Goal: Feedback & Contribution: Submit feedback/report problem

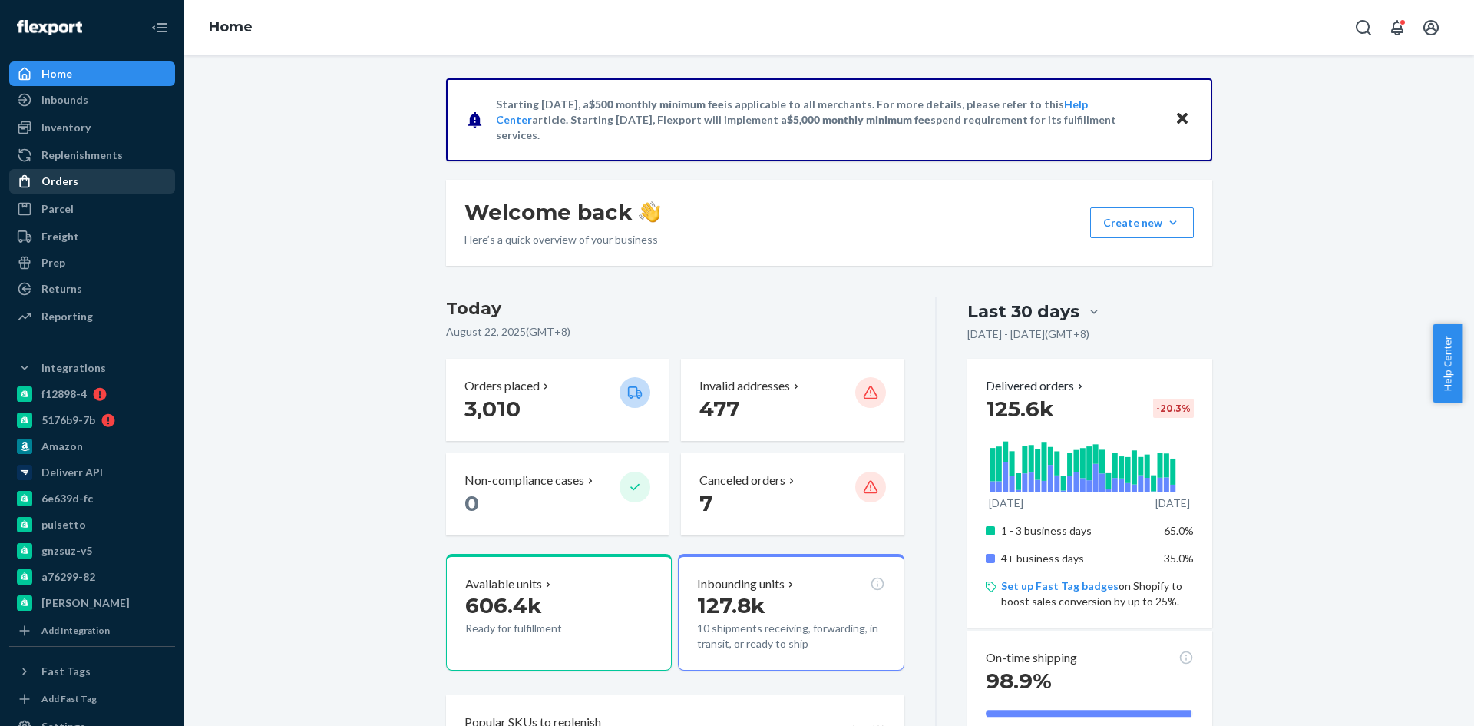
drag, startPoint x: 55, startPoint y: 180, endPoint x: 70, endPoint y: 180, distance: 14.6
click at [55, 180] on div "Orders" at bounding box center [59, 181] width 37 height 15
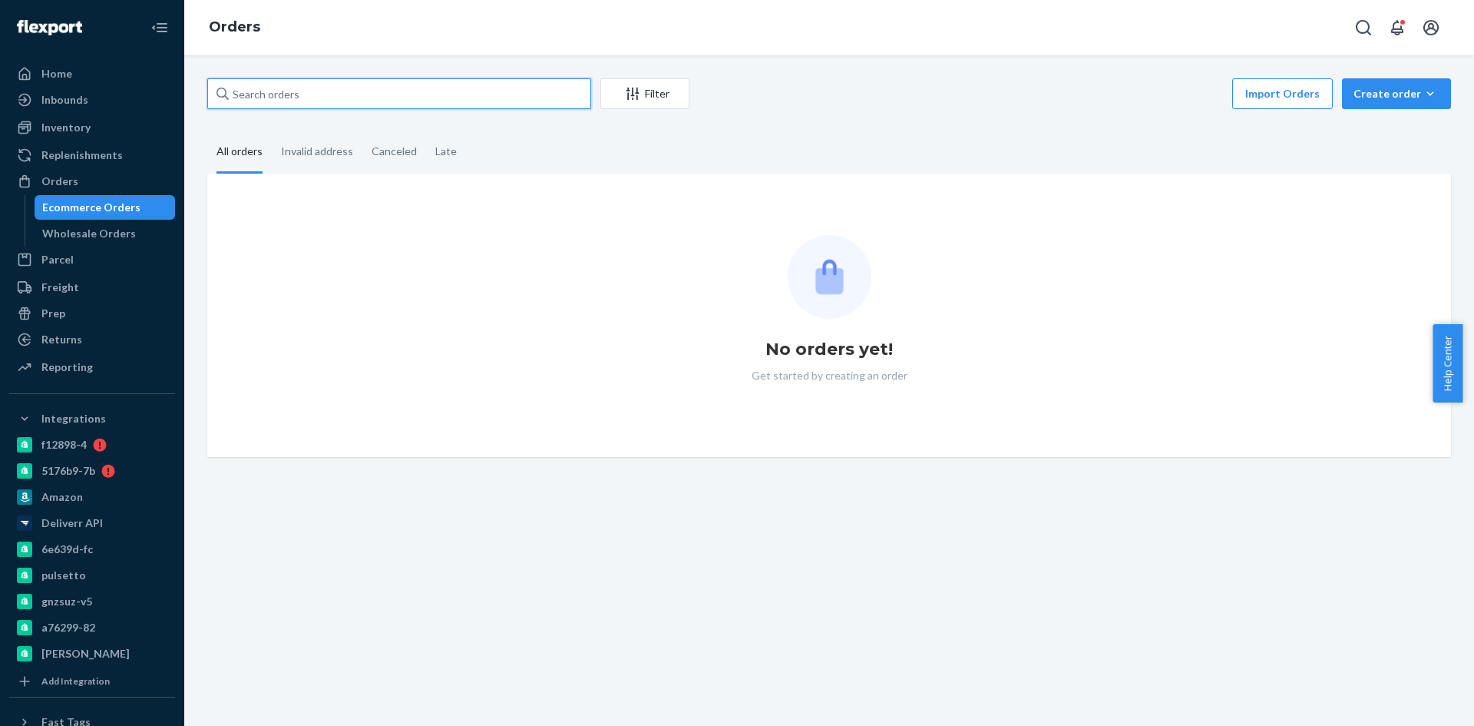
click at [363, 87] on input "text" at bounding box center [399, 93] width 384 height 31
paste input "2496016"
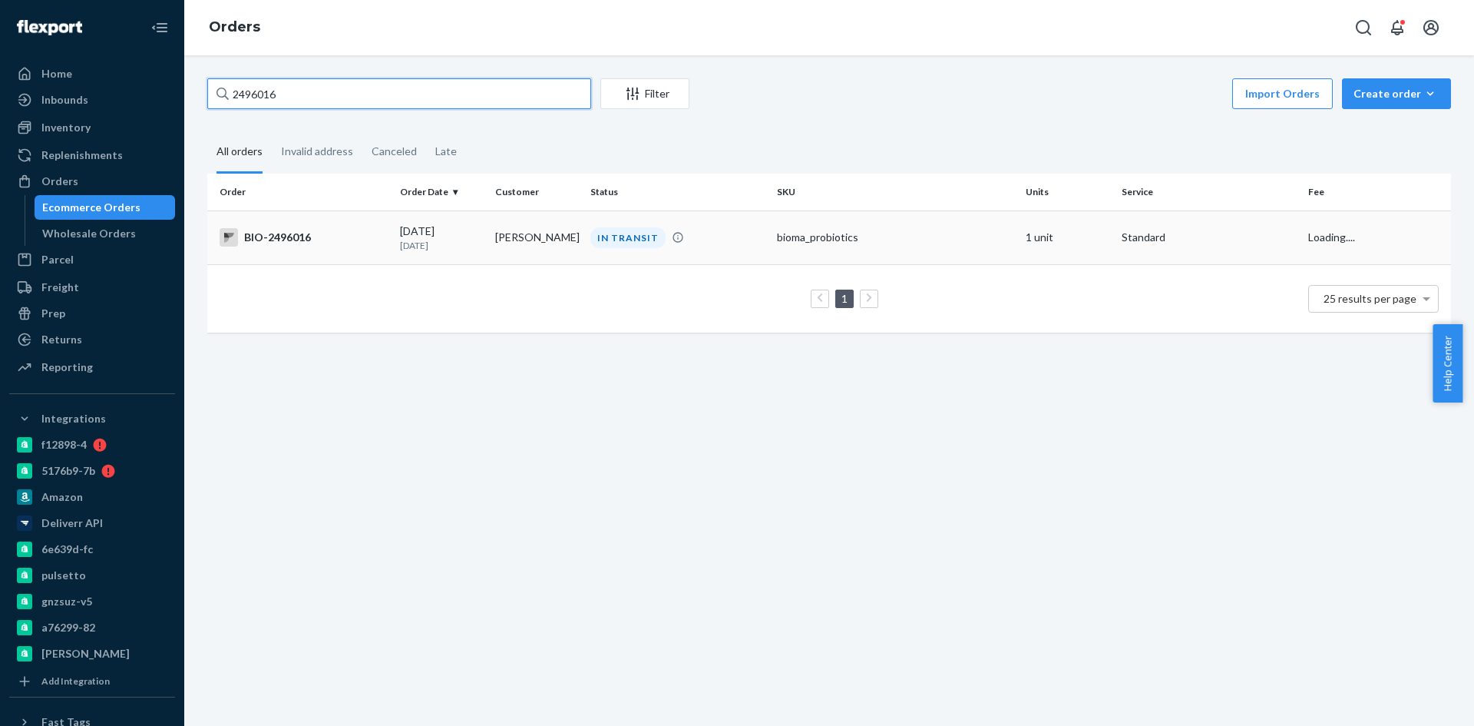
type input "2496016"
click at [265, 241] on div "BIO-2496016" at bounding box center [304, 237] width 168 height 18
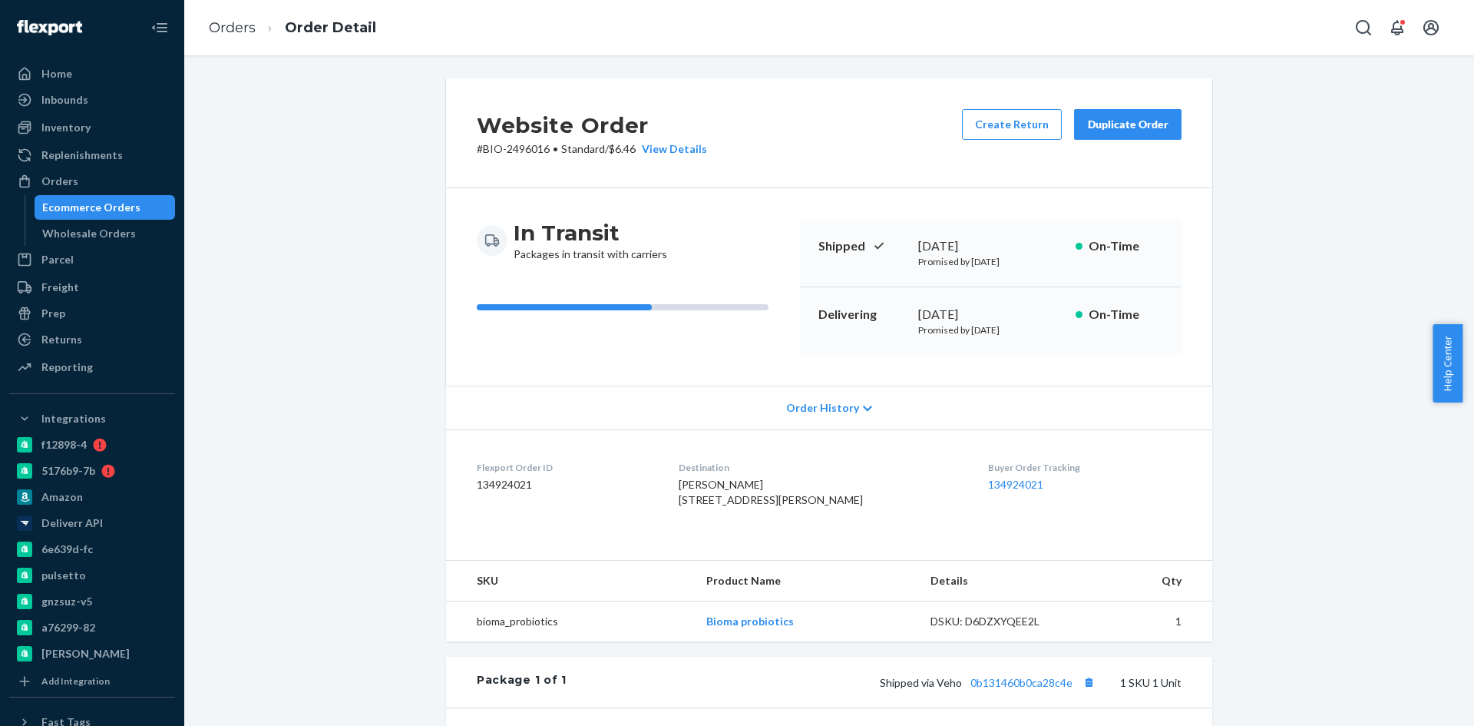
copy span "[STREET_ADDRESS][PERSON_NAME]"
drag, startPoint x: 693, startPoint y: 501, endPoint x: 819, endPoint y: 518, distance: 126.3
click at [819, 508] on div "[PERSON_NAME] [STREET_ADDRESS][PERSON_NAME]" at bounding box center [822, 492] width 286 height 31
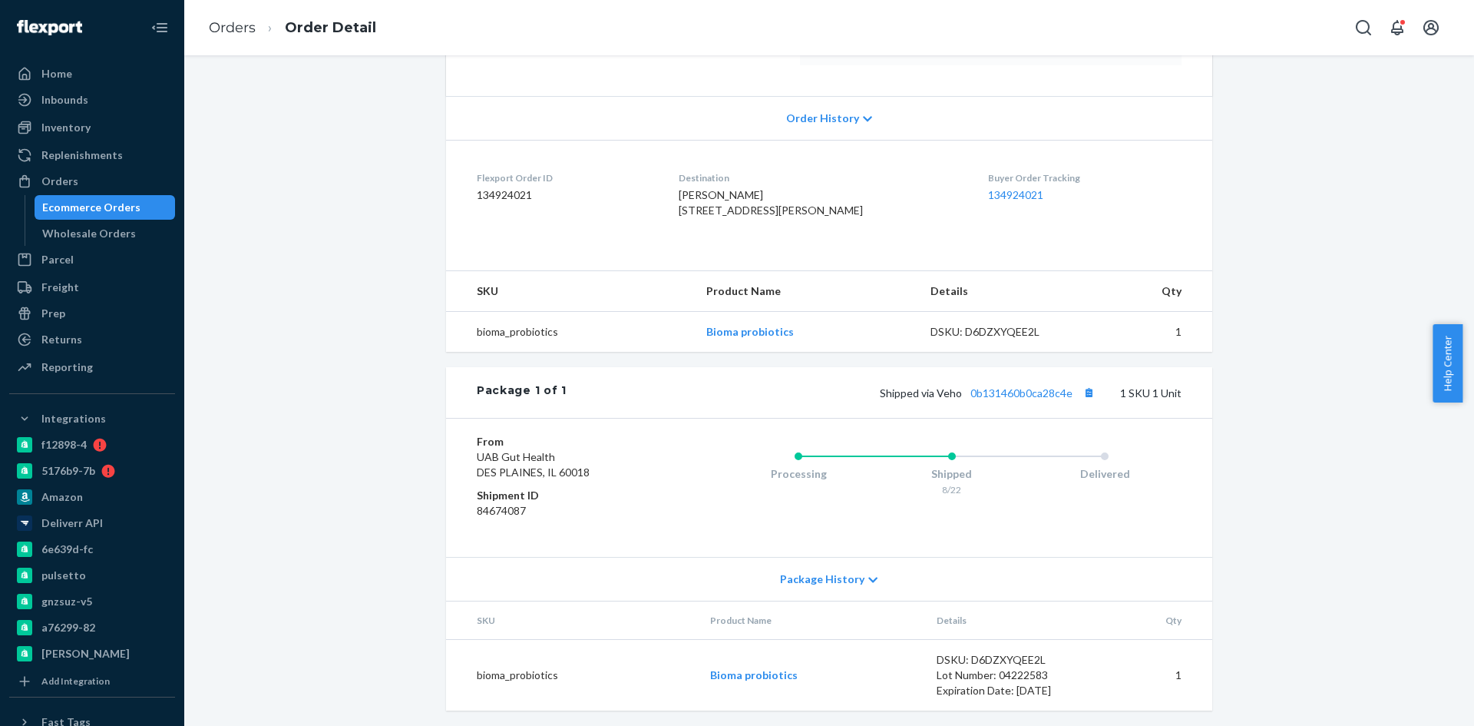
scroll to position [323, 0]
click at [1085, 389] on button "Copy tracking number" at bounding box center [1089, 389] width 20 height 20
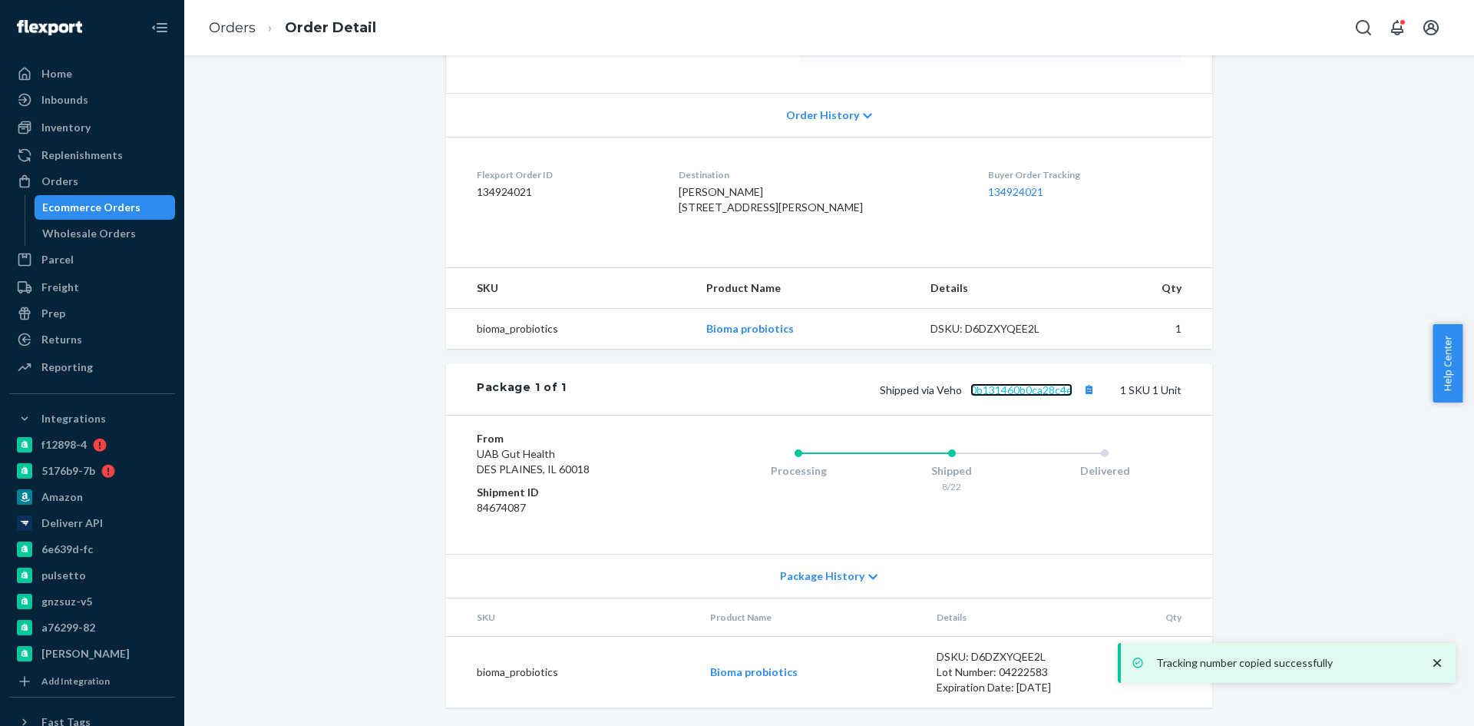
click at [1023, 390] on link "0b131460b0ca28c4e" at bounding box center [1022, 389] width 102 height 13
click at [1016, 390] on link "0b131460b0ca28c4e" at bounding box center [1022, 389] width 102 height 13
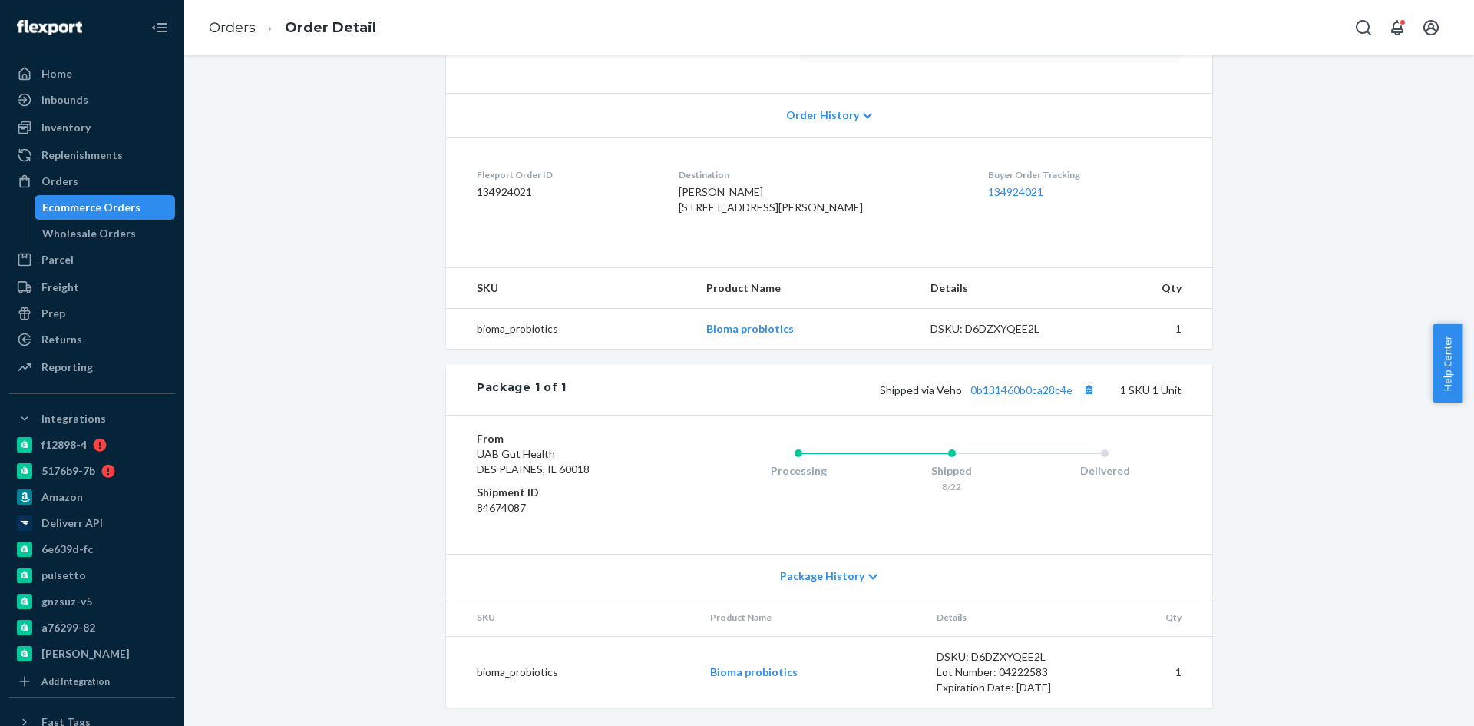
click at [70, 208] on div "Ecommerce Orders" at bounding box center [91, 207] width 98 height 15
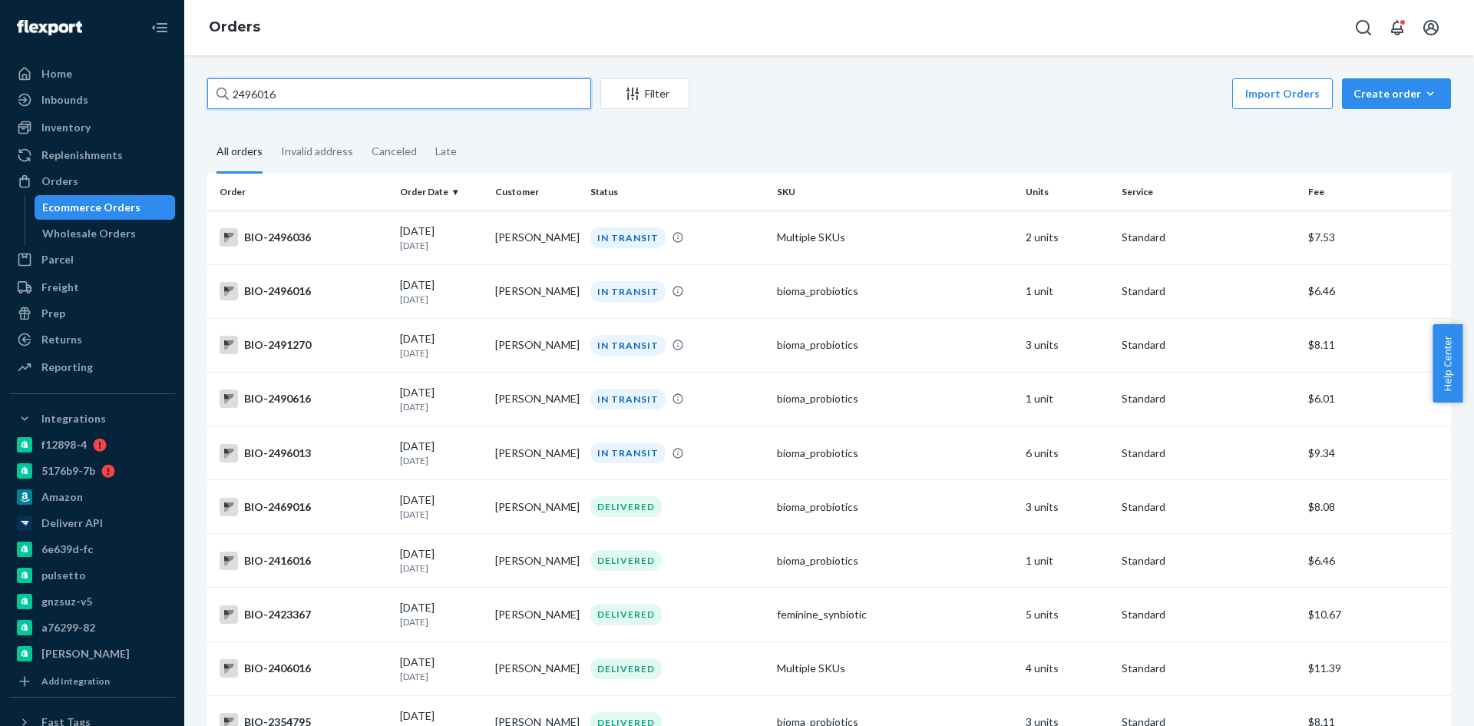
click at [386, 95] on input "2496016" at bounding box center [399, 93] width 384 height 31
click at [385, 96] on input "2496016" at bounding box center [399, 93] width 384 height 31
paste input "2411253"
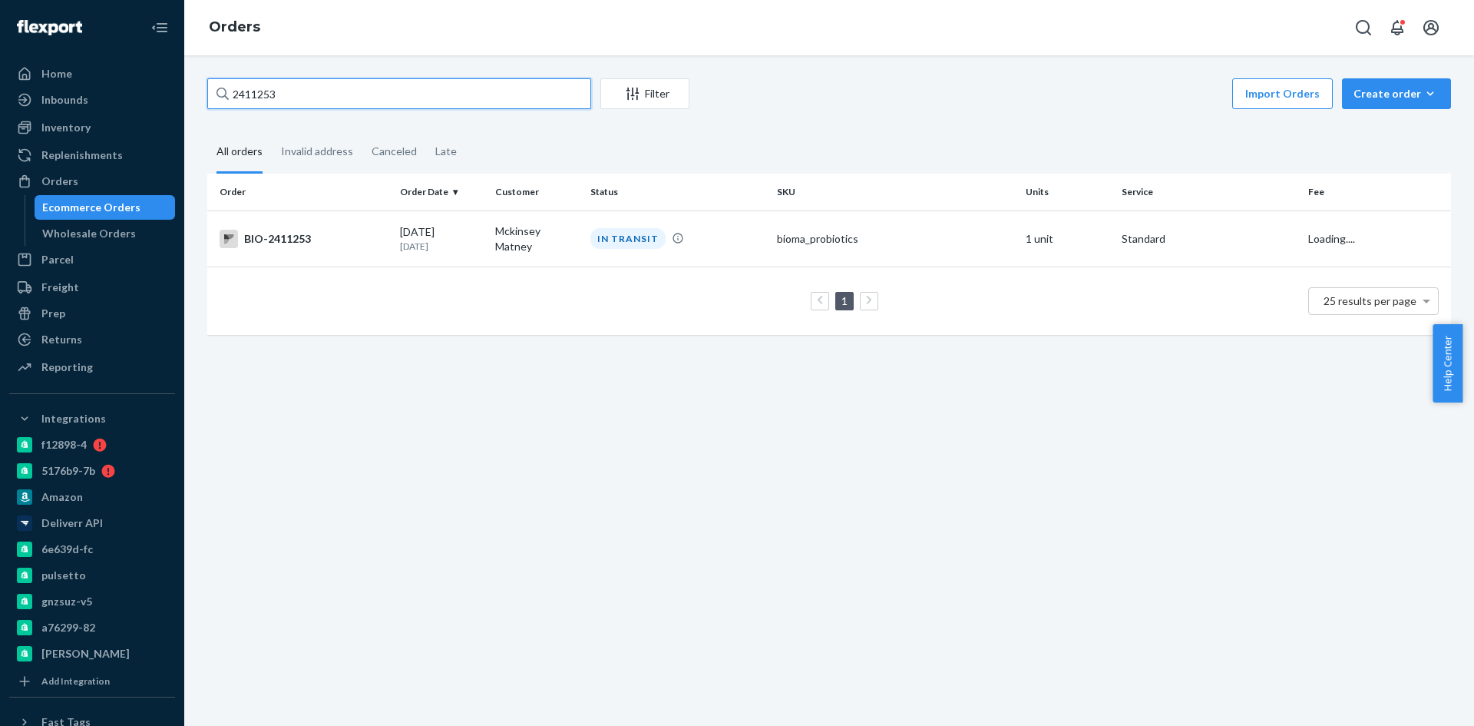
type input "2411253"
click at [281, 241] on div "BIO-2411253" at bounding box center [304, 239] width 168 height 18
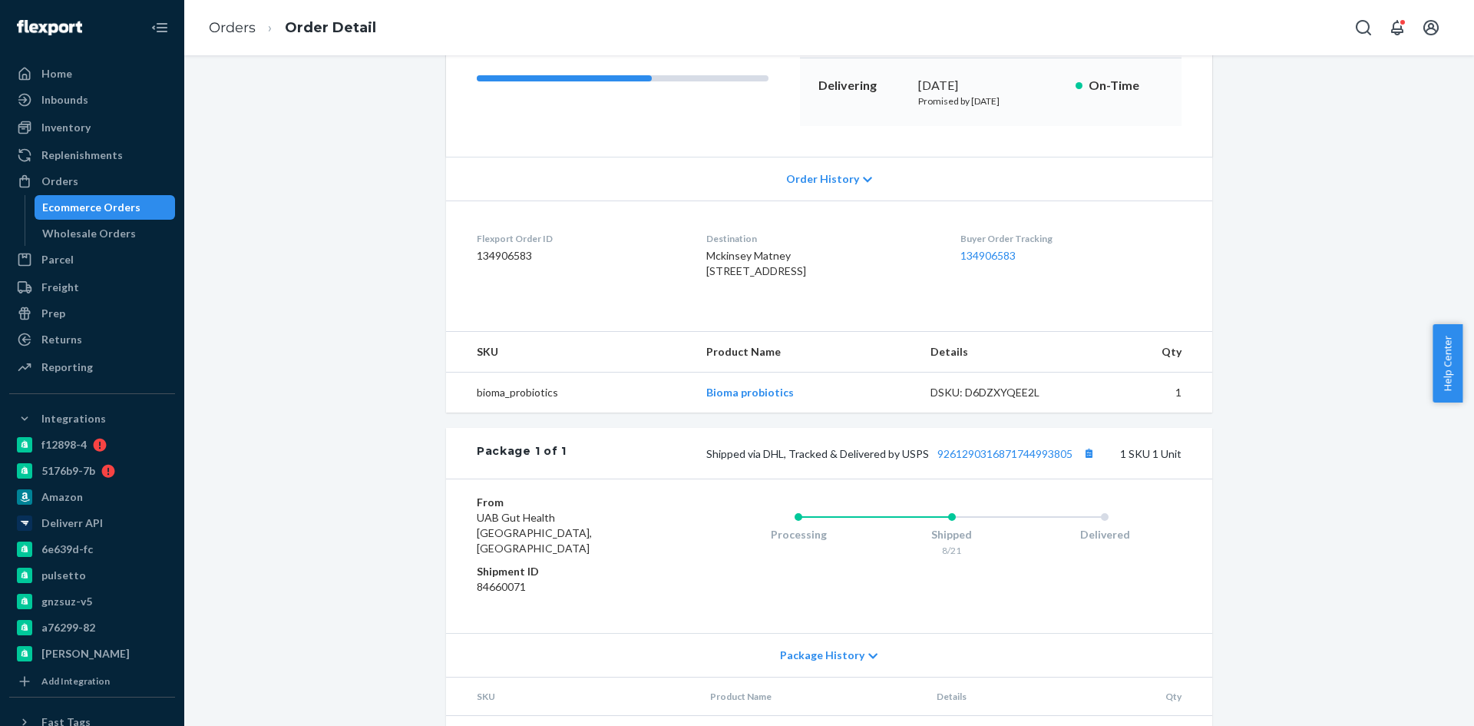
scroll to position [247, 0]
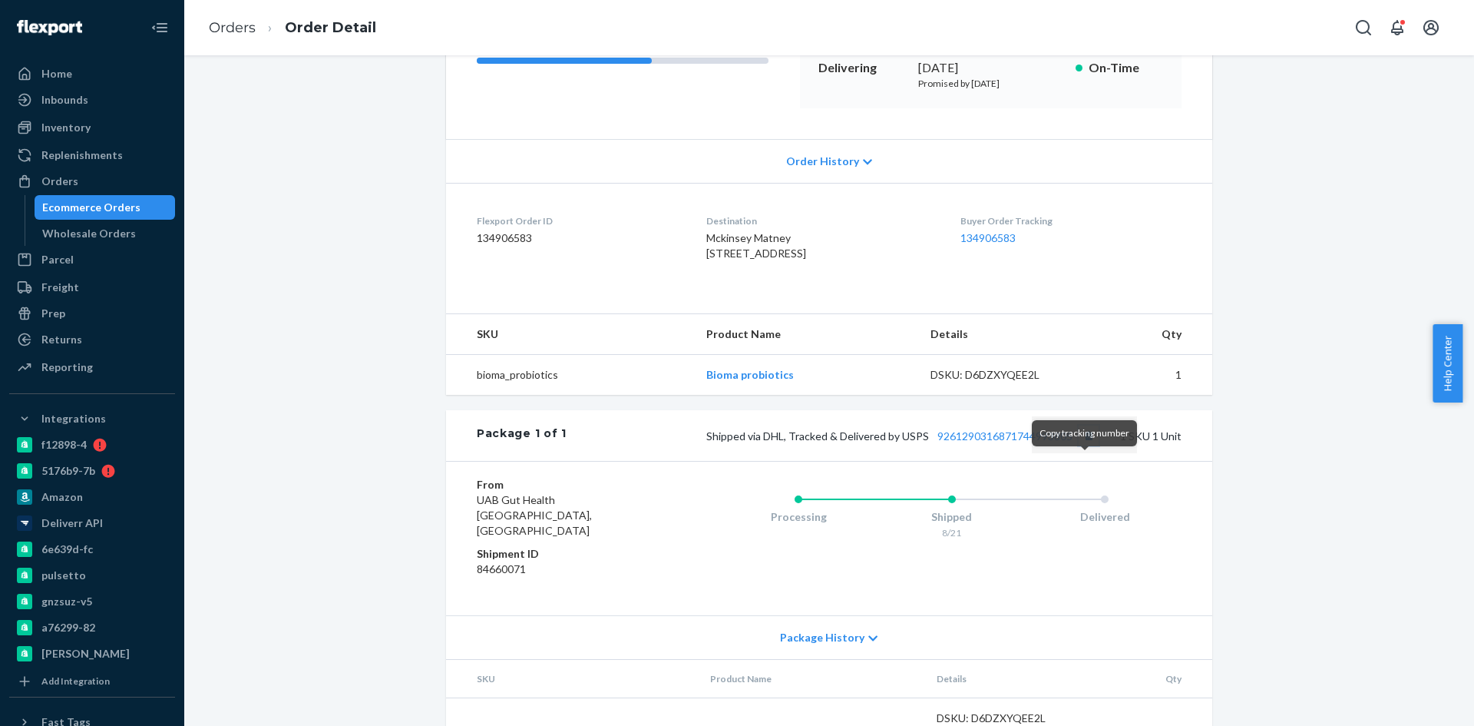
click at [1079, 445] on button "Copy tracking number" at bounding box center [1089, 435] width 20 height 20
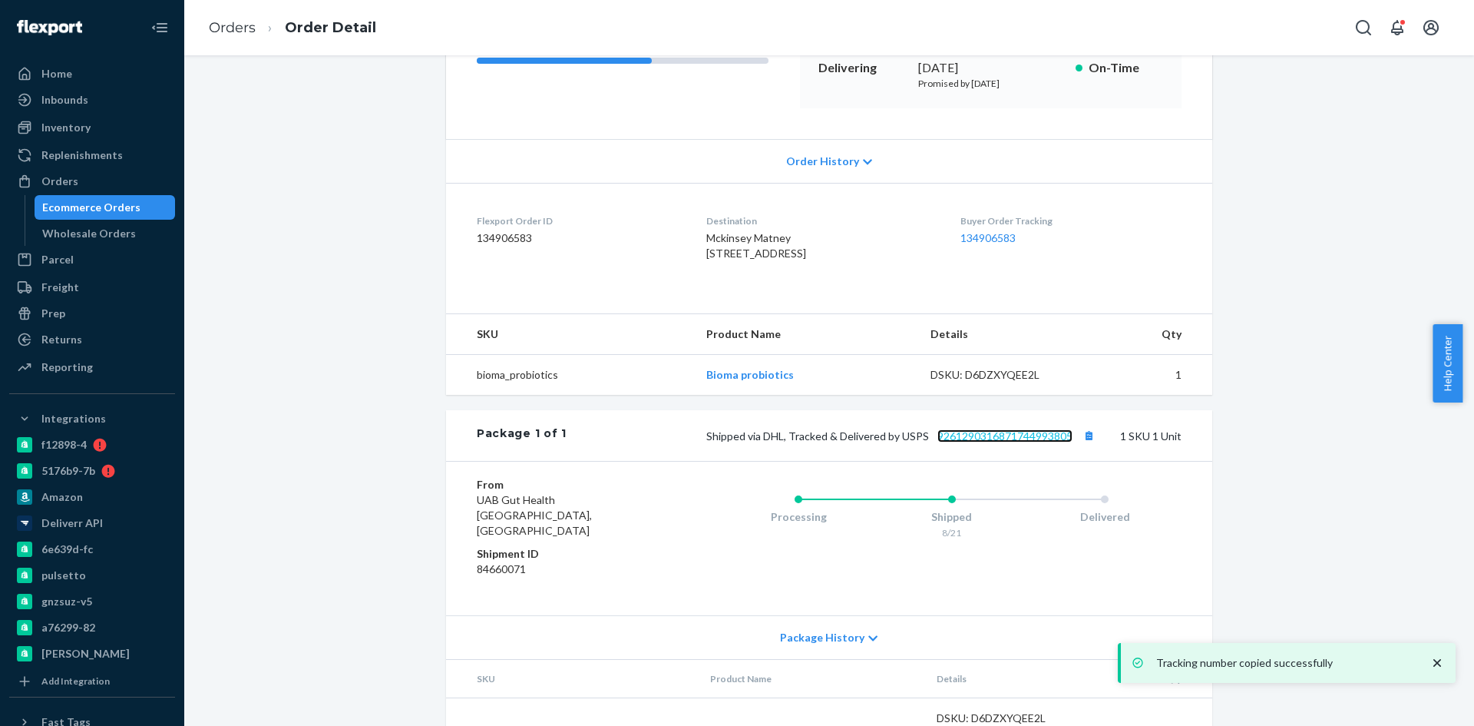
click at [1014, 442] on link "9261290316871744993805" at bounding box center [1005, 435] width 135 height 13
click at [81, 205] on div "Ecommerce Orders" at bounding box center [91, 207] width 98 height 15
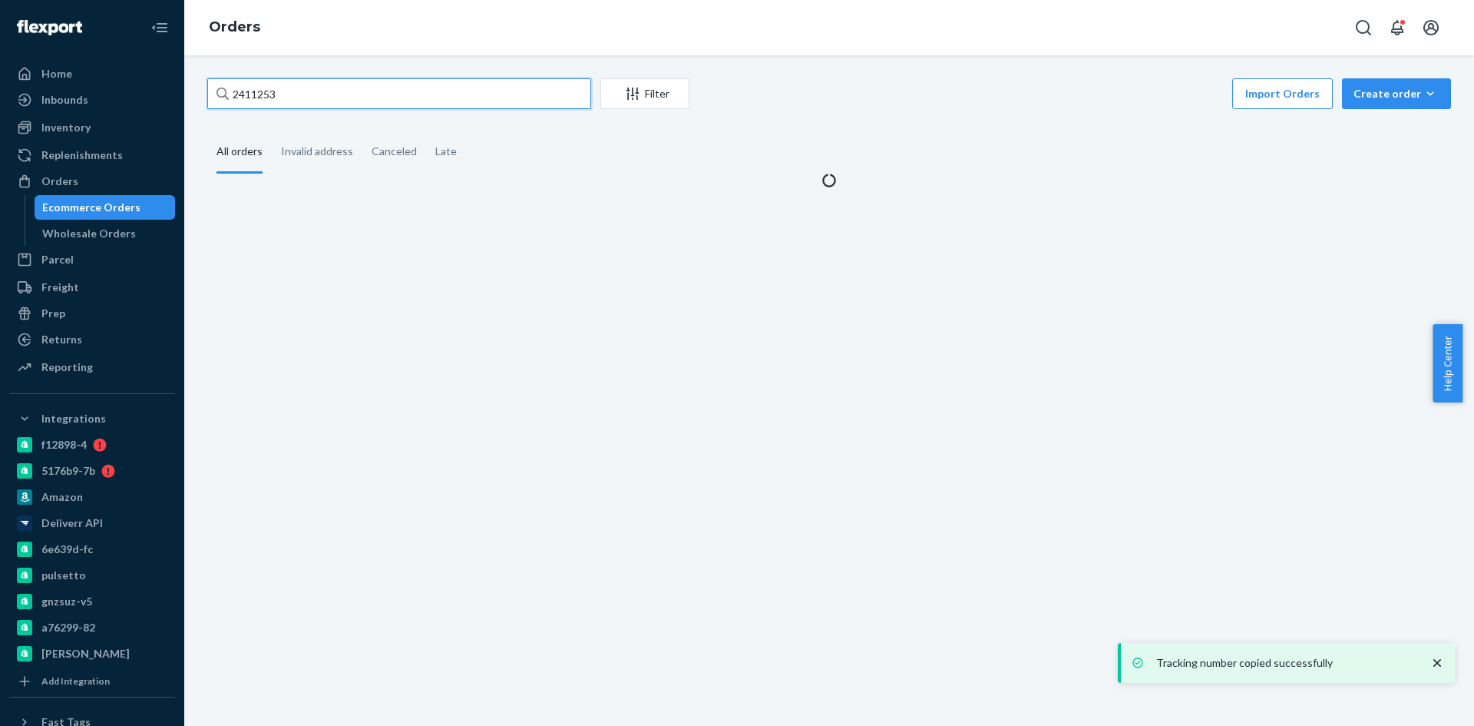
click at [330, 94] on input "2411253" at bounding box center [399, 93] width 384 height 31
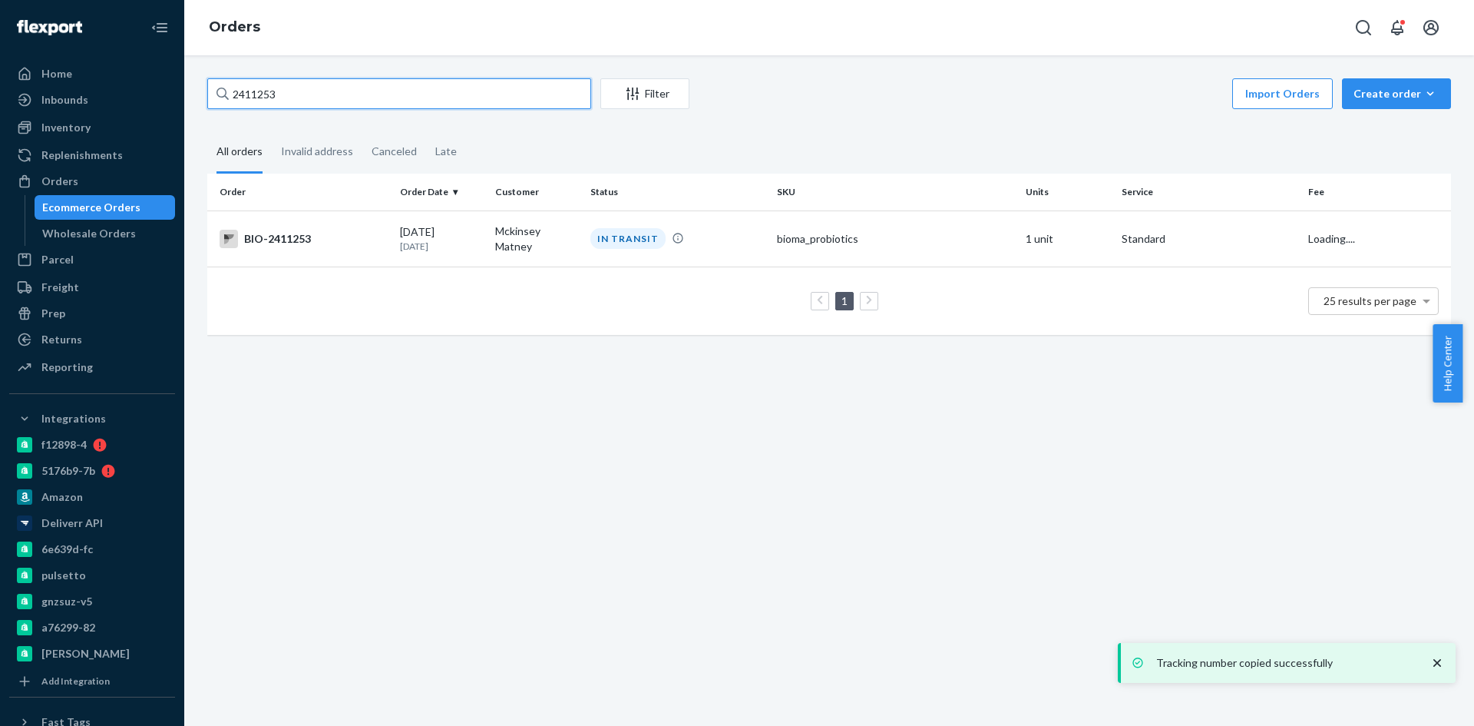
click at [330, 94] on input "2411253" at bounding box center [399, 93] width 384 height 31
paste input "2432661"
type input "2432661"
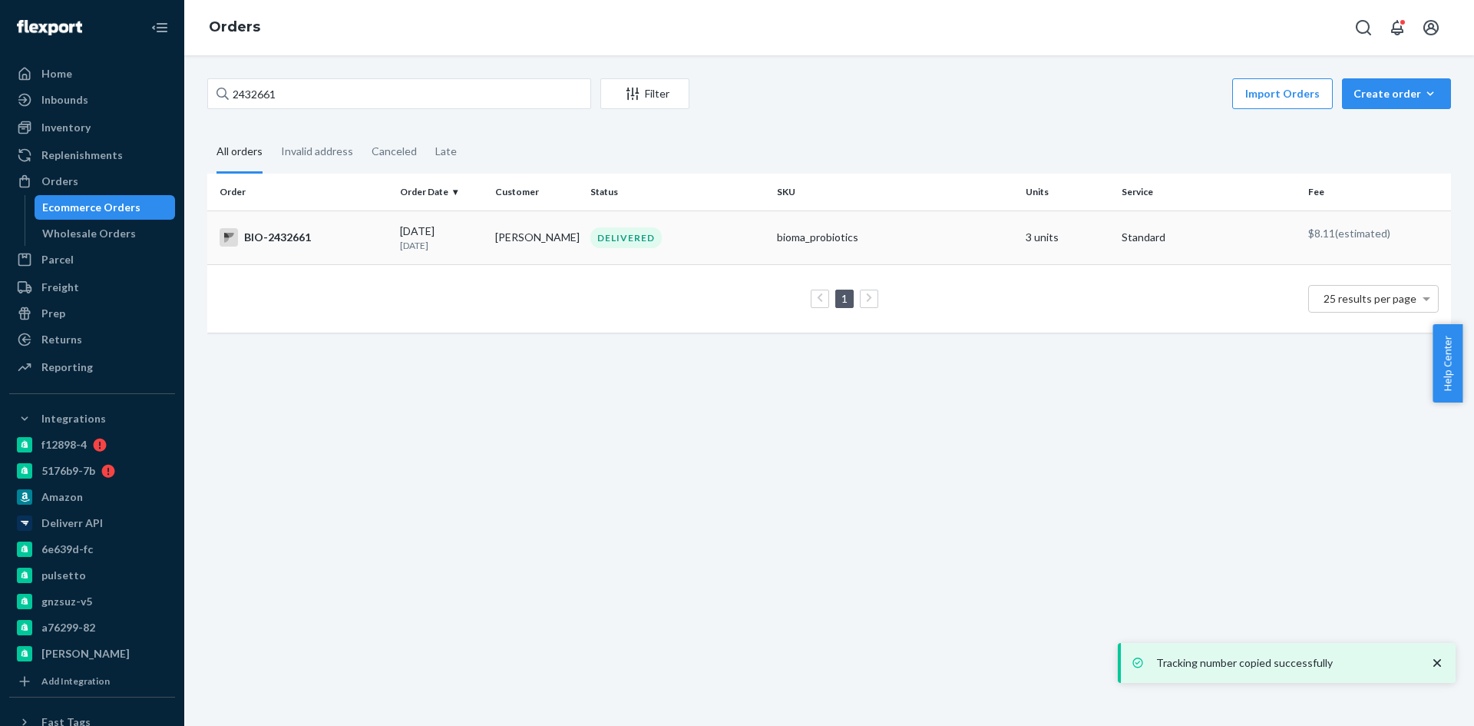
click at [294, 234] on div "BIO-2432661" at bounding box center [304, 237] width 168 height 18
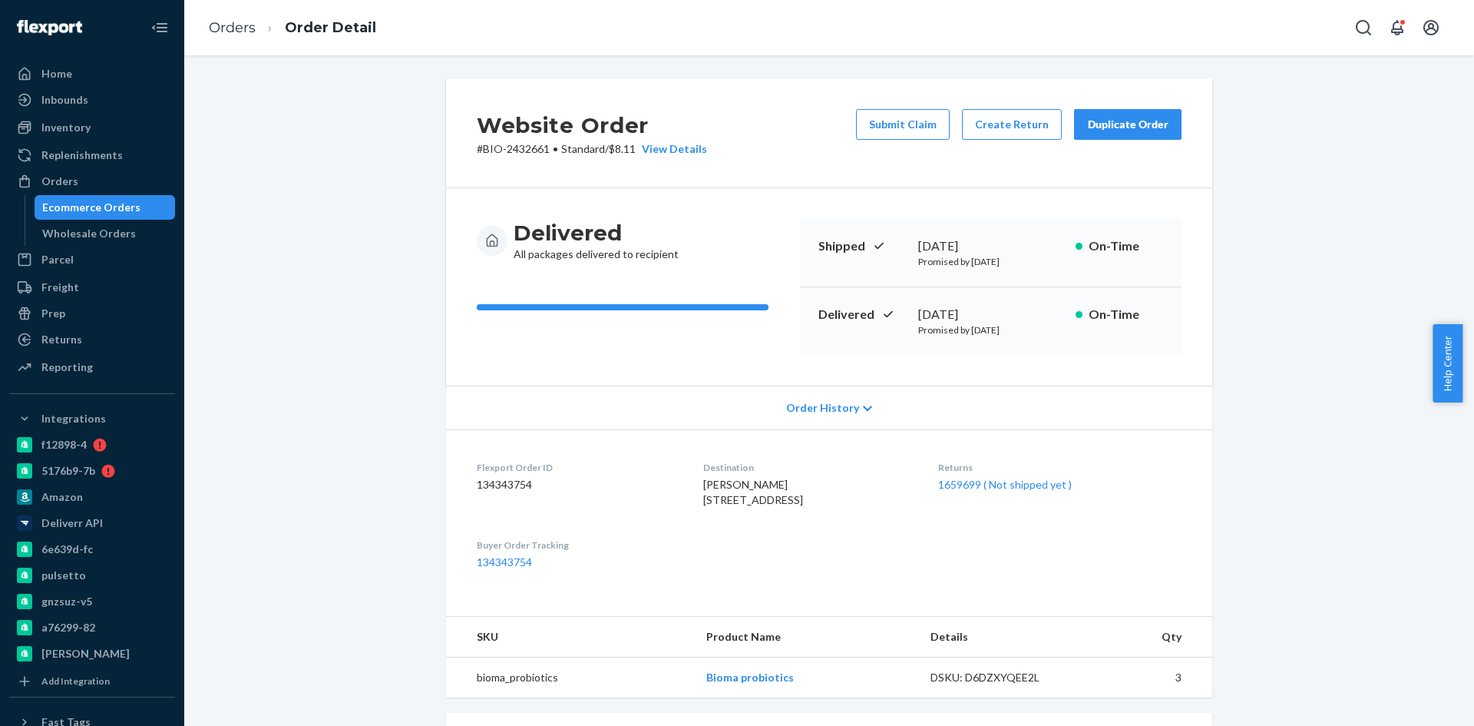
click at [520, 144] on p "# BIO-2432661 • Standard / $8.11 View Details" at bounding box center [592, 148] width 230 height 15
copy p "2432661"
click at [889, 122] on button "Submit Claim" at bounding box center [903, 124] width 94 height 31
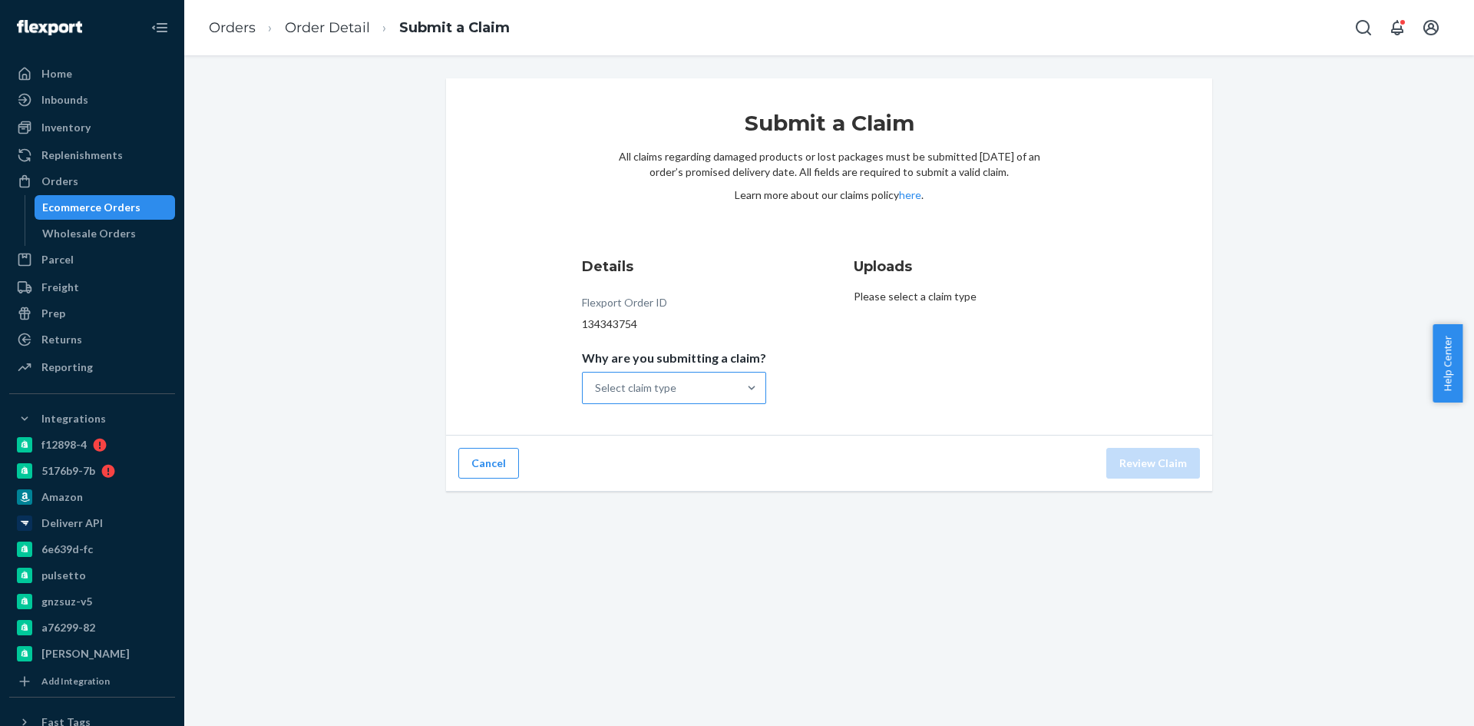
click at [673, 389] on div "Select claim type" at bounding box center [635, 387] width 81 height 15
click at [597, 389] on input "Why are you submitting a claim? Select claim type" at bounding box center [596, 387] width 2 height 15
click at [830, 396] on div "Details Flexport Order ID 134343754 Why are you submitting a claim? Select clai…" at bounding box center [829, 329] width 495 height 147
click at [681, 368] on span "Why are you submitting a claim?" at bounding box center [674, 361] width 184 height 22
click at [597, 380] on input "Why are you submitting a claim? Select claim type" at bounding box center [596, 387] width 2 height 15
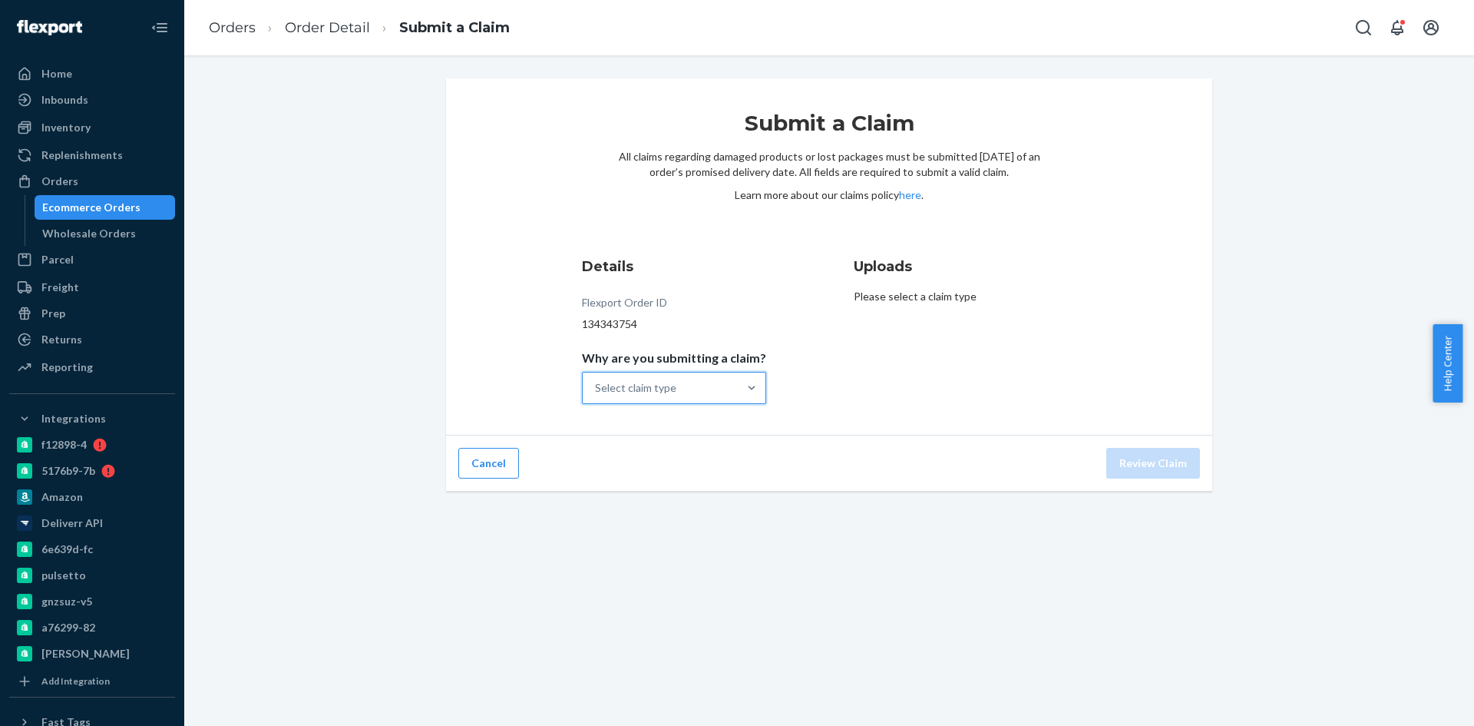
click at [691, 388] on div "Select claim type" at bounding box center [660, 387] width 155 height 31
click at [597, 388] on input "Why are you submitting a claim? 0 results available. Select is focused ,type to…" at bounding box center [596, 387] width 2 height 15
click at [630, 391] on div "Select claim type" at bounding box center [635, 387] width 81 height 15
click at [597, 391] on input "Why are you submitting a claim? option Order delivered but lost focused, 1 of 4…" at bounding box center [596, 387] width 2 height 15
click at [670, 488] on div "Incorrect product" at bounding box center [674, 487] width 178 height 31
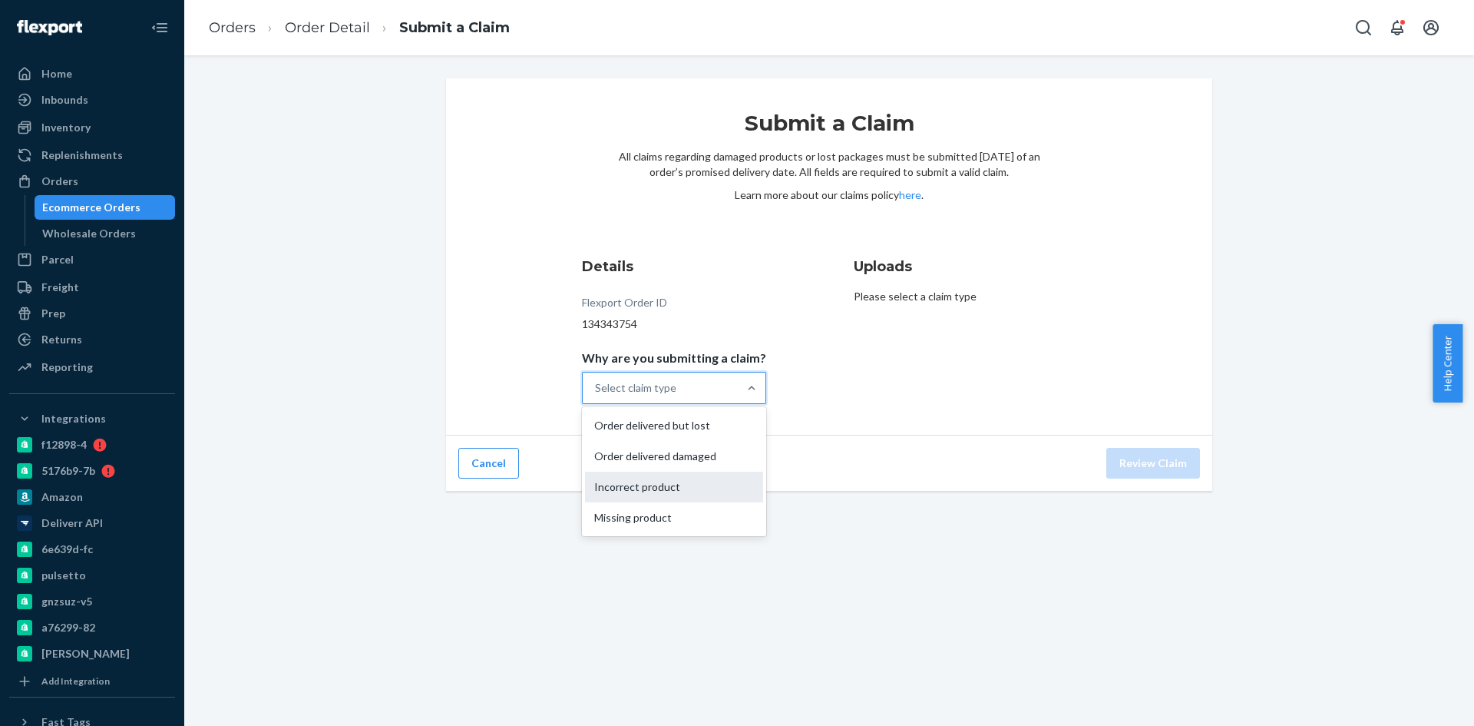
click at [597, 395] on input "Why are you submitting a claim? option Incorrect product focused, 3 of 4. 4 res…" at bounding box center [596, 387] width 2 height 15
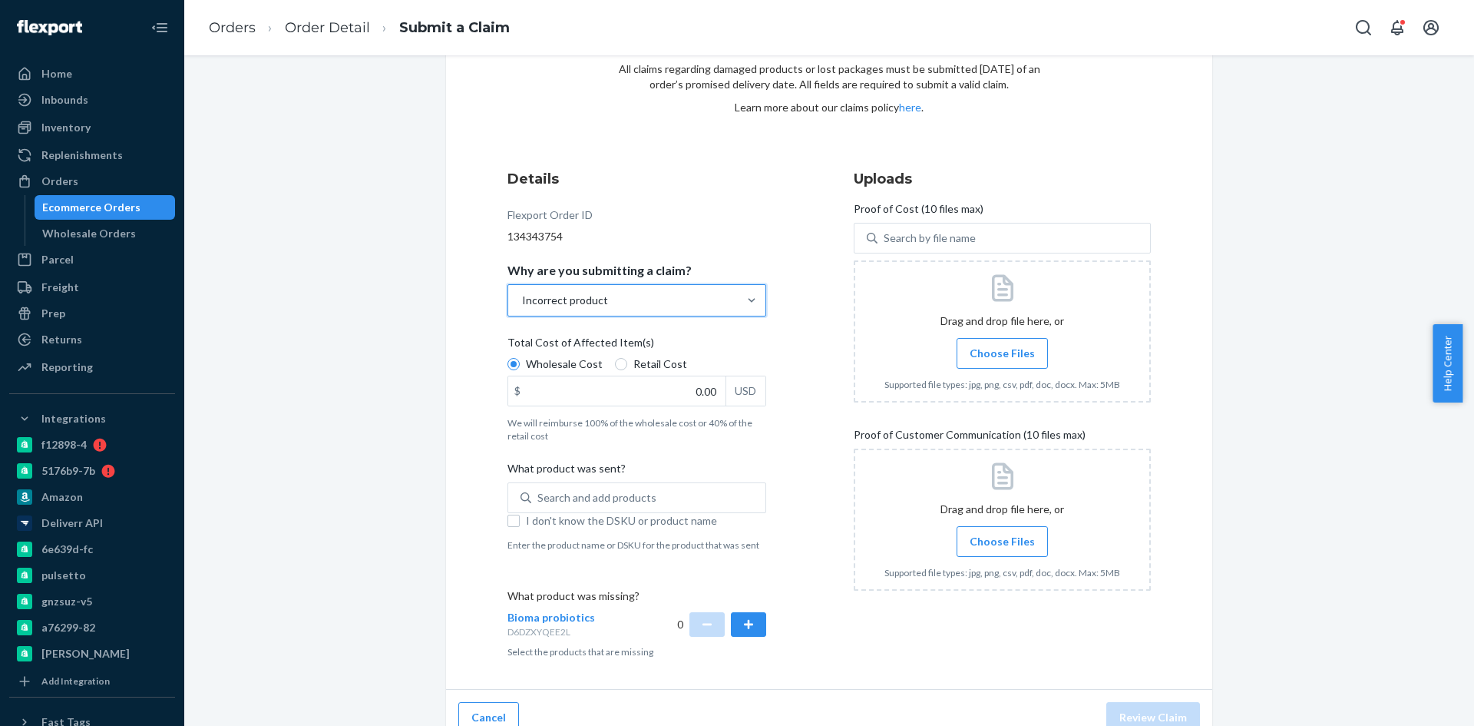
scroll to position [108, 0]
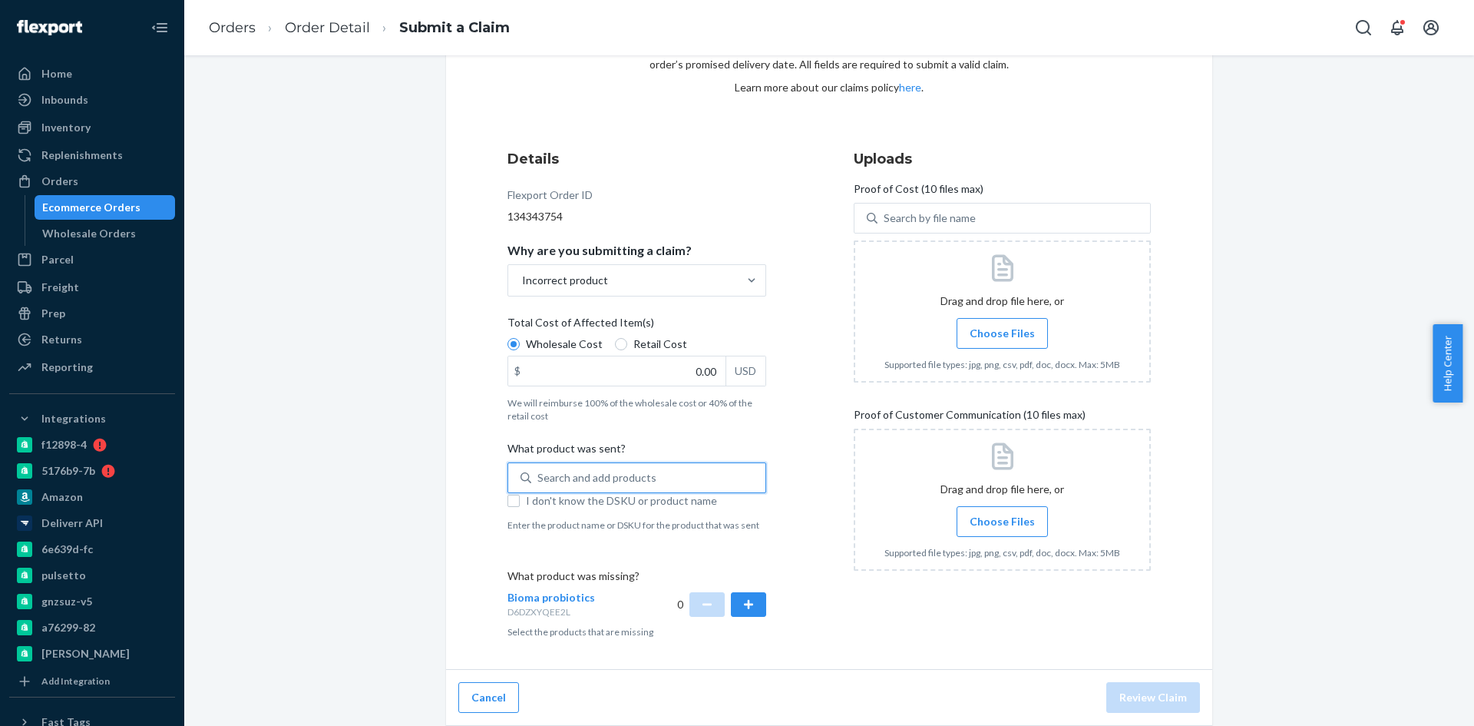
click at [545, 478] on div "Search and add products" at bounding box center [597, 477] width 119 height 15
click at [539, 478] on input "0 results available. Use Up and Down to choose options, press Enter to select t…" at bounding box center [539, 477] width 2 height 15
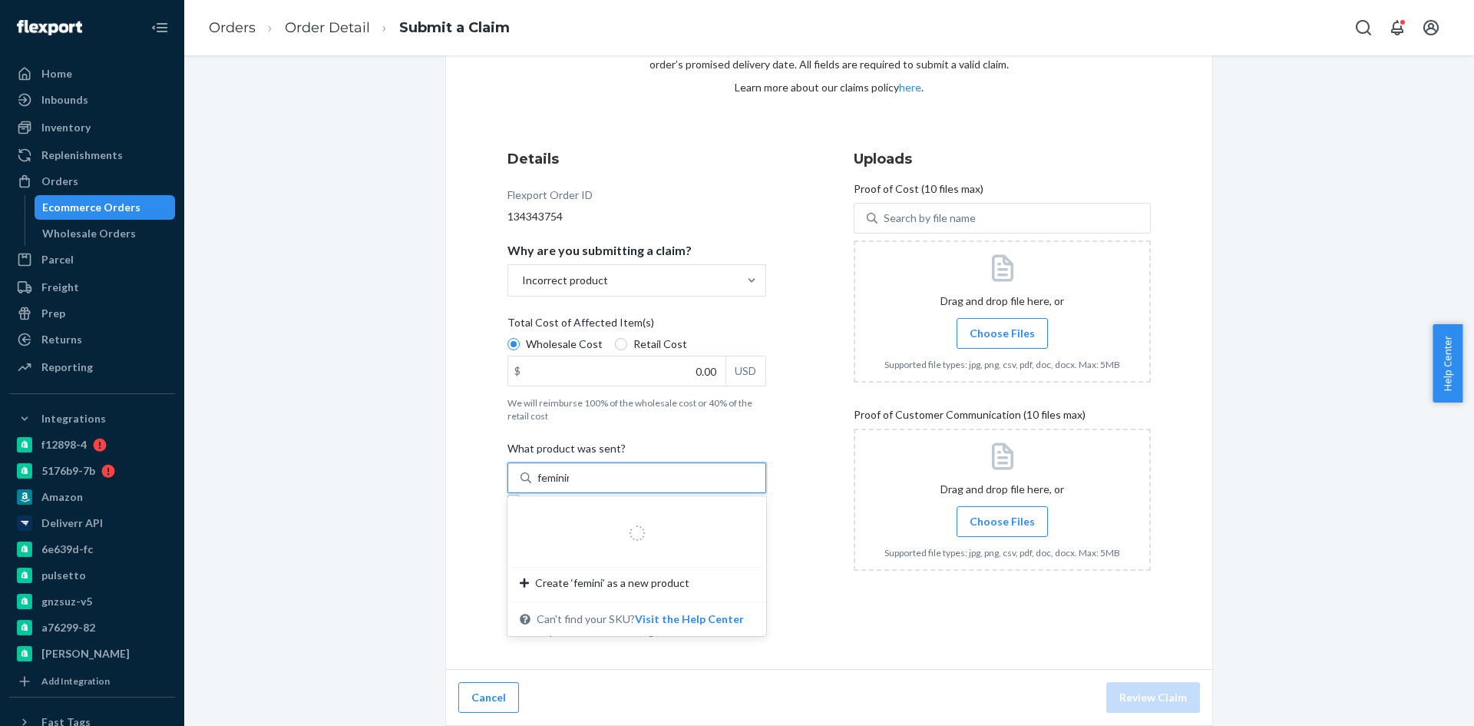
type input "feminine"
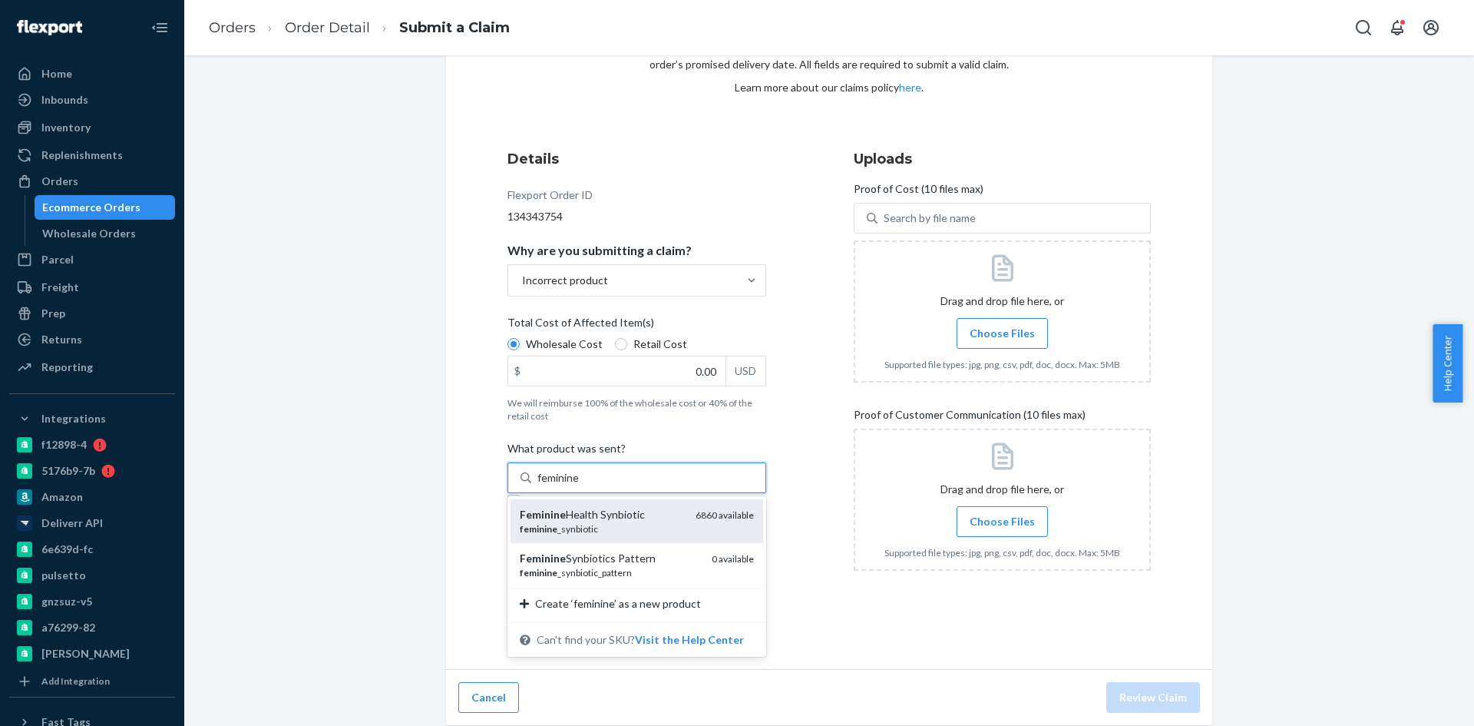
click at [553, 521] on em "Feminine" at bounding box center [543, 514] width 46 height 13
click at [553, 485] on input "feminine" at bounding box center [559, 477] width 43 height 15
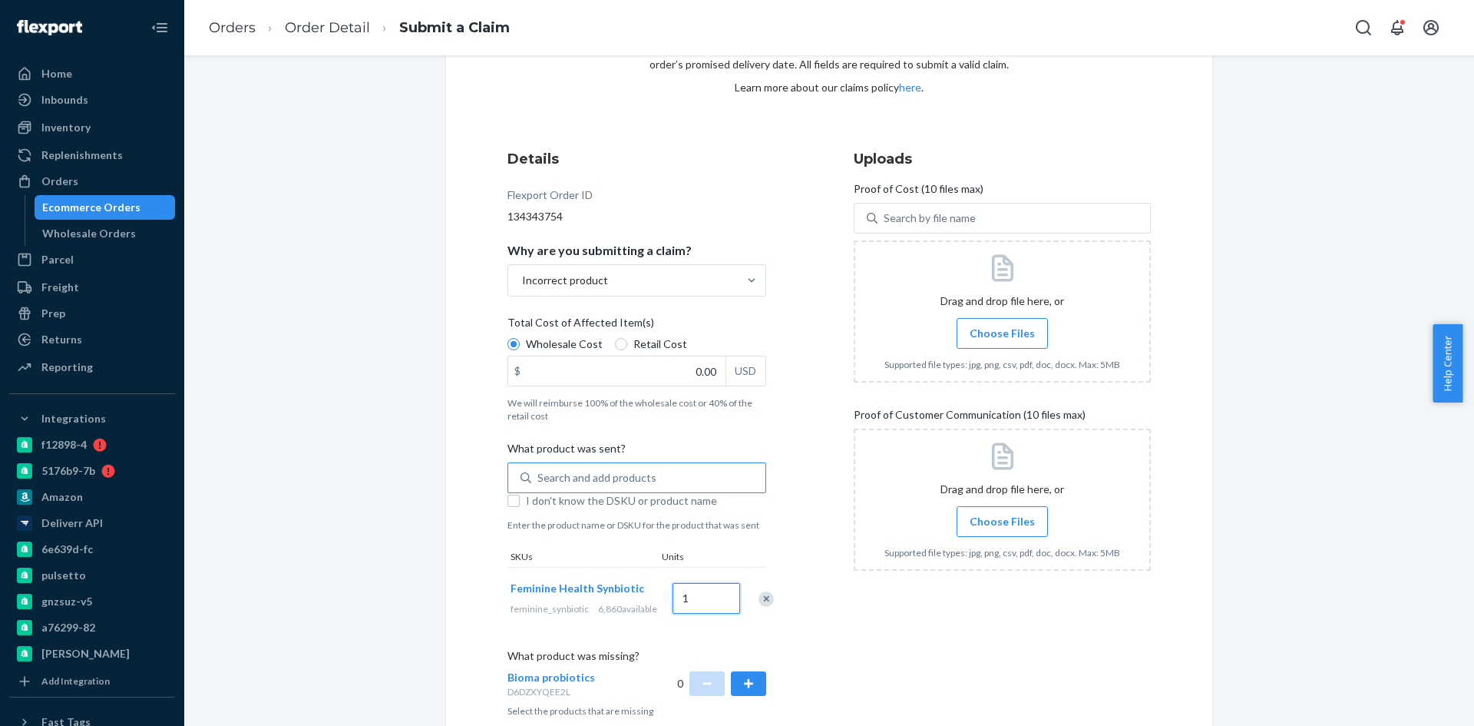
click at [694, 602] on input "1" at bounding box center [707, 598] width 68 height 31
click at [687, 602] on input "1" at bounding box center [707, 598] width 68 height 31
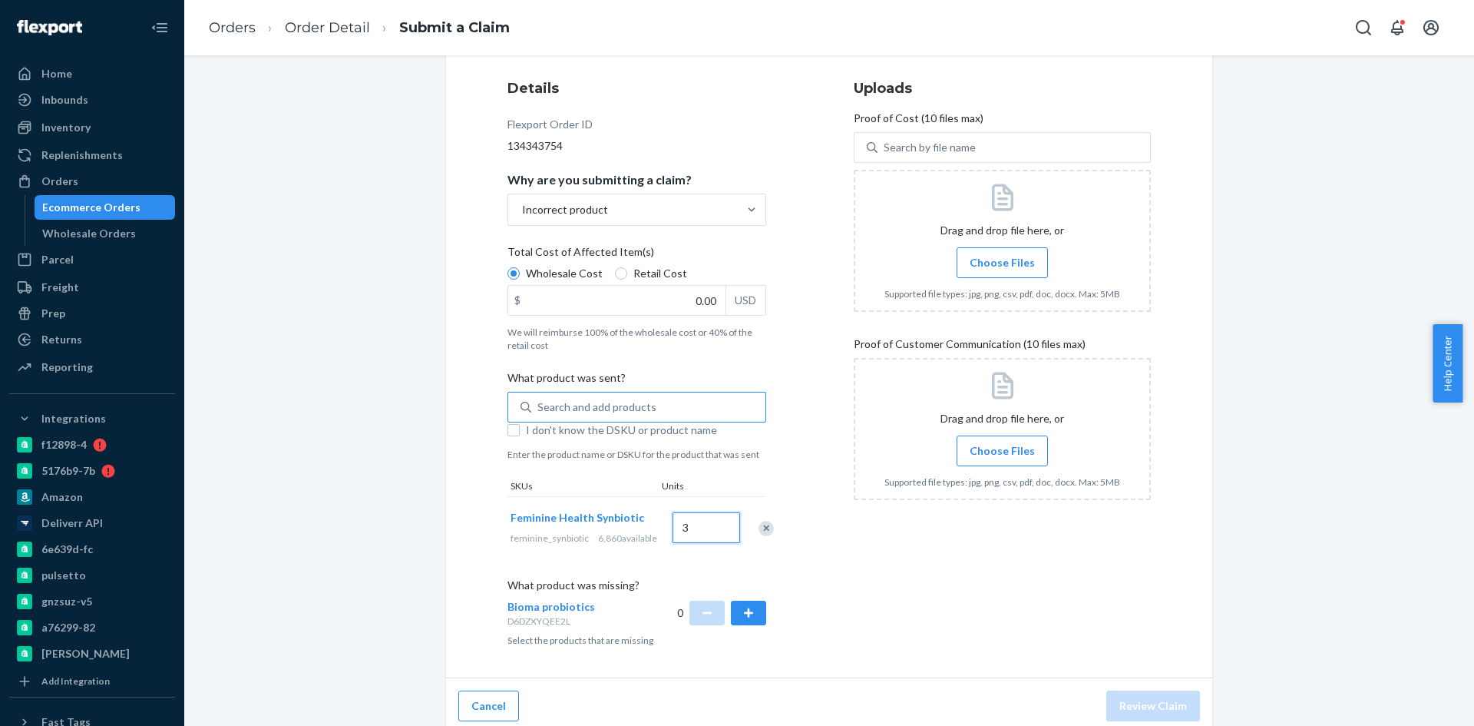
scroll to position [197, 0]
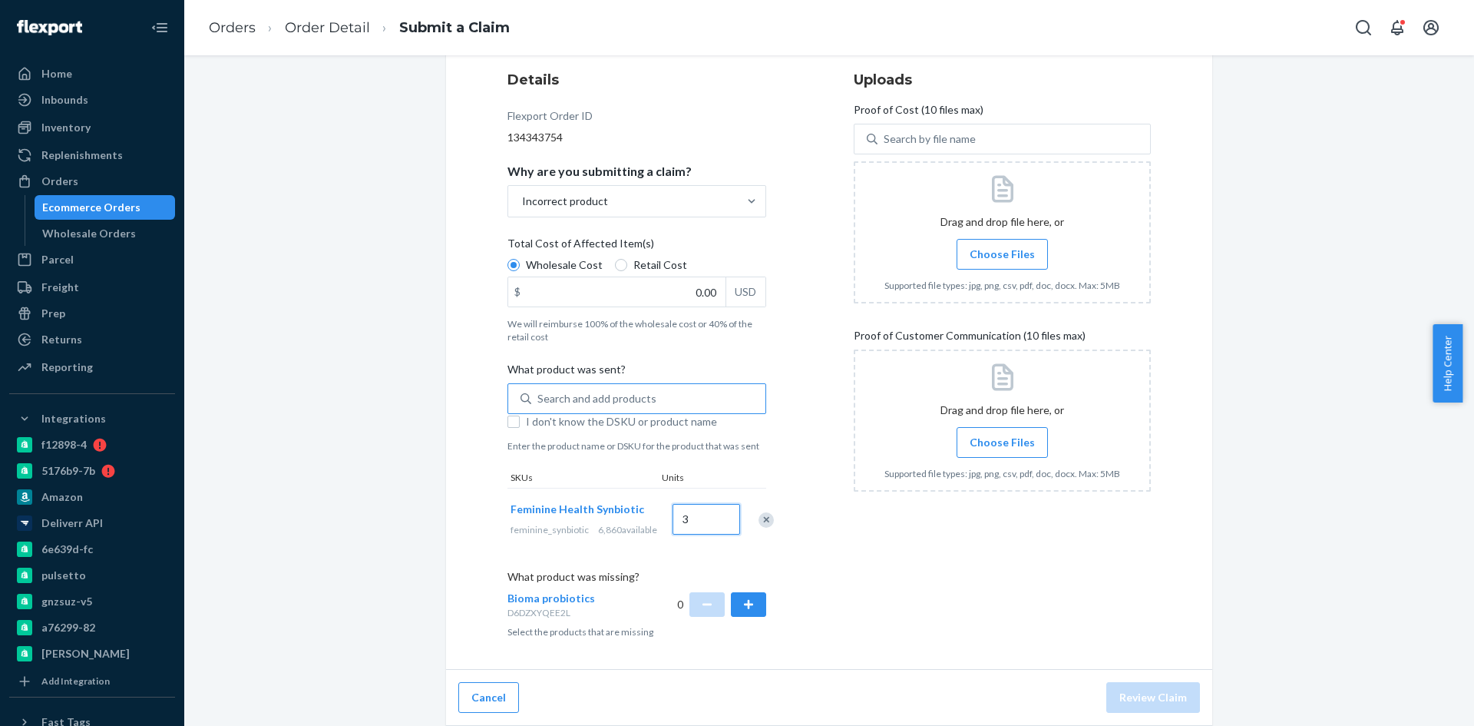
type input "3"
click at [582, 391] on div "Search and add products" at bounding box center [597, 398] width 119 height 15
click at [539, 391] on input "0 results available. Use Up and Down to choose options, press Enter to select t…" at bounding box center [539, 398] width 2 height 15
click at [574, 391] on div "Search and add products" at bounding box center [597, 398] width 119 height 15
click at [539, 391] on input "0 results available. Use Up and Down to choose options, press Enter to select t…" at bounding box center [539, 398] width 2 height 15
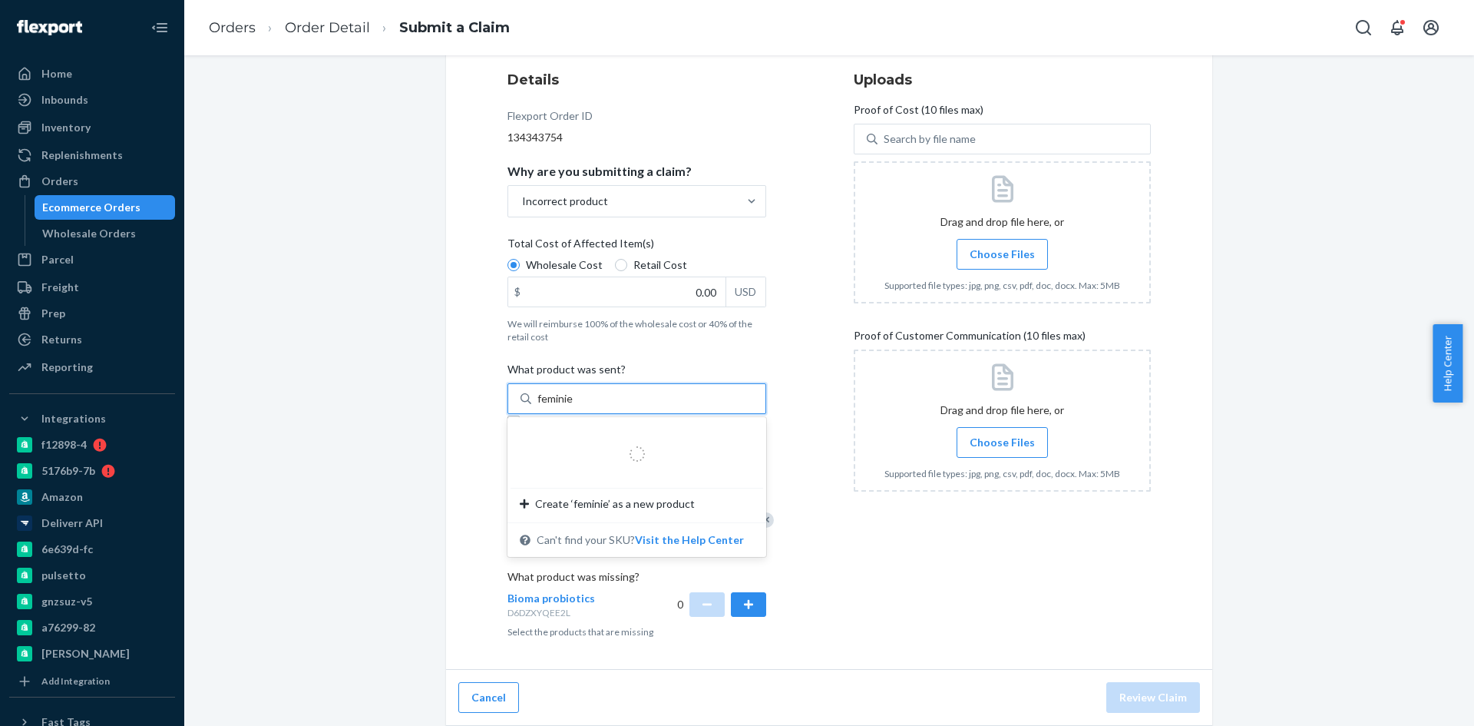
type input "femini"
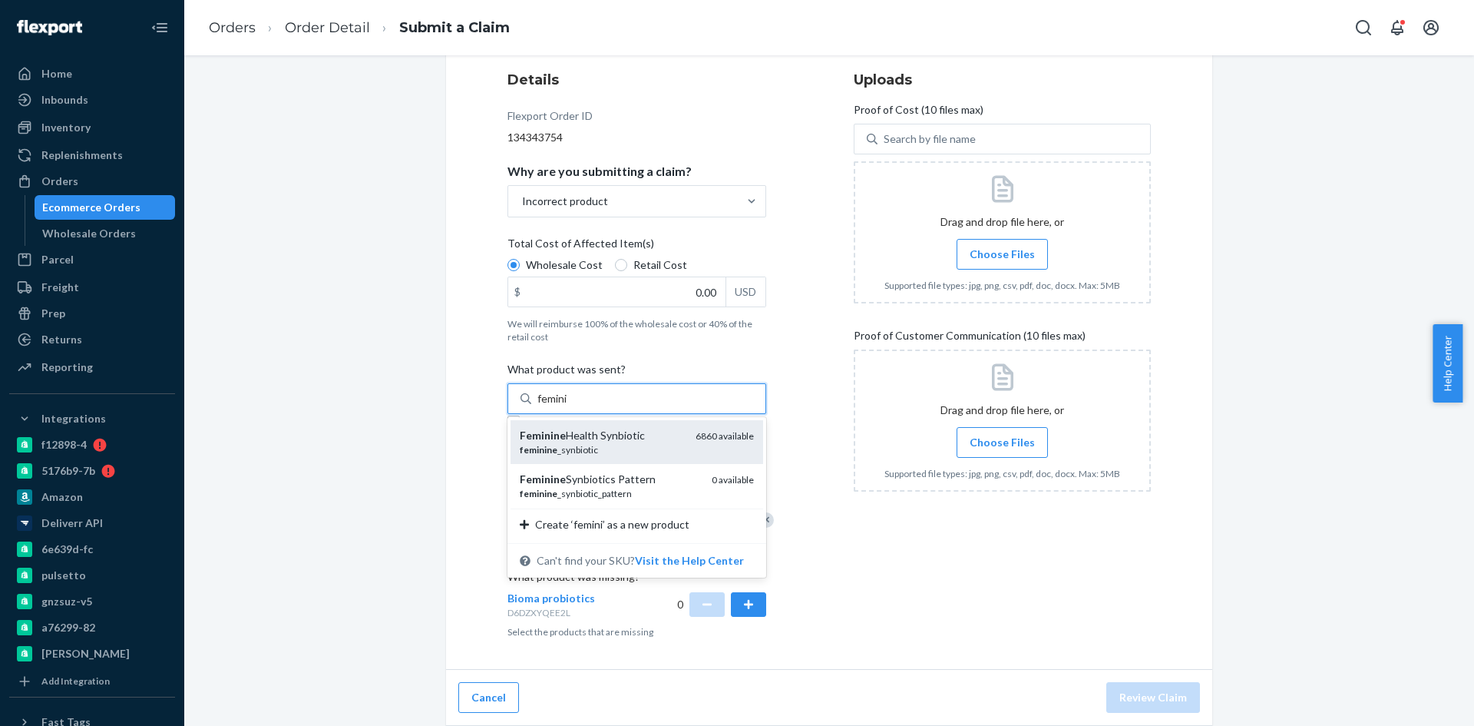
click at [571, 428] on div "Feminine Health Synbiotic" at bounding box center [602, 435] width 164 height 15
click at [569, 406] on input "femini" at bounding box center [553, 398] width 31 height 15
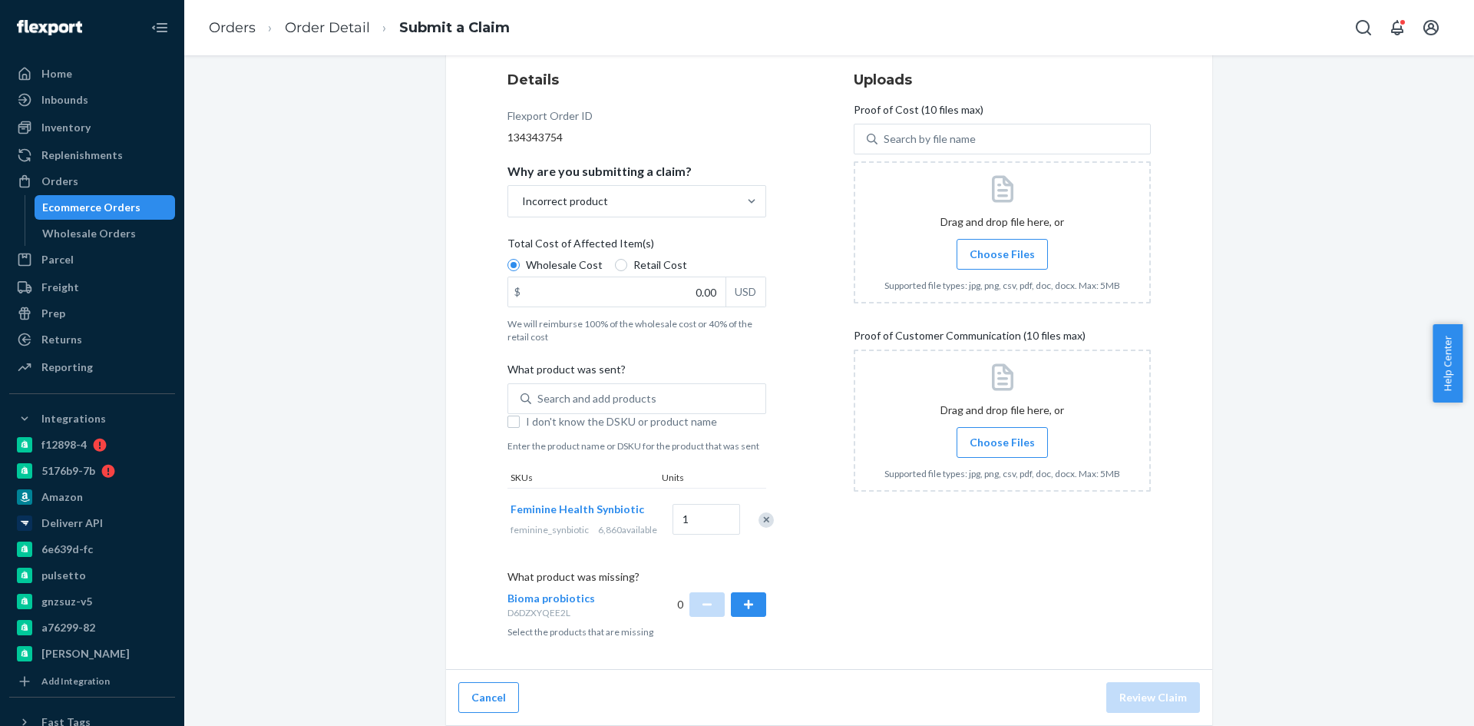
click at [829, 524] on div "Details Flexport Order ID 134343754 Why are you submitting a claim? Incorrect p…" at bounding box center [830, 354] width 644 height 568
click at [746, 602] on button "button" at bounding box center [748, 604] width 35 height 25
click at [747, 604] on button "button" at bounding box center [748, 604] width 35 height 25
click at [673, 515] on input "1" at bounding box center [707, 519] width 68 height 31
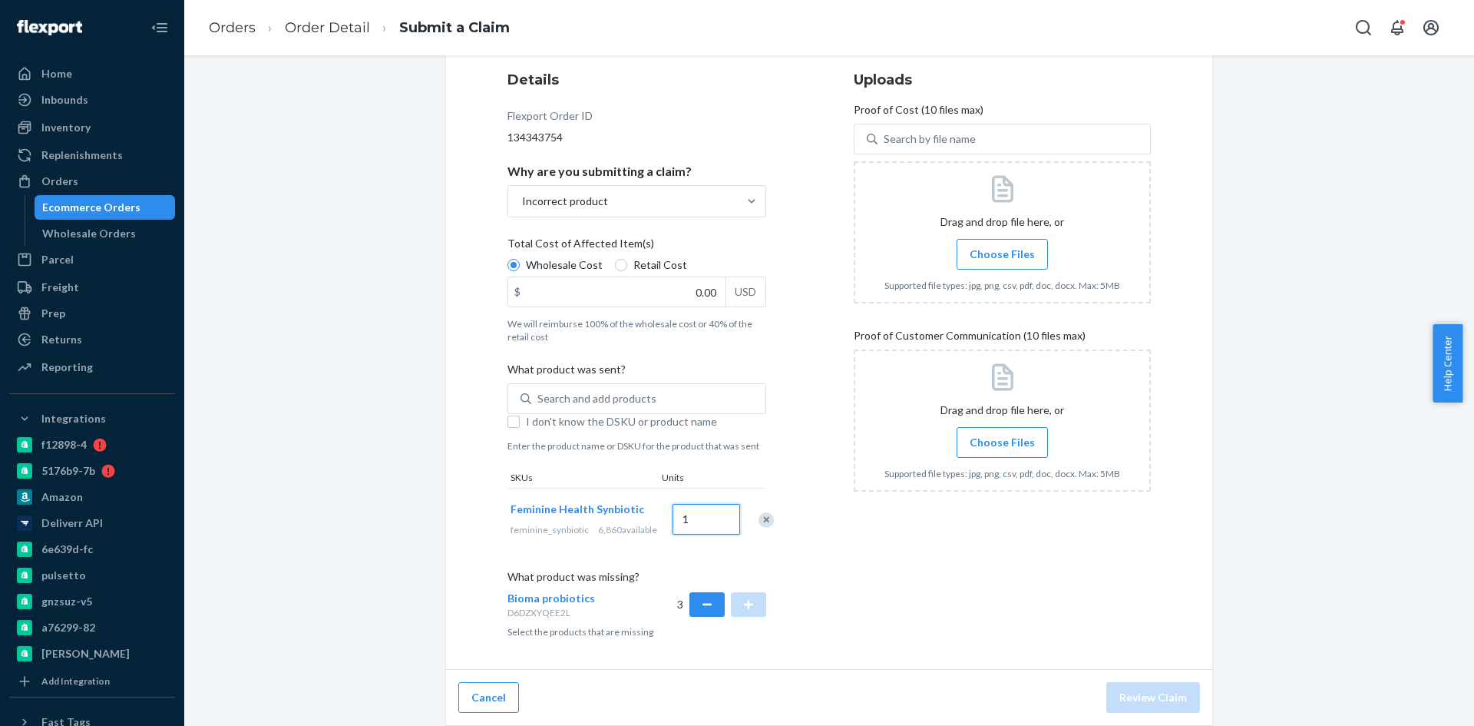
click at [673, 515] on input "1" at bounding box center [707, 519] width 68 height 31
click at [691, 508] on input "1" at bounding box center [707, 519] width 68 height 31
drag, startPoint x: 663, startPoint y: 516, endPoint x: 675, endPoint y: 516, distance: 12.3
click at [675, 516] on input "1" at bounding box center [707, 519] width 68 height 31
type input "1"
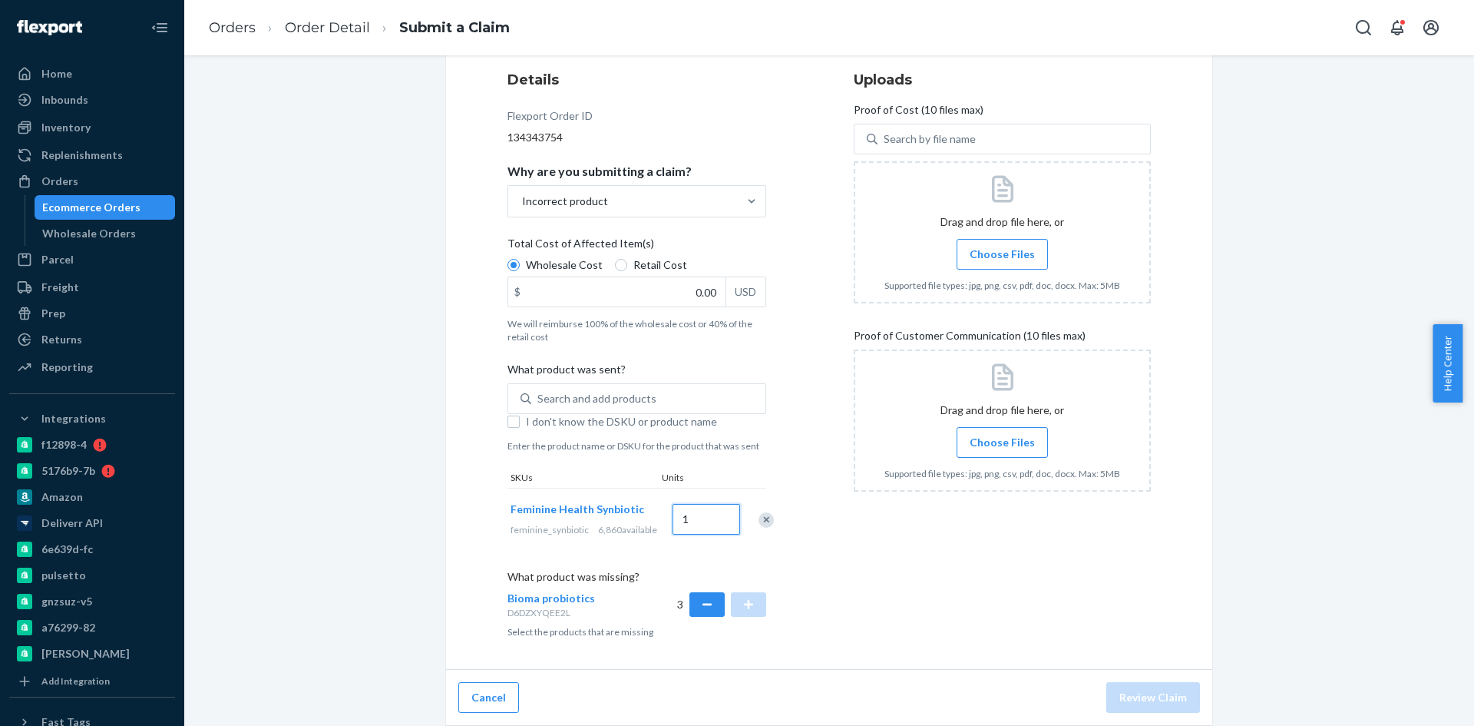
click at [691, 514] on input "1" at bounding box center [707, 519] width 68 height 31
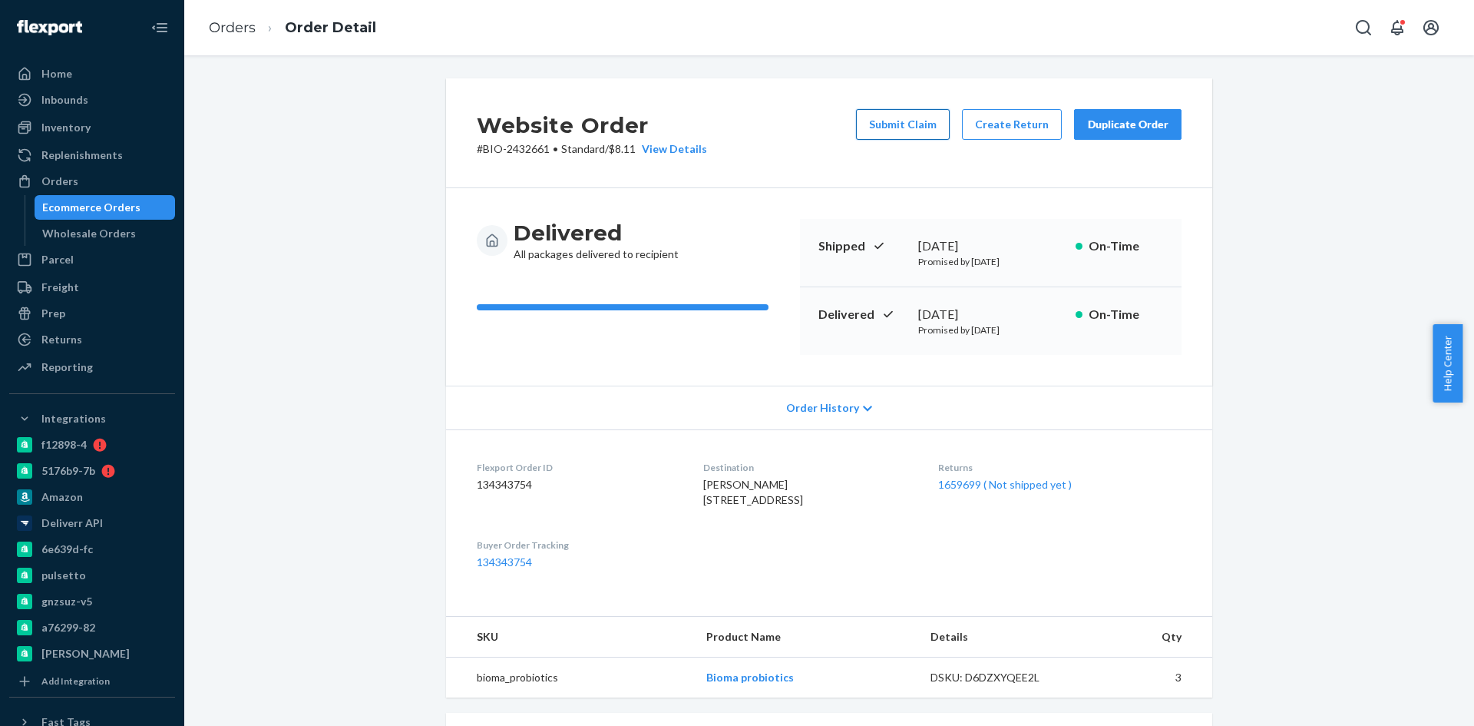
click at [904, 129] on button "Submit Claim" at bounding box center [903, 124] width 94 height 31
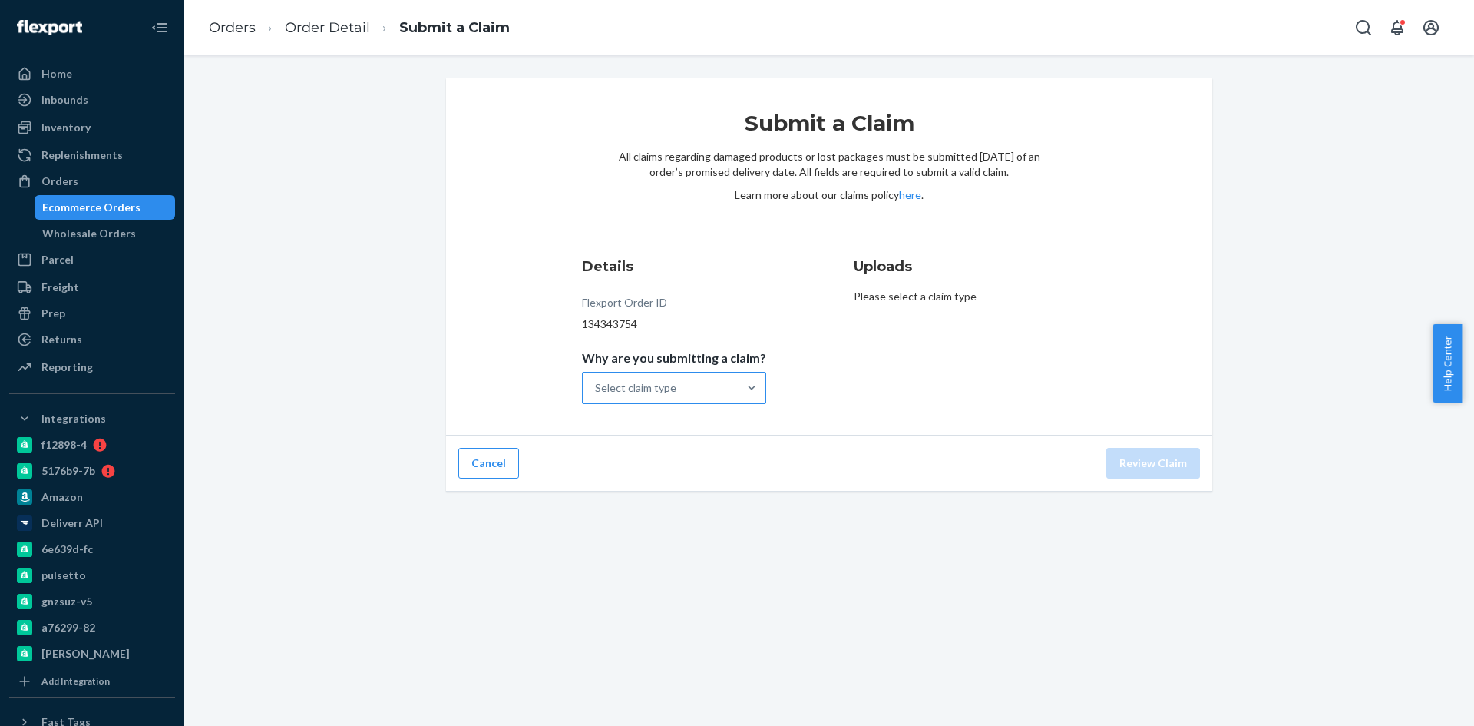
click at [639, 381] on div "Select claim type" at bounding box center [635, 387] width 81 height 15
click at [597, 381] on input "Why are you submitting a claim? Select claim type" at bounding box center [596, 387] width 2 height 15
click at [642, 486] on div "Incorrect product" at bounding box center [674, 487] width 178 height 31
click at [597, 395] on input "Why are you submitting a claim? option Incorrect product focused, 3 of 4. 4 res…" at bounding box center [596, 387] width 2 height 15
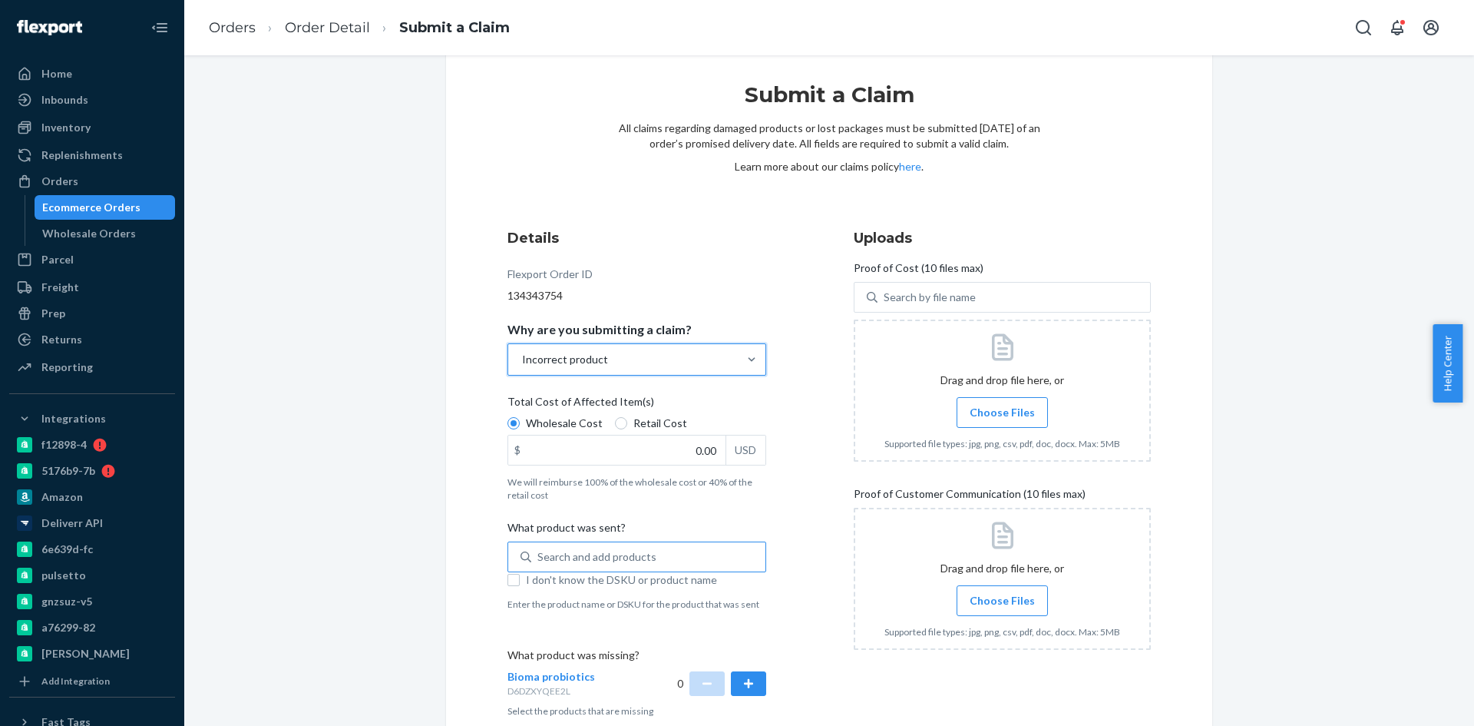
scroll to position [108, 0]
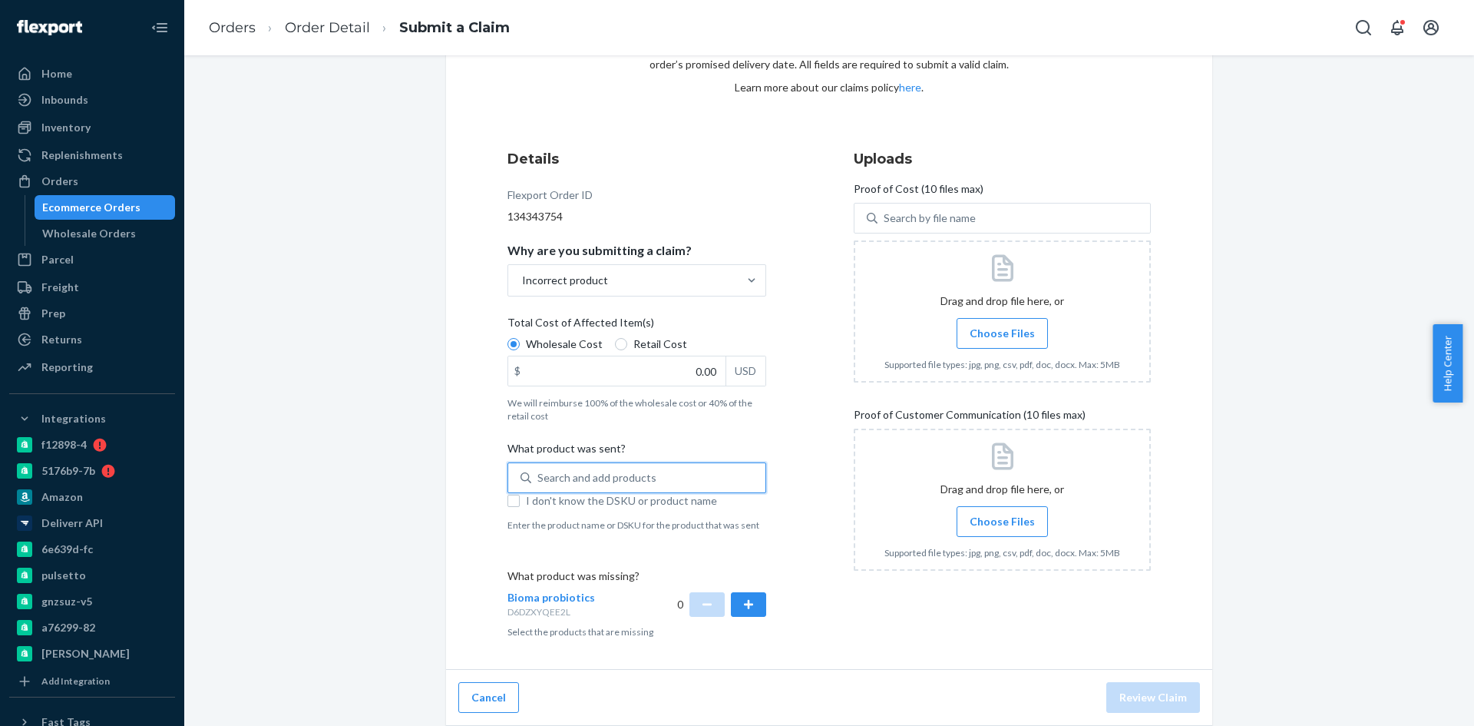
click at [655, 476] on div "Search and add products" at bounding box center [648, 478] width 234 height 28
click at [539, 476] on input "0 results available. Use Up and Down to choose options, press Enter to select t…" at bounding box center [539, 477] width 2 height 15
type input "fe"
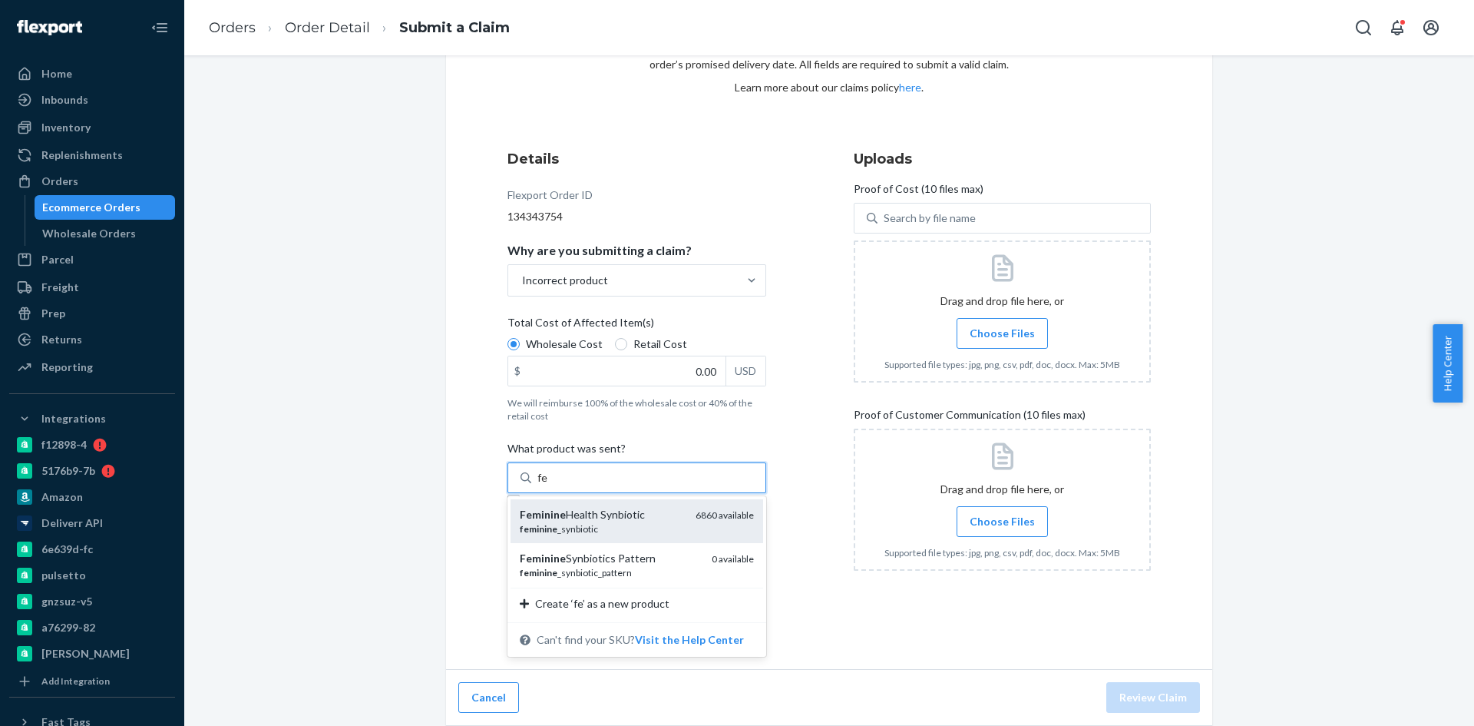
click at [624, 510] on div "Feminine Health Synbiotic" at bounding box center [602, 514] width 164 height 15
click at [548, 485] on input "fe" at bounding box center [543, 477] width 11 height 15
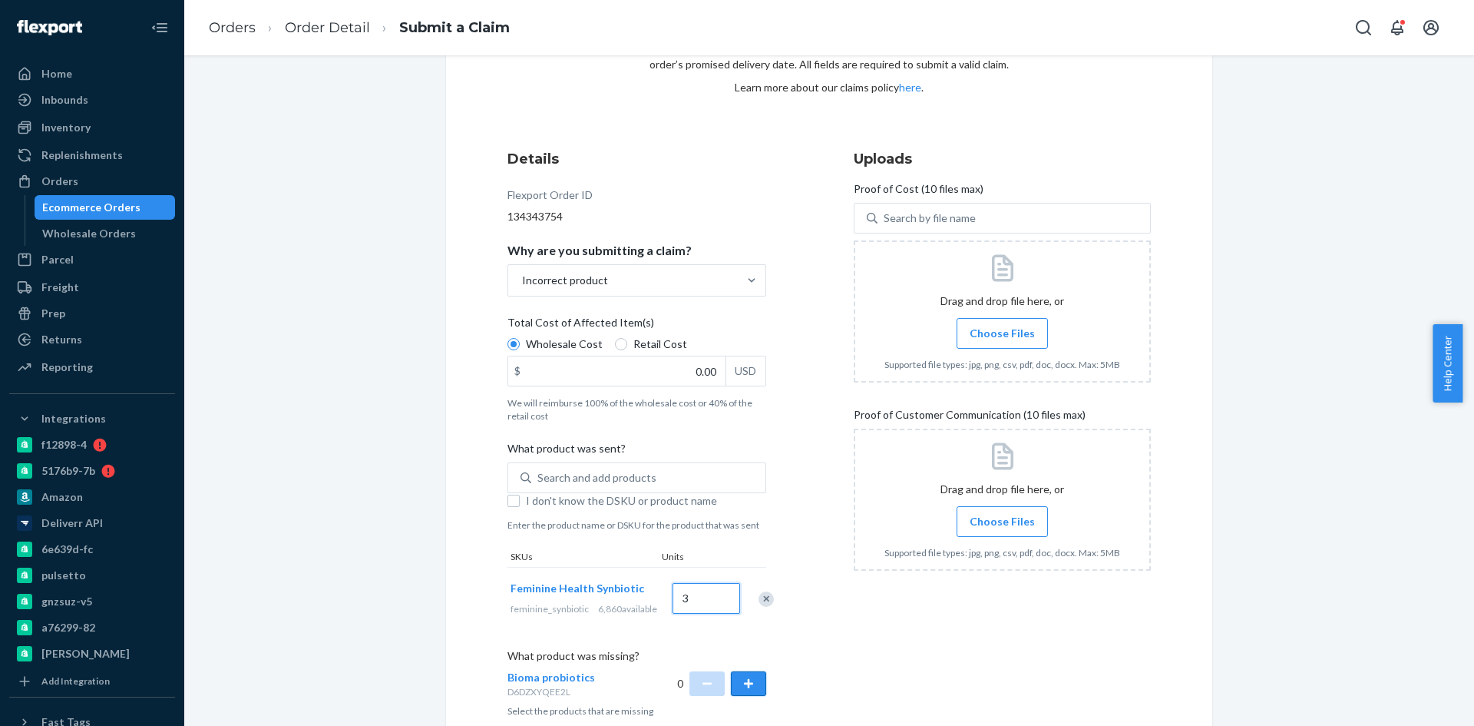
type input "3"
click at [740, 692] on button "button" at bounding box center [748, 683] width 35 height 25
click at [822, 653] on div "Details Flexport Order ID 134343754 Why are you submitting a claim? Incorrect p…" at bounding box center [830, 433] width 644 height 568
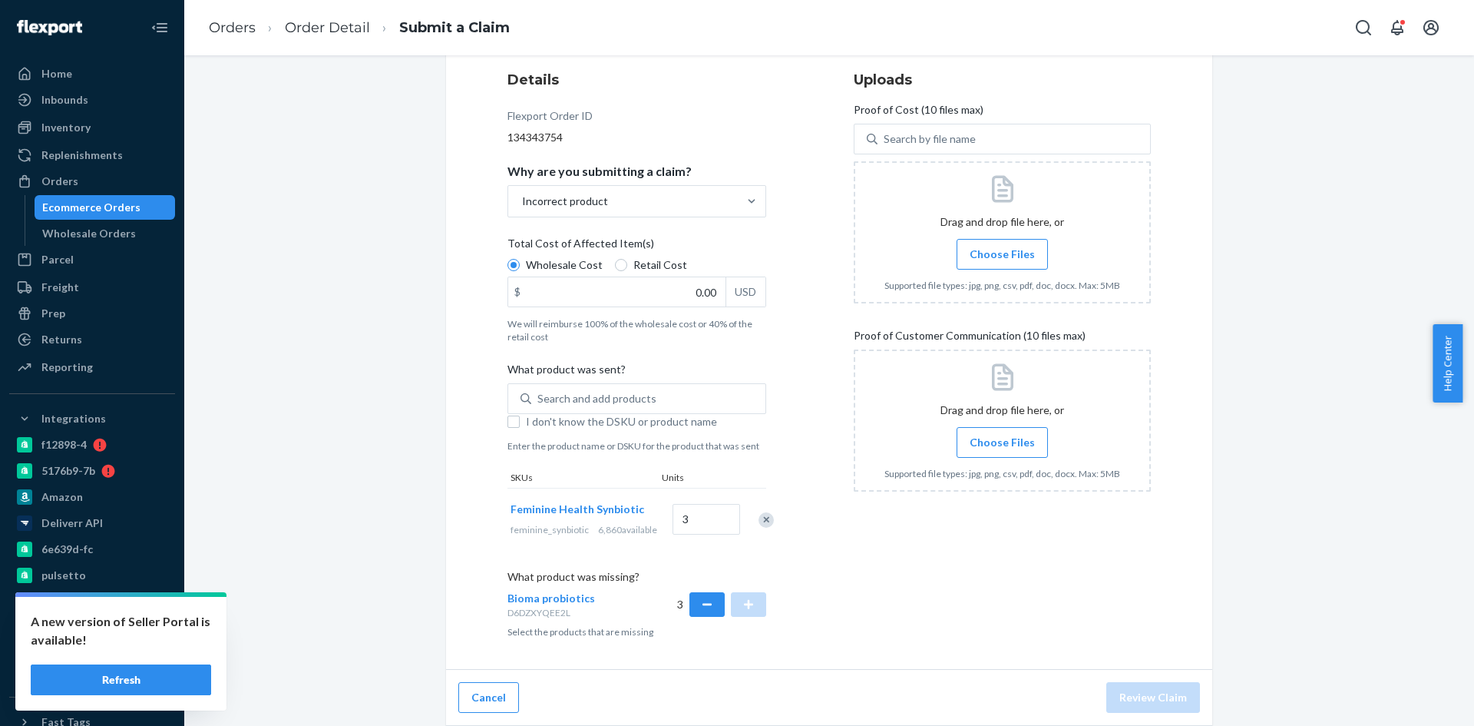
scroll to position [197, 0]
click at [388, 192] on div "Submit a Claim All claims regarding damaged products or lost packages must be s…" at bounding box center [829, 309] width 1267 height 834
drag, startPoint x: 356, startPoint y: 584, endPoint x: 464, endPoint y: 491, distance: 143.2
click at [356, 584] on div "Submit a Claim All claims regarding damaged products or lost packages must be s…" at bounding box center [829, 309] width 1267 height 834
click at [354, 405] on div "Submit a Claim All claims regarding damaged products or lost packages must be s…" at bounding box center [829, 309] width 1267 height 834
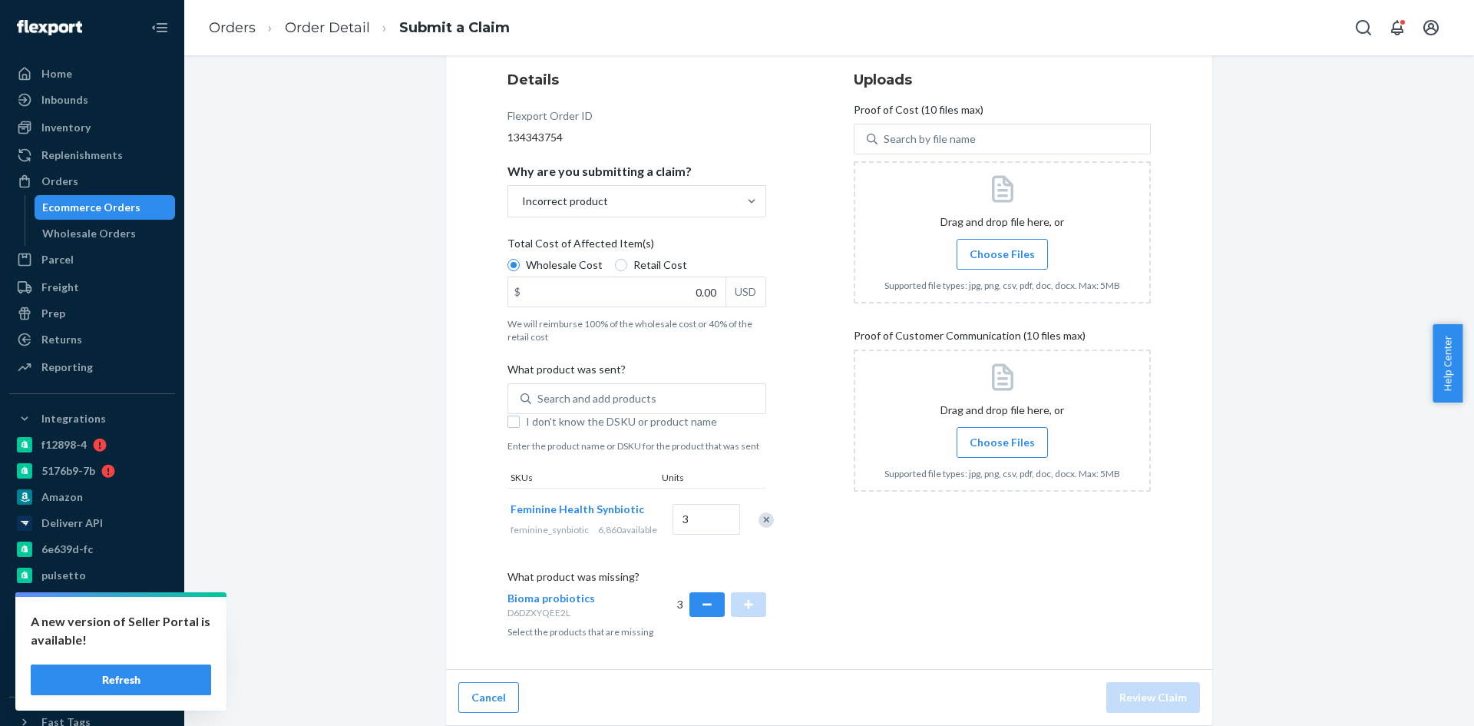
drag, startPoint x: 327, startPoint y: 304, endPoint x: 339, endPoint y: 296, distance: 14.3
click at [327, 304] on div "Submit a Claim All claims regarding damaged products or lost packages must be s…" at bounding box center [829, 309] width 1267 height 834
click at [652, 286] on input "0.00" at bounding box center [616, 291] width 217 height 29
click at [650, 286] on input "0.00" at bounding box center [616, 291] width 217 height 29
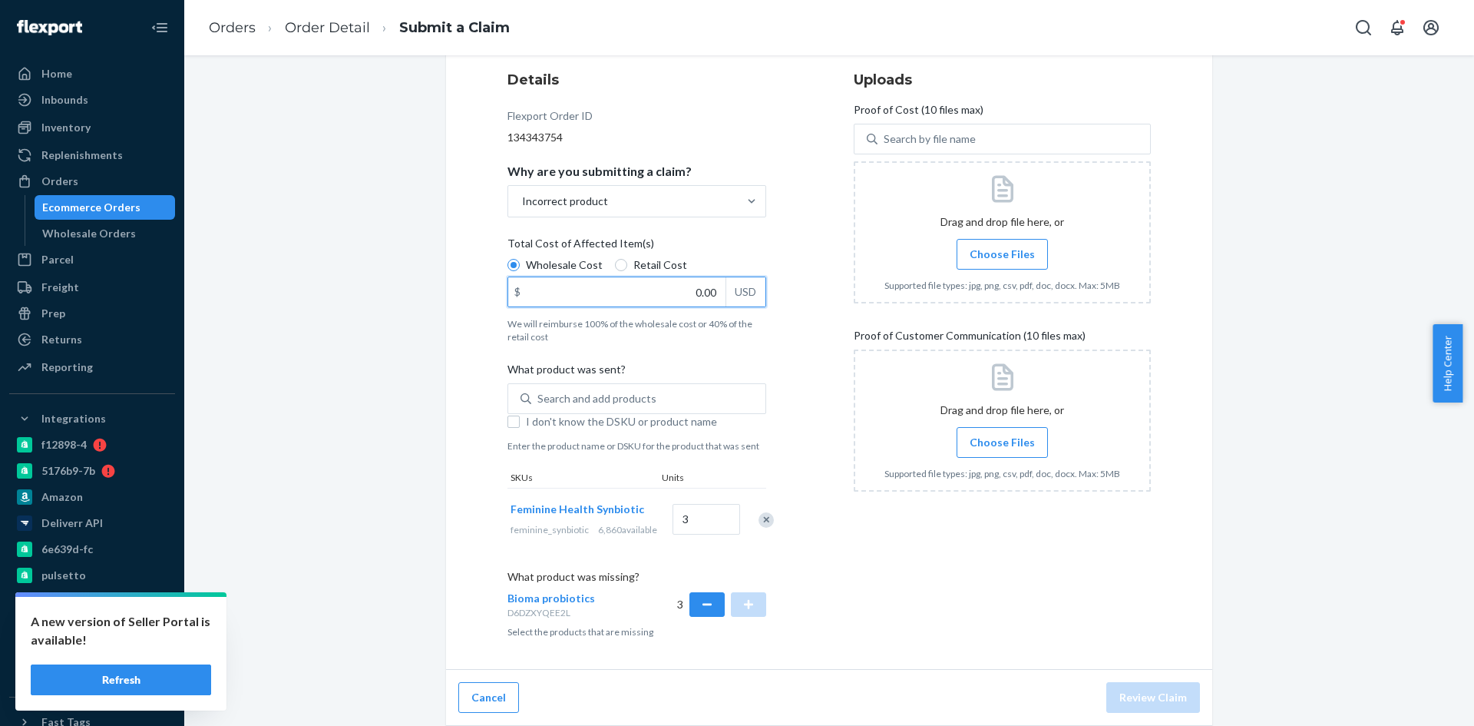
click at [697, 284] on input "0.00" at bounding box center [616, 291] width 217 height 29
click at [697, 285] on input "0.00" at bounding box center [616, 291] width 217 height 29
type input "69.36"
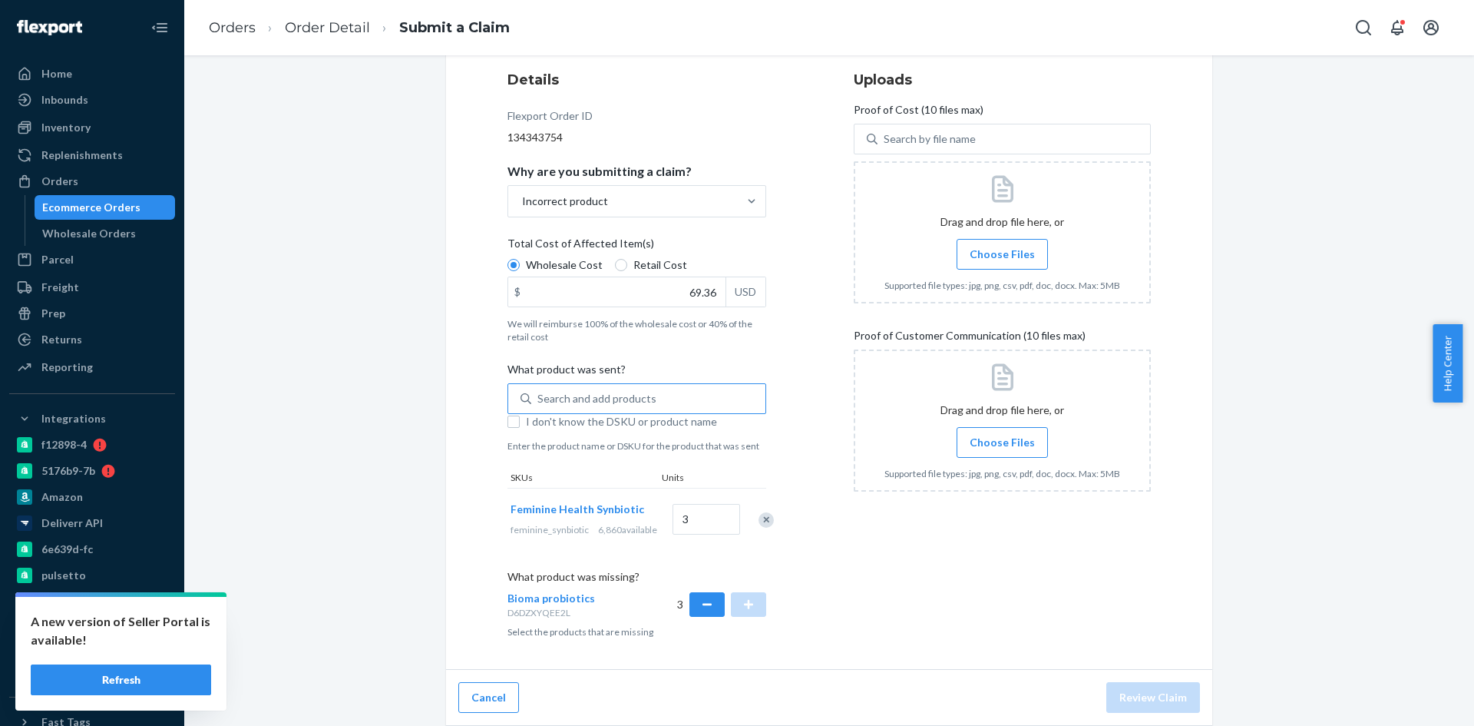
click at [622, 399] on div "Search and add products" at bounding box center [648, 399] width 234 height 28
click at [539, 399] on input "Search and add products" at bounding box center [539, 398] width 2 height 15
click at [570, 392] on div "Search and add products" at bounding box center [597, 398] width 119 height 15
click at [539, 392] on input "0 results available. Use Up and Down to choose options, press Enter to select t…" at bounding box center [539, 398] width 2 height 15
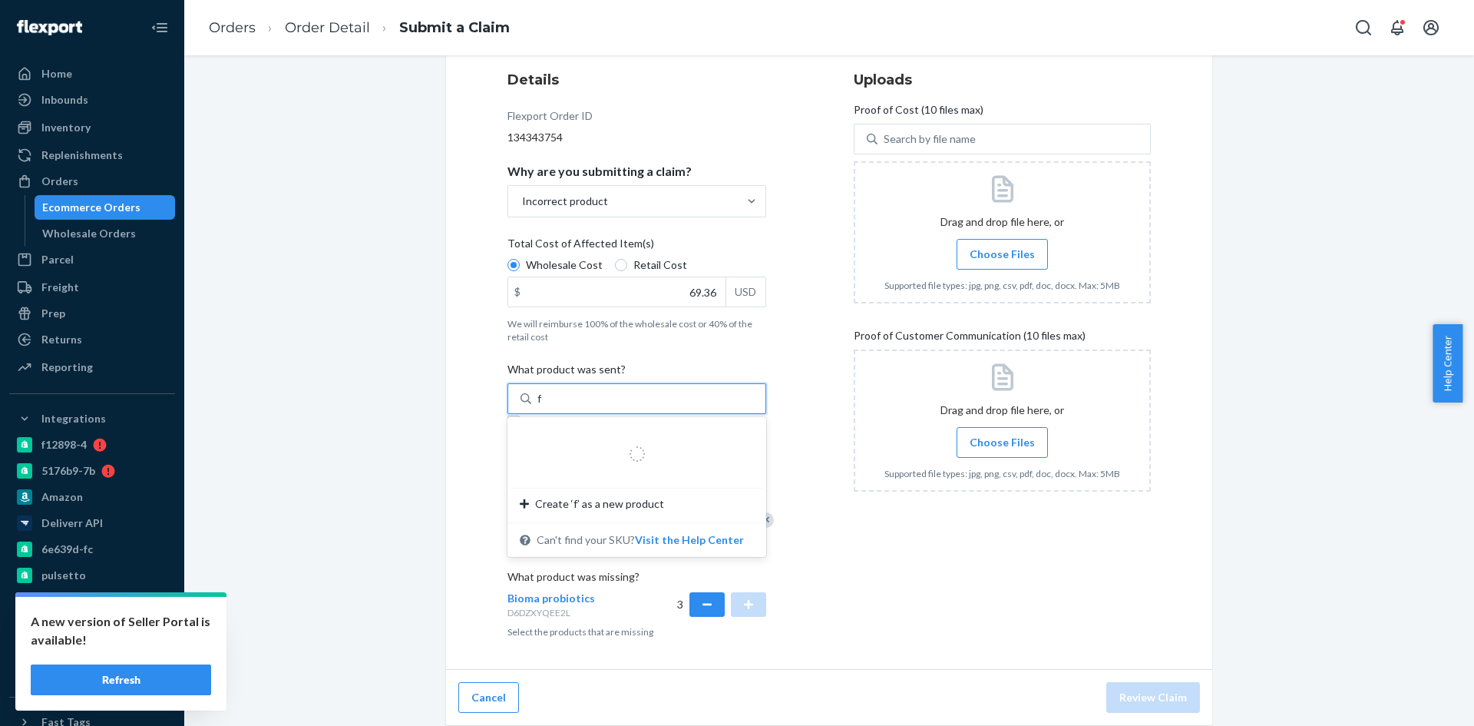
type input "fe"
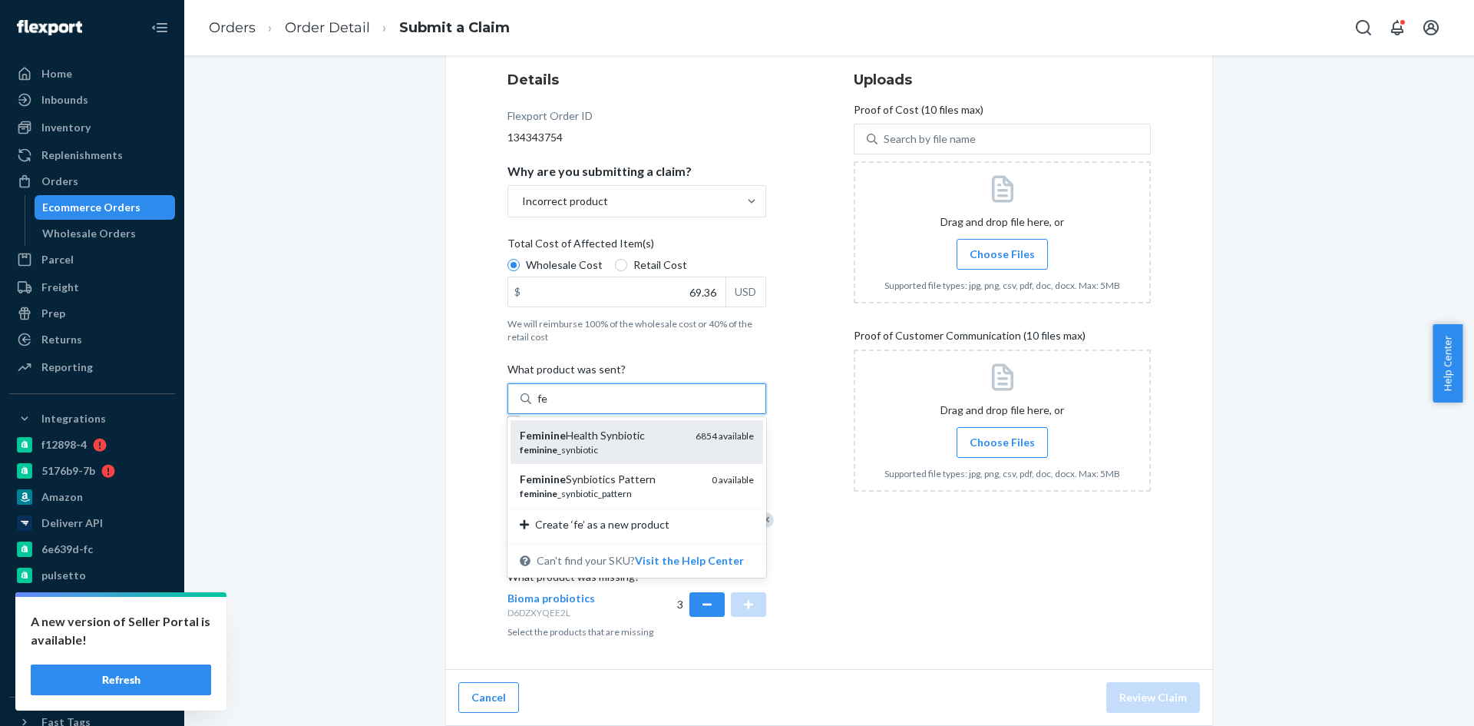
click at [577, 429] on div "Feminine Health Synbiotic" at bounding box center [602, 435] width 164 height 15
click at [548, 406] on input "fe" at bounding box center [543, 398] width 11 height 15
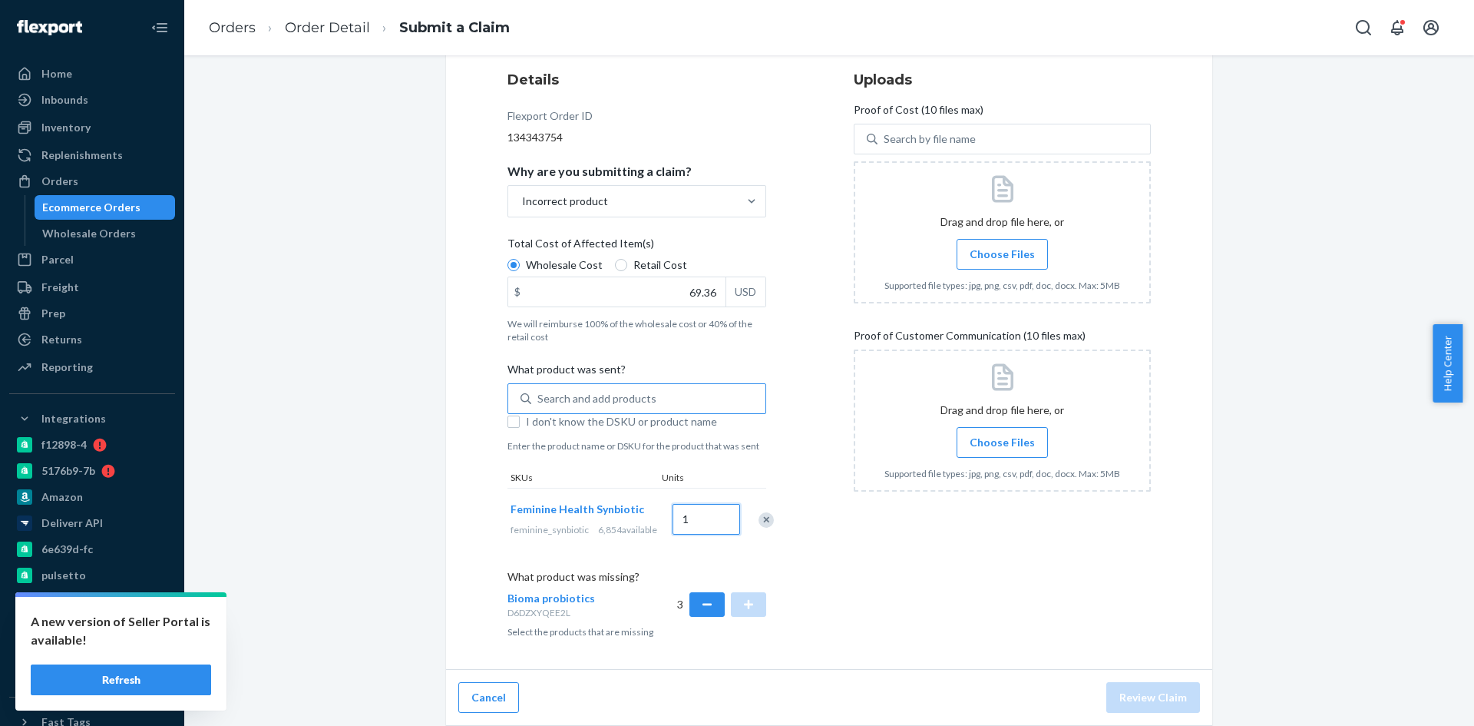
click at [687, 517] on input "1" at bounding box center [707, 519] width 68 height 31
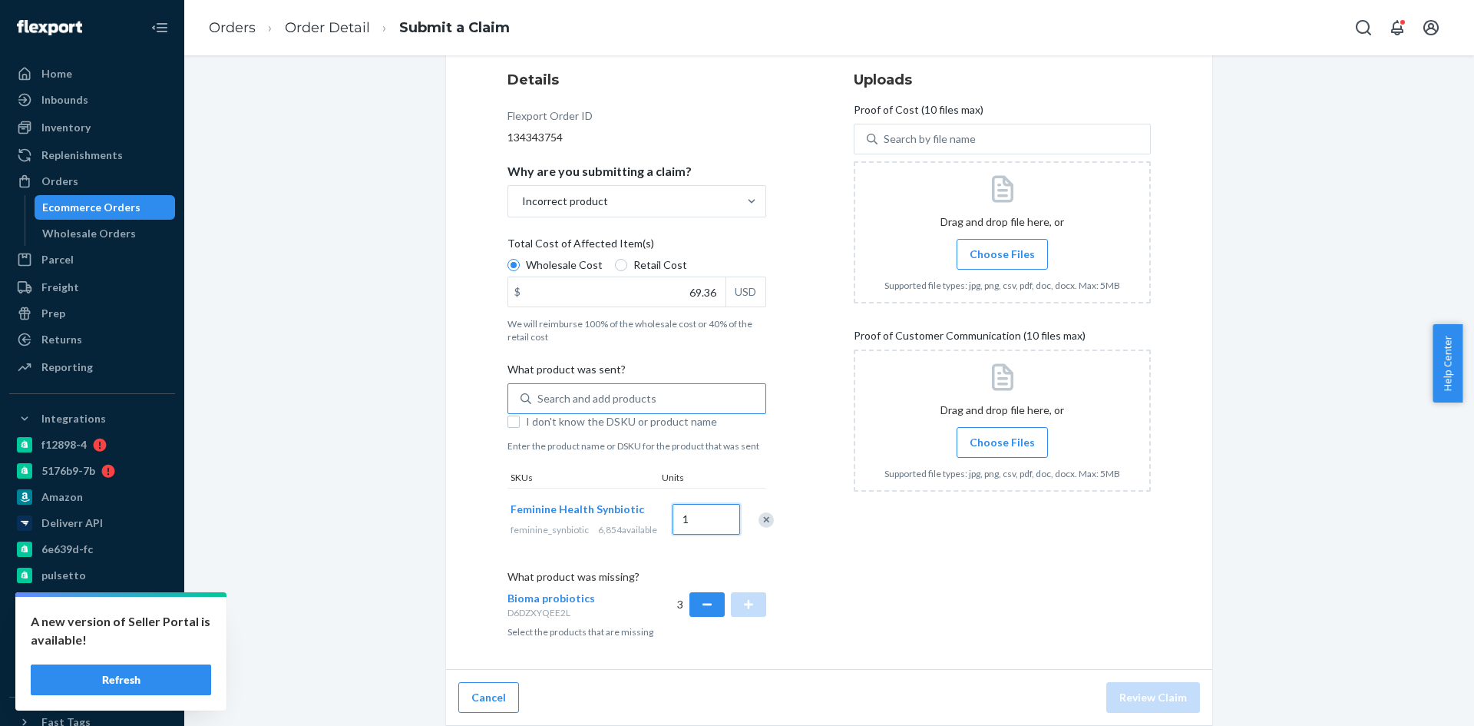
click at [687, 517] on input "1" at bounding box center [707, 519] width 68 height 31
click at [698, 519] on input "1" at bounding box center [707, 519] width 68 height 31
type input "1"
click at [759, 520] on div "Remove Item" at bounding box center [766, 519] width 15 height 15
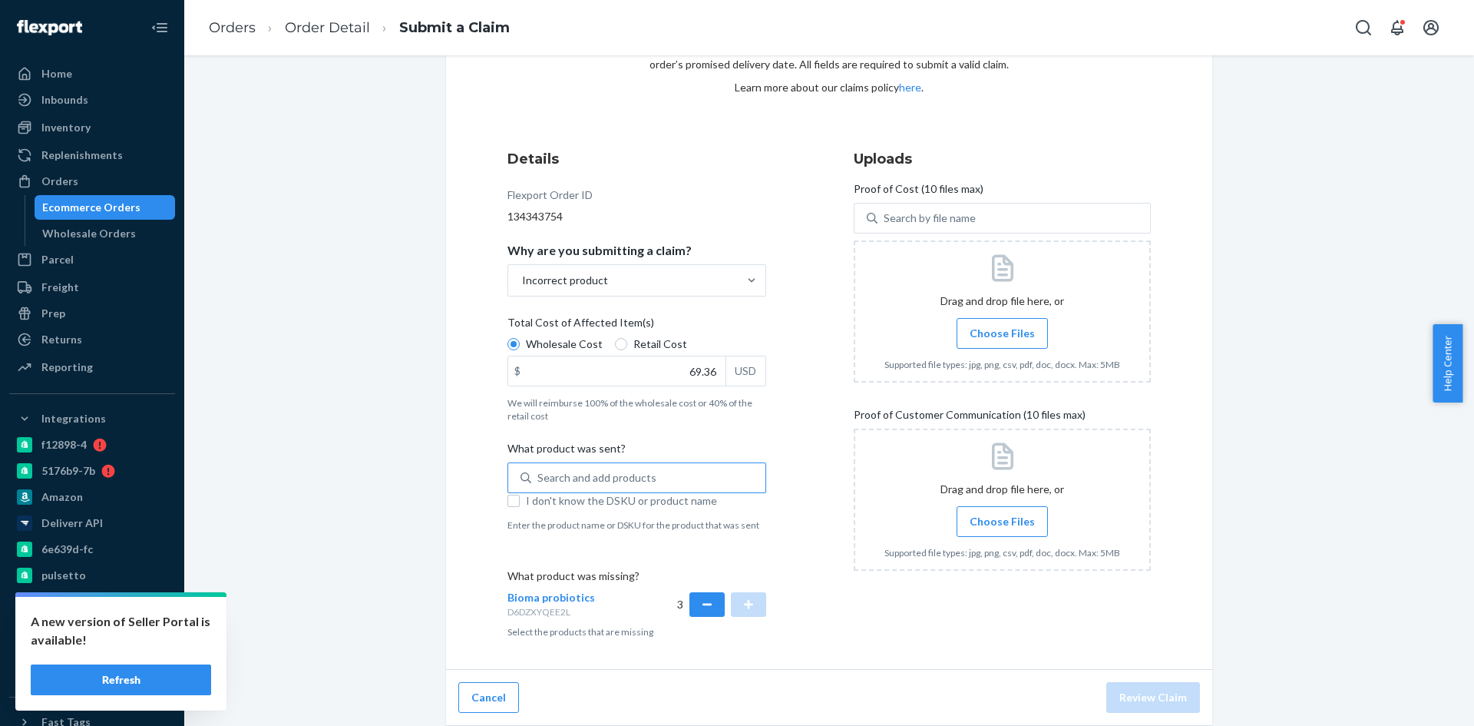
scroll to position [108, 0]
click at [555, 475] on div "Search and add products" at bounding box center [597, 477] width 119 height 15
click at [539, 475] on input "Search and add products" at bounding box center [539, 477] width 2 height 15
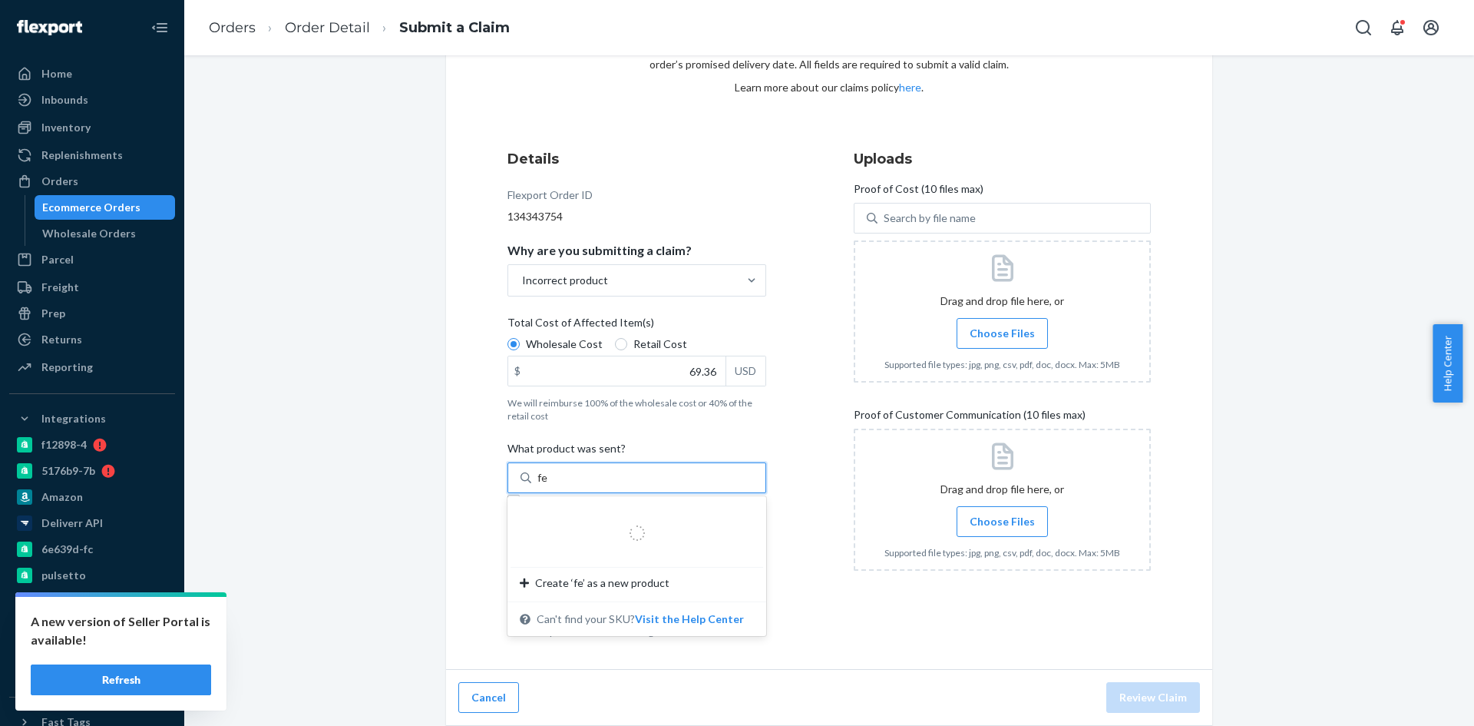
type input "fem"
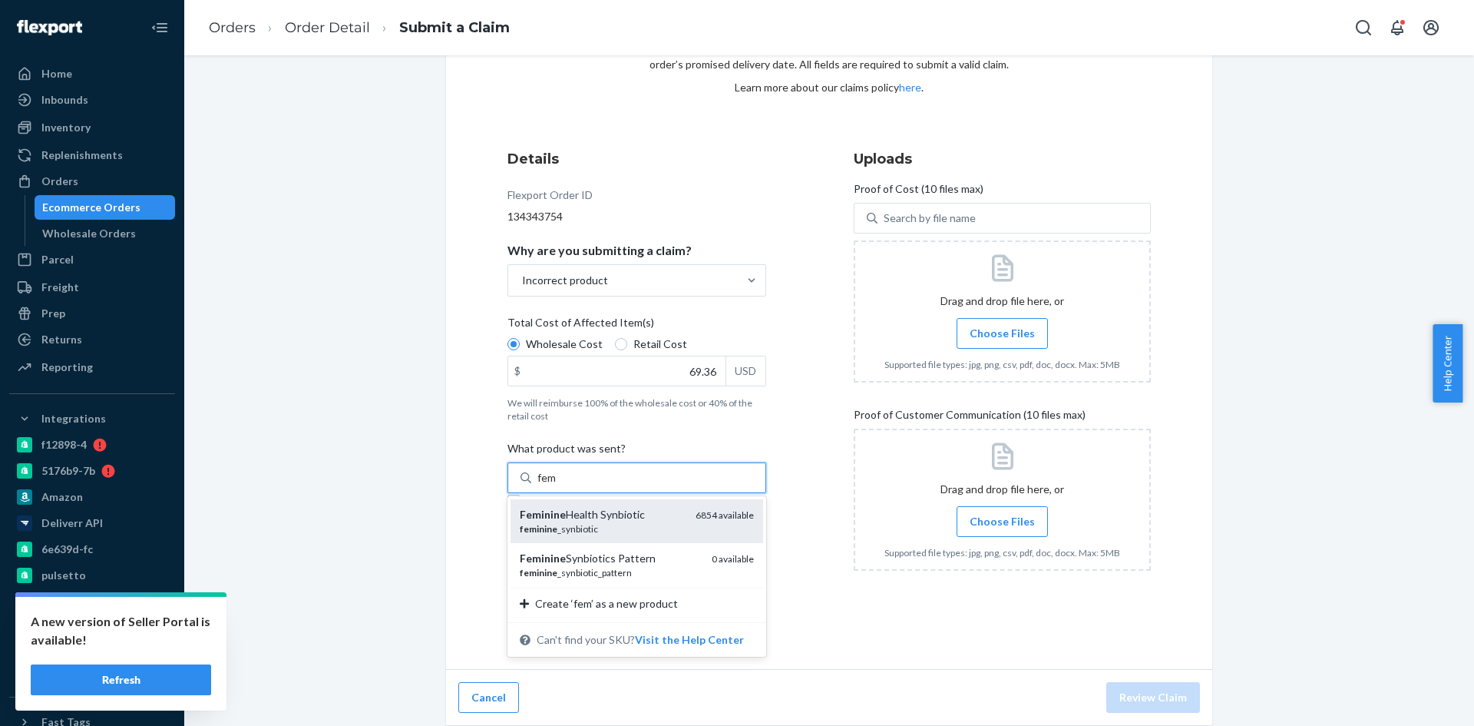
click at [609, 520] on div "Feminine Health Synbiotic" at bounding box center [602, 514] width 164 height 15
click at [558, 485] on input "fem" at bounding box center [548, 477] width 20 height 15
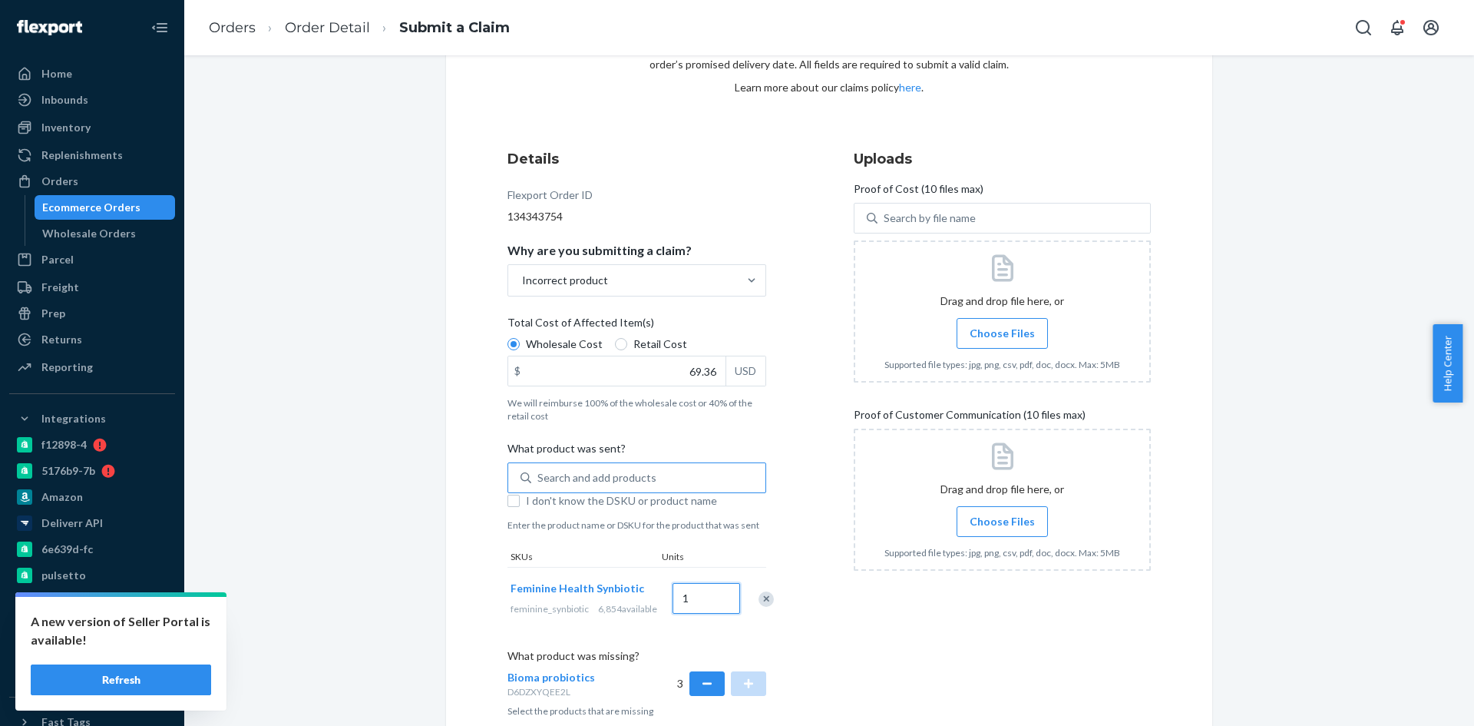
click at [687, 612] on input "1" at bounding box center [707, 598] width 68 height 31
click at [682, 611] on input "1" at bounding box center [707, 598] width 68 height 31
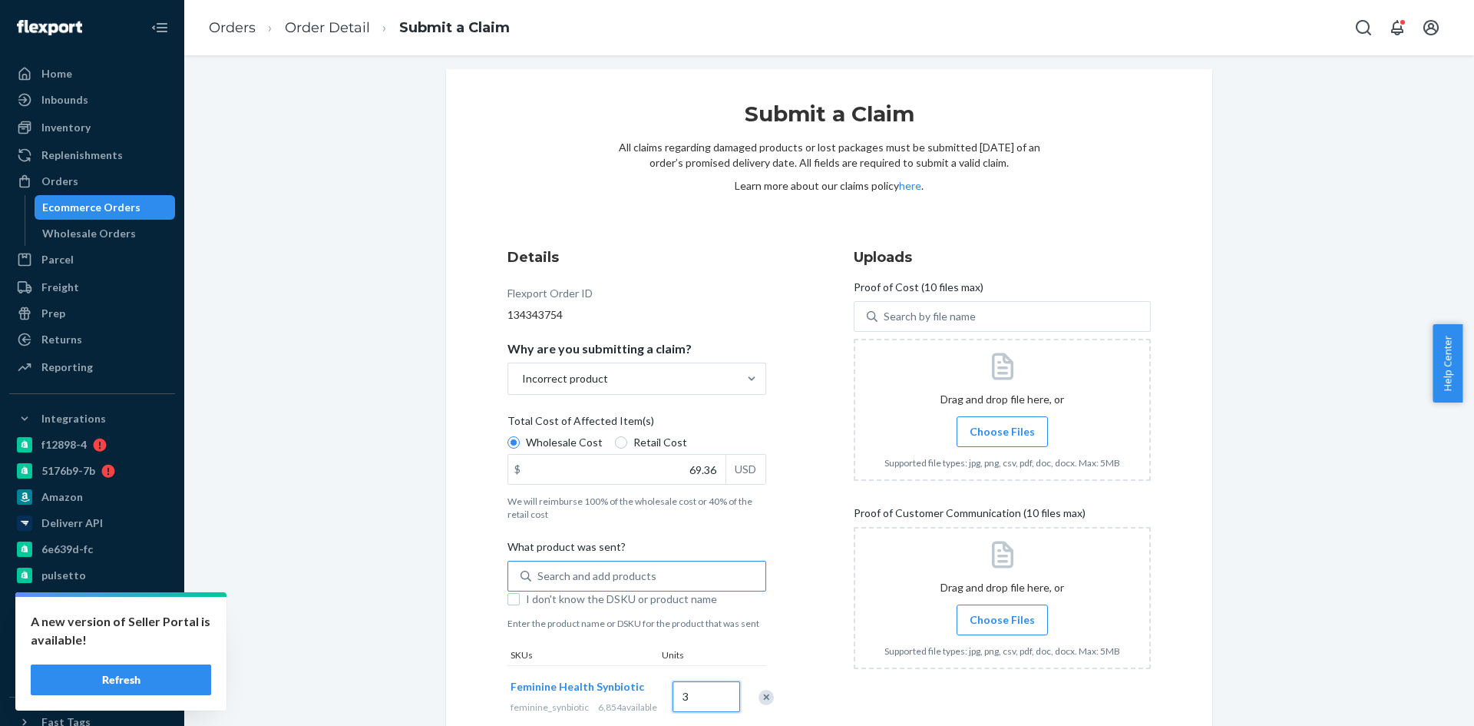
scroll to position [0, 0]
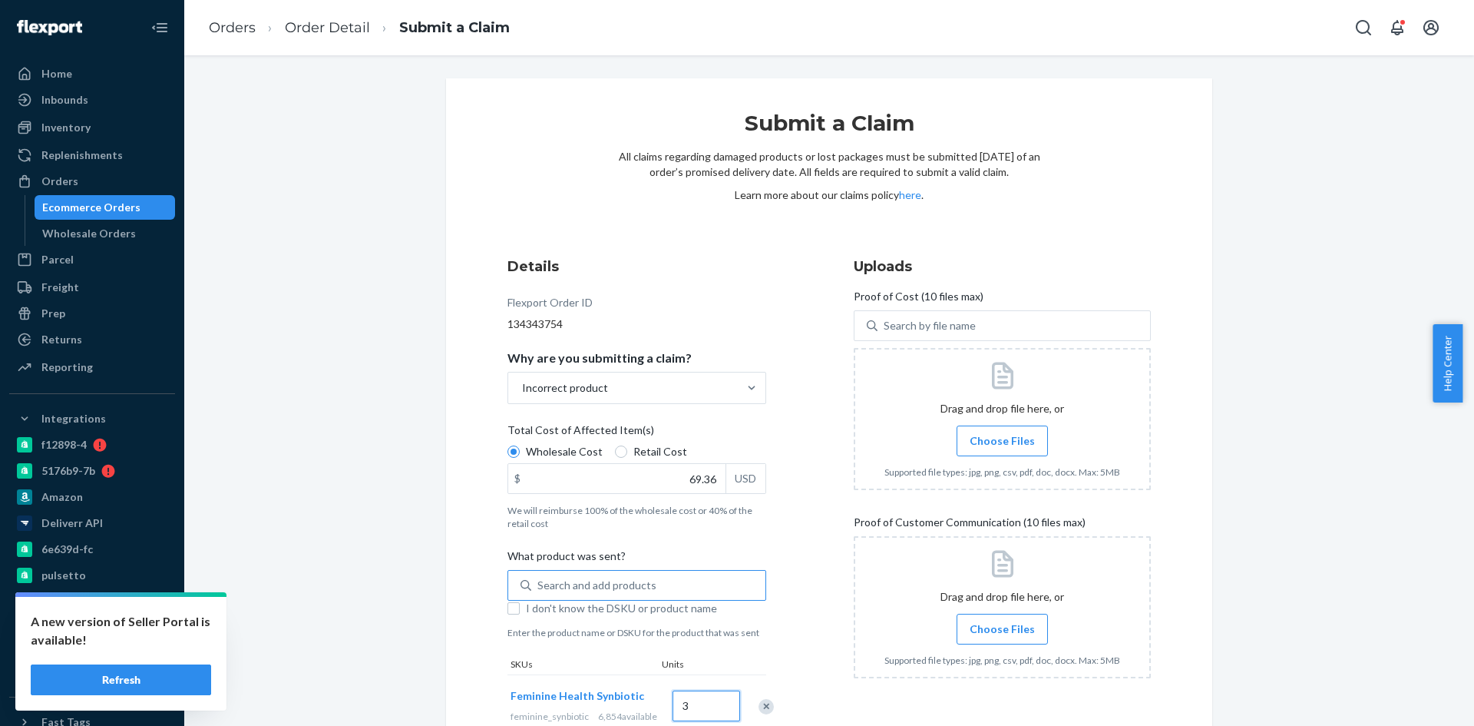
type input "3"
click at [981, 434] on span "Choose Files" at bounding box center [1002, 440] width 65 height 15
click at [1002, 434] on input "Choose Files" at bounding box center [1002, 440] width 1 height 17
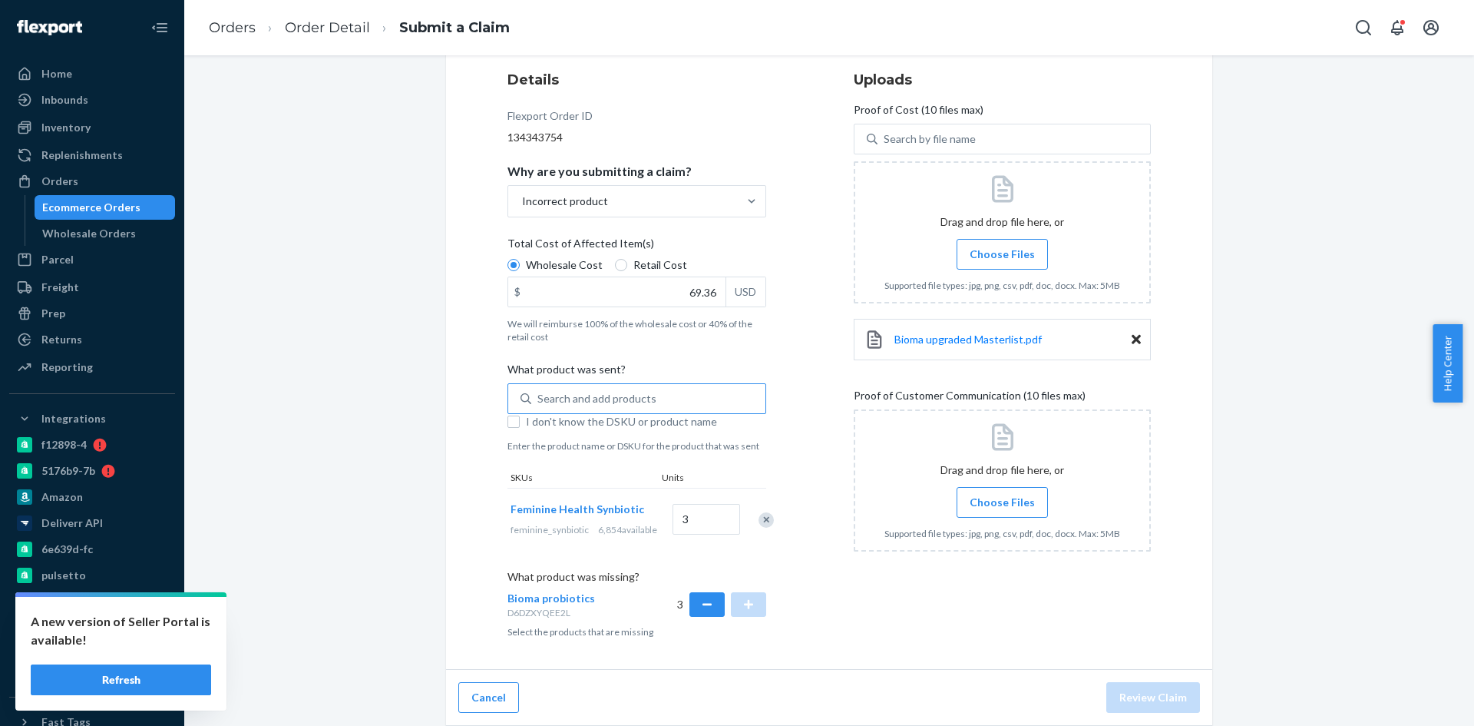
scroll to position [197, 0]
click at [908, 388] on span "Proof of Customer Communication (10 files max)" at bounding box center [970, 399] width 232 height 22
click at [991, 495] on span "Choose Files" at bounding box center [1002, 502] width 65 height 15
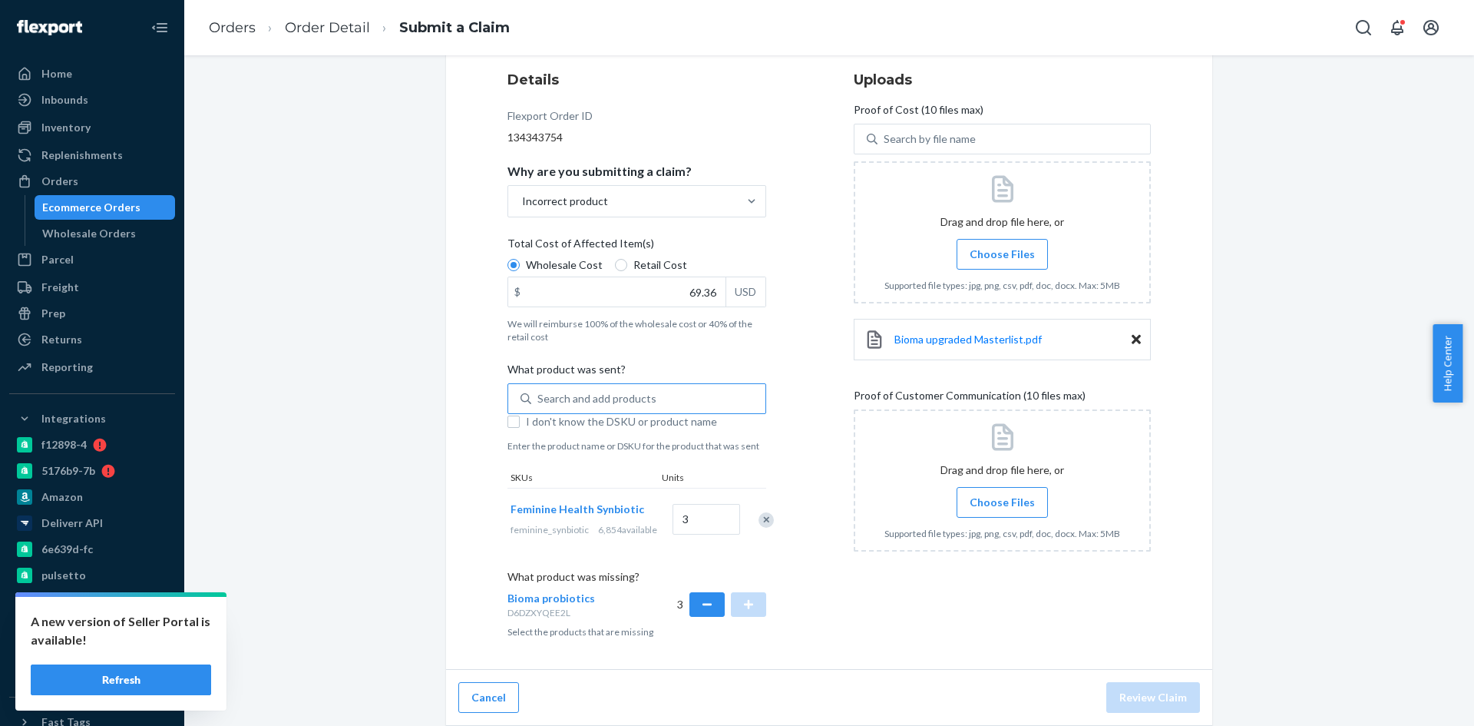
click at [1002, 494] on input "Choose Files" at bounding box center [1002, 502] width 1 height 17
click at [985, 495] on span "Choose Files" at bounding box center [1002, 502] width 65 height 15
click at [1002, 494] on input "Choose Files" at bounding box center [1002, 502] width 1 height 17
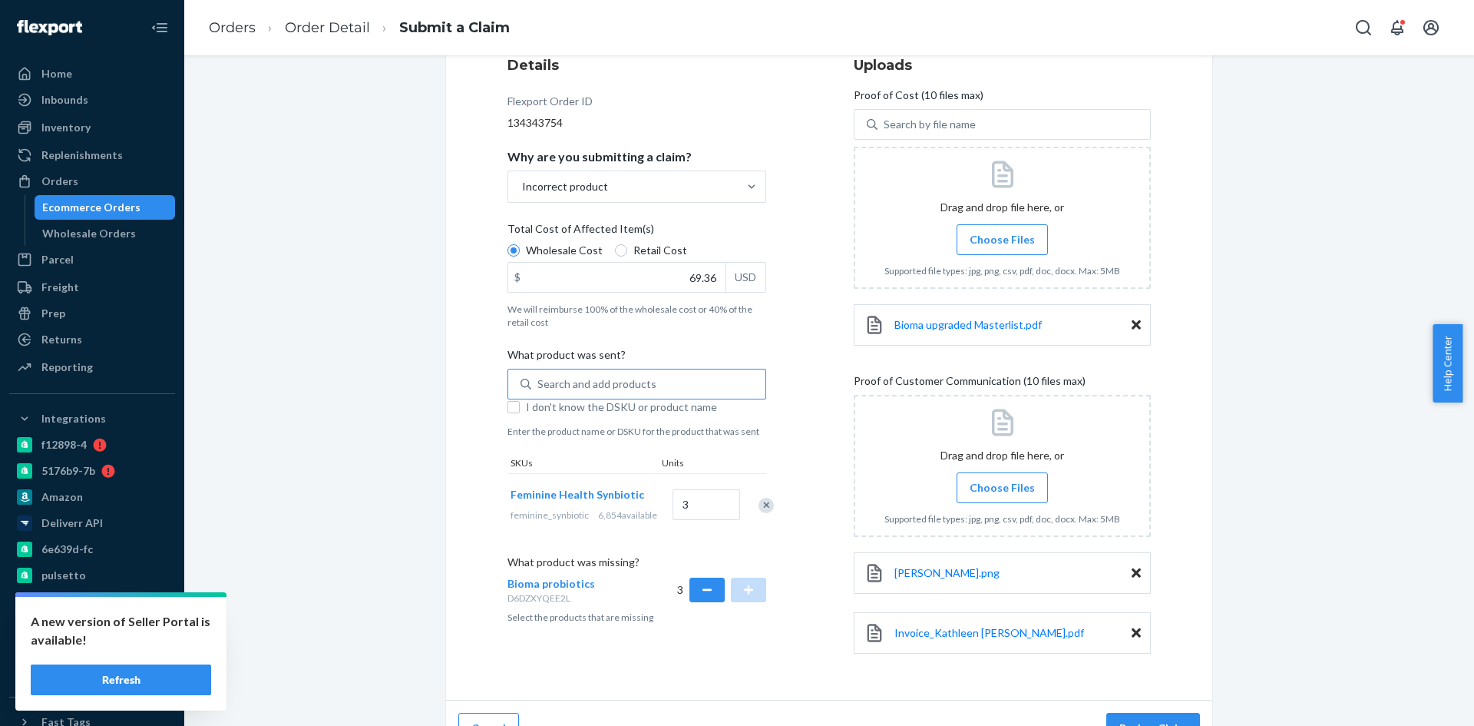
scroll to position [232, 0]
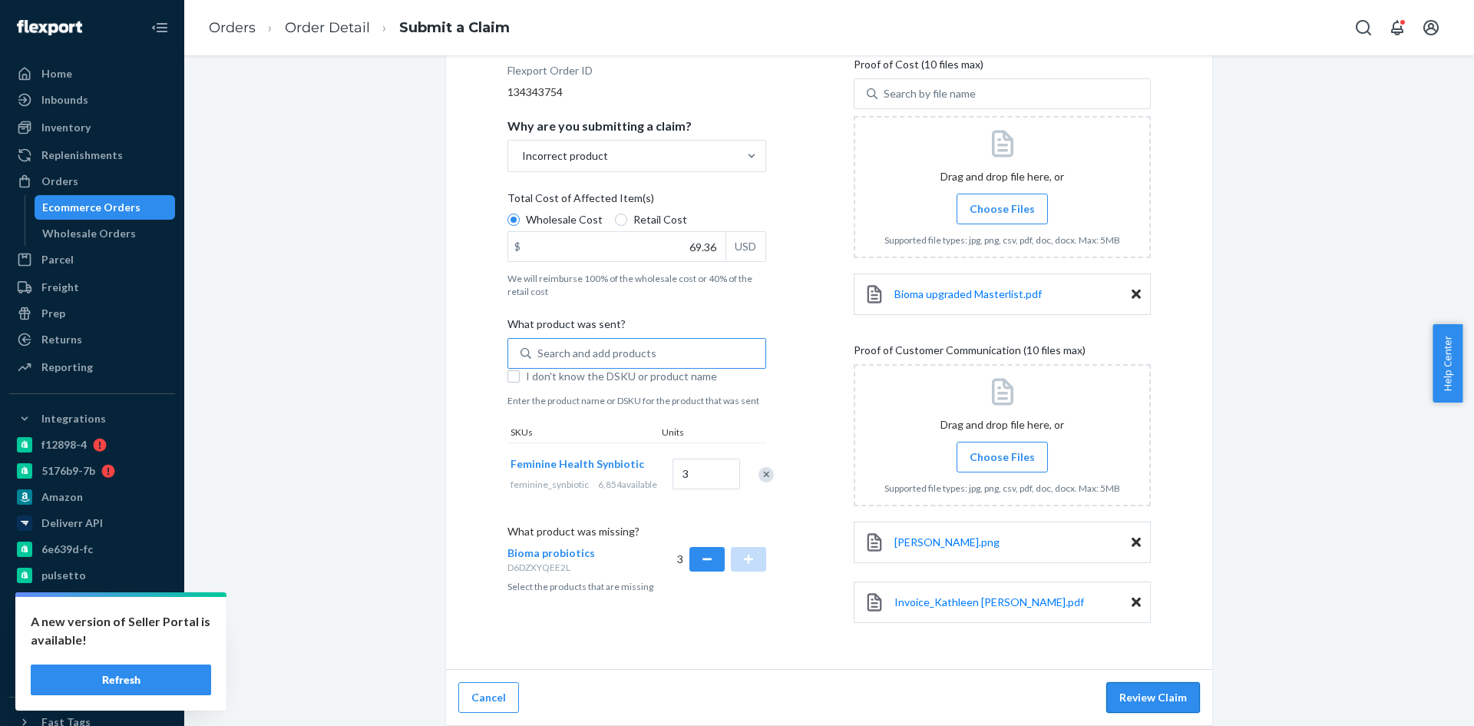
click at [1148, 695] on button "Review Claim" at bounding box center [1154, 697] width 94 height 31
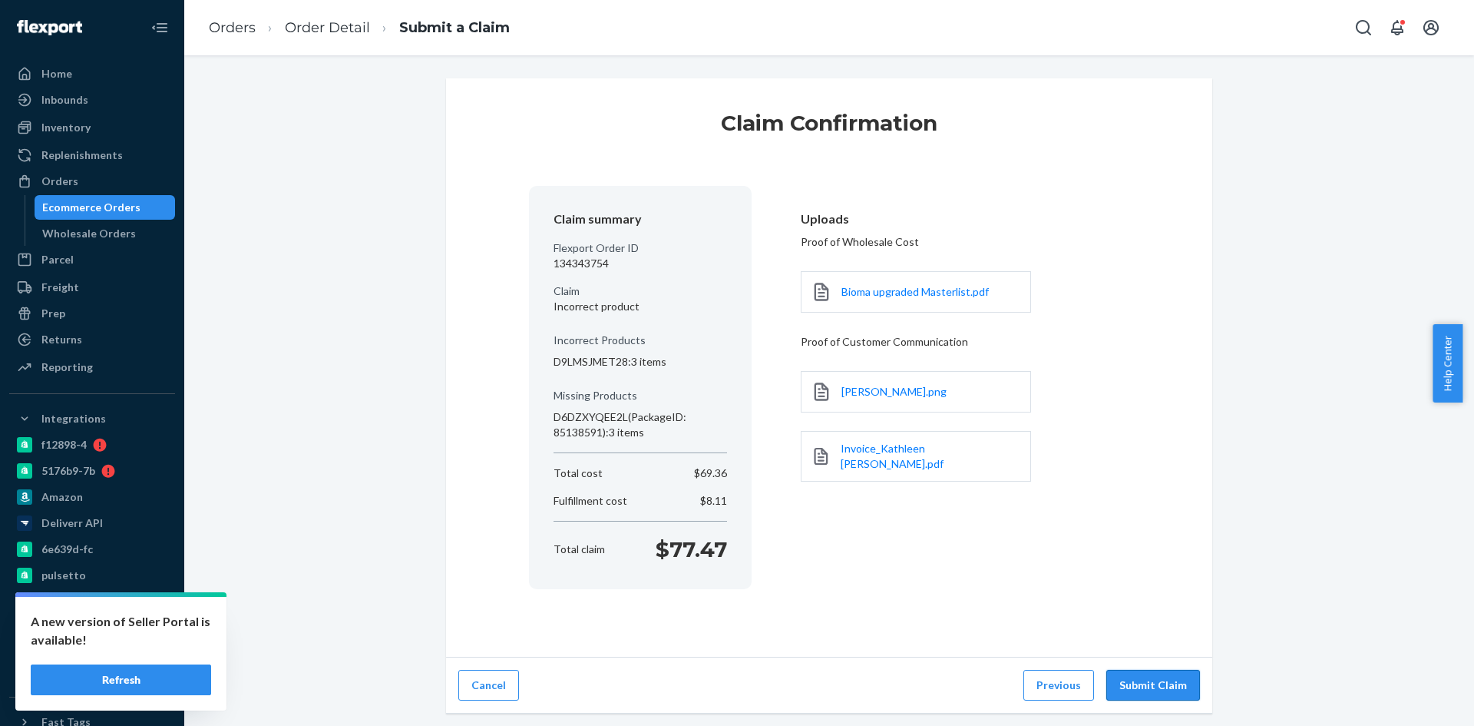
click at [1164, 680] on button "Submit Claim" at bounding box center [1154, 685] width 94 height 31
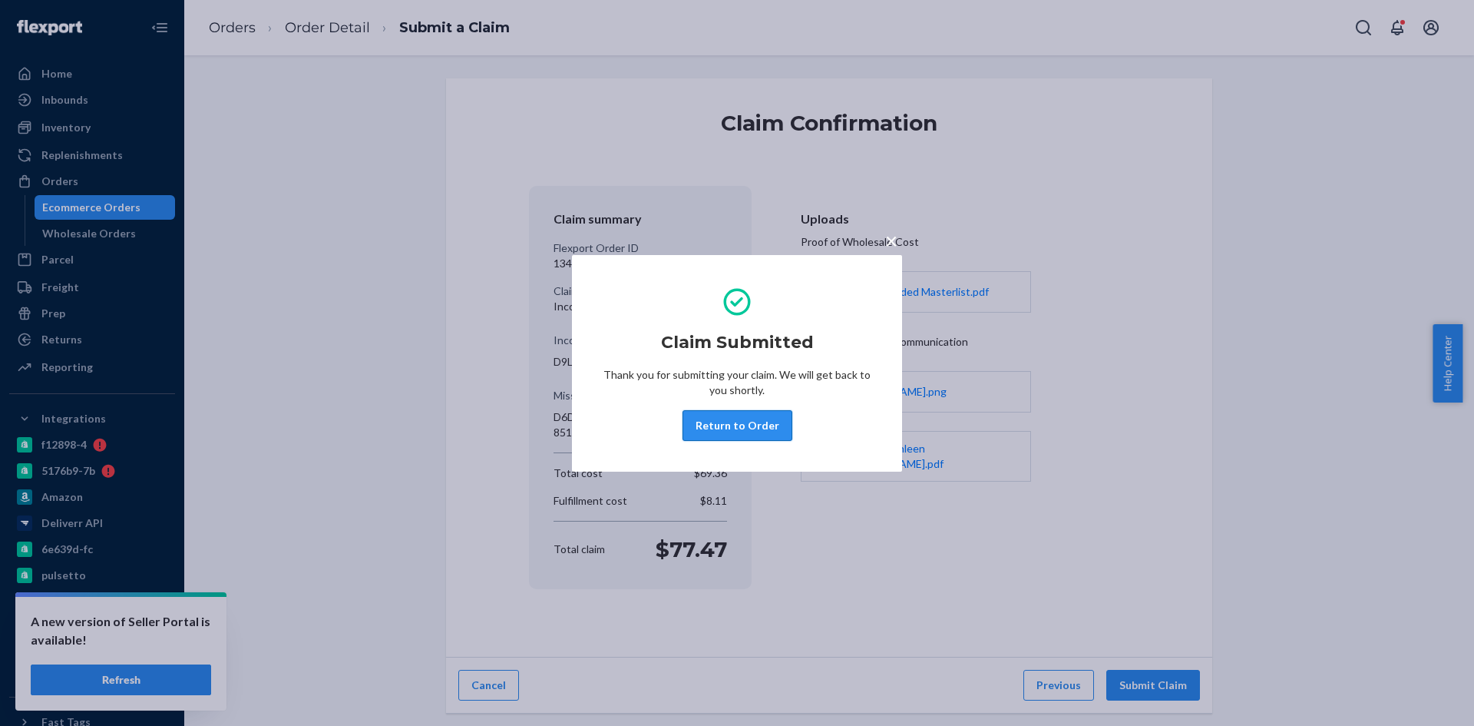
click at [740, 422] on button "Return to Order" at bounding box center [738, 425] width 110 height 31
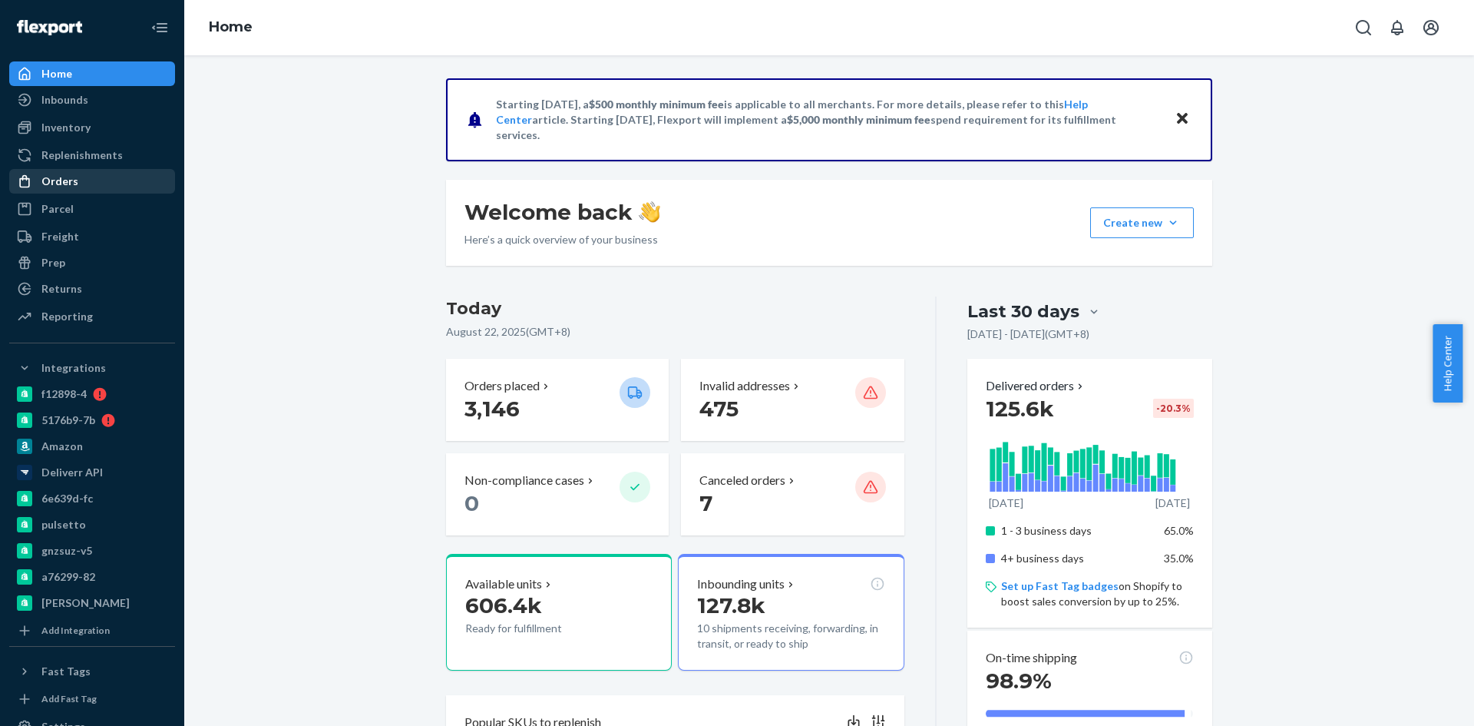
click at [73, 177] on div "Orders" at bounding box center [59, 181] width 37 height 15
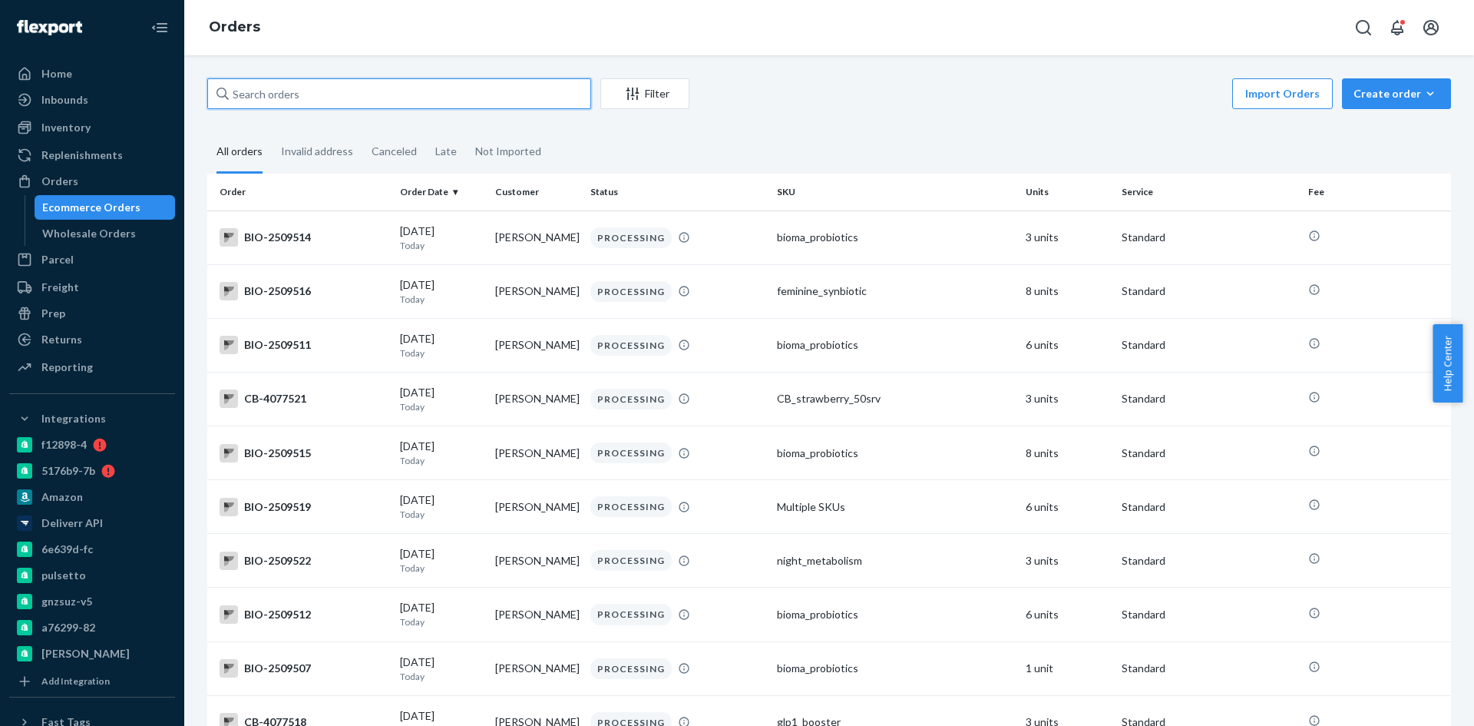
click at [356, 102] on input "text" at bounding box center [399, 93] width 384 height 31
paste input "Denise Murai"
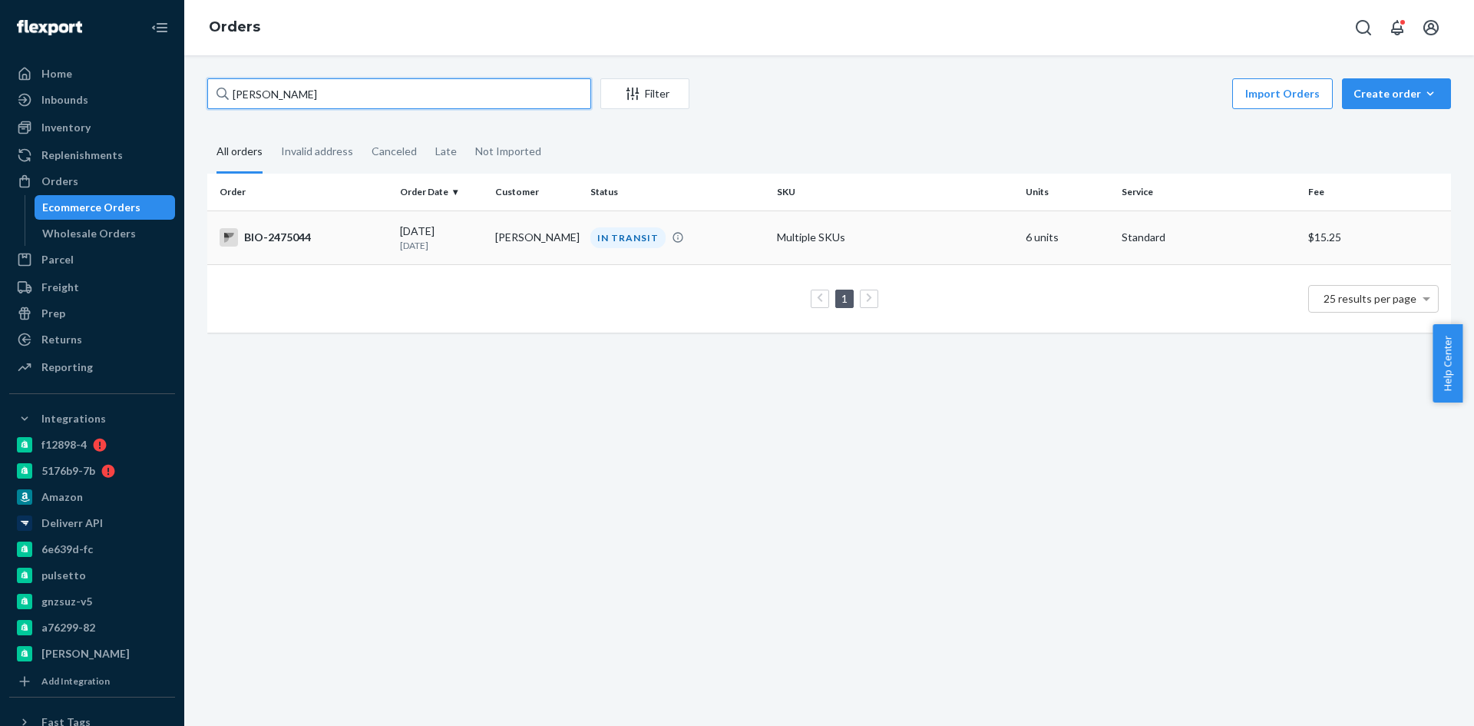
type input "Denise Murai"
click at [266, 227] on td "BIO-2475044" at bounding box center [300, 237] width 187 height 54
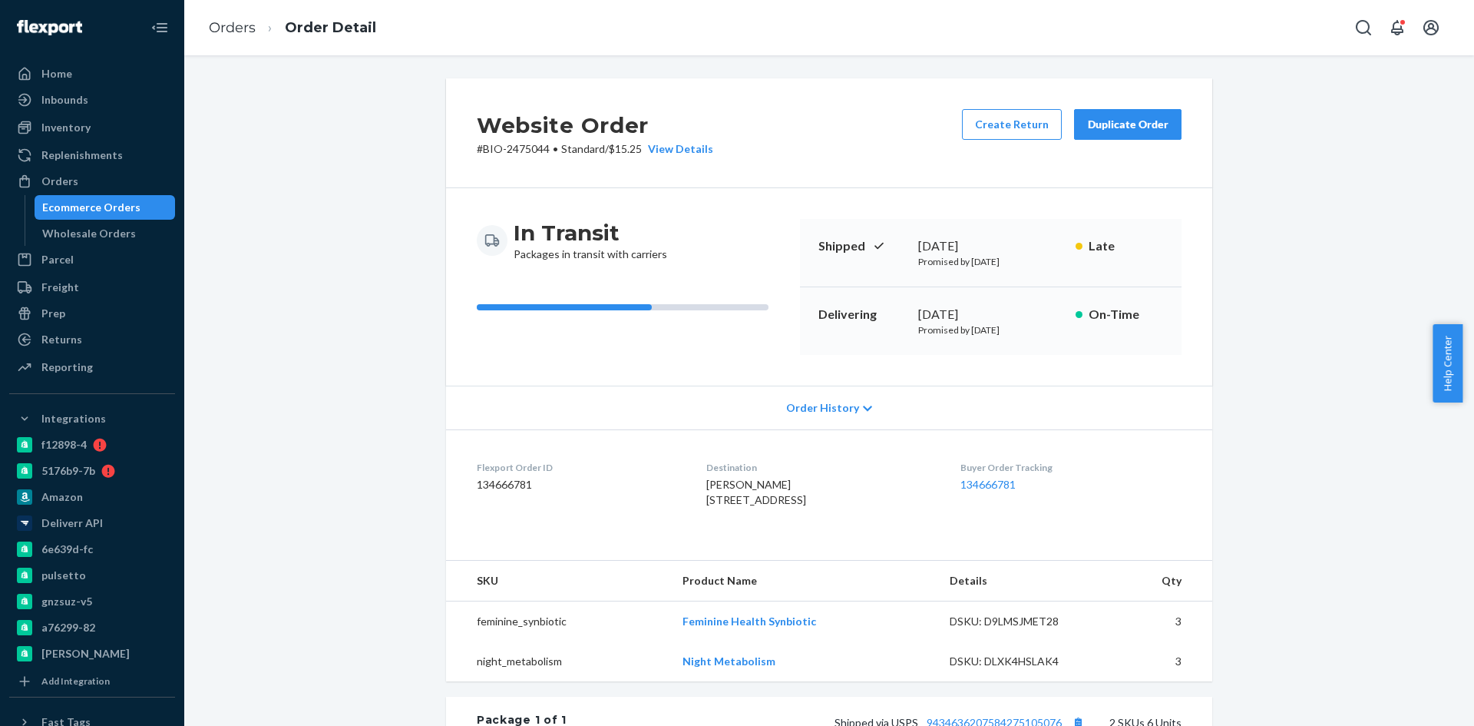
click at [531, 146] on p "# BIO-2475044 • Standard / $15.25 View Details" at bounding box center [595, 148] width 237 height 15
copy p "2475044"
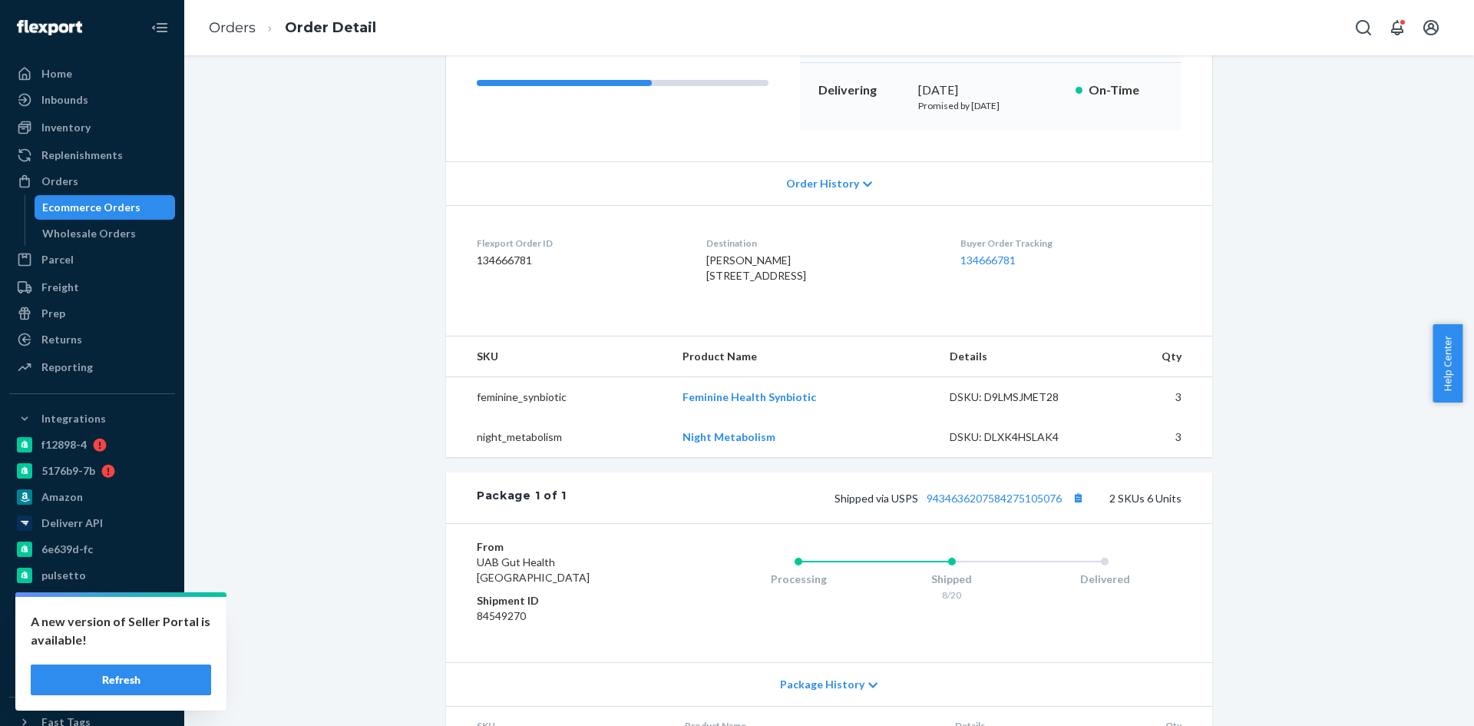
scroll to position [230, 0]
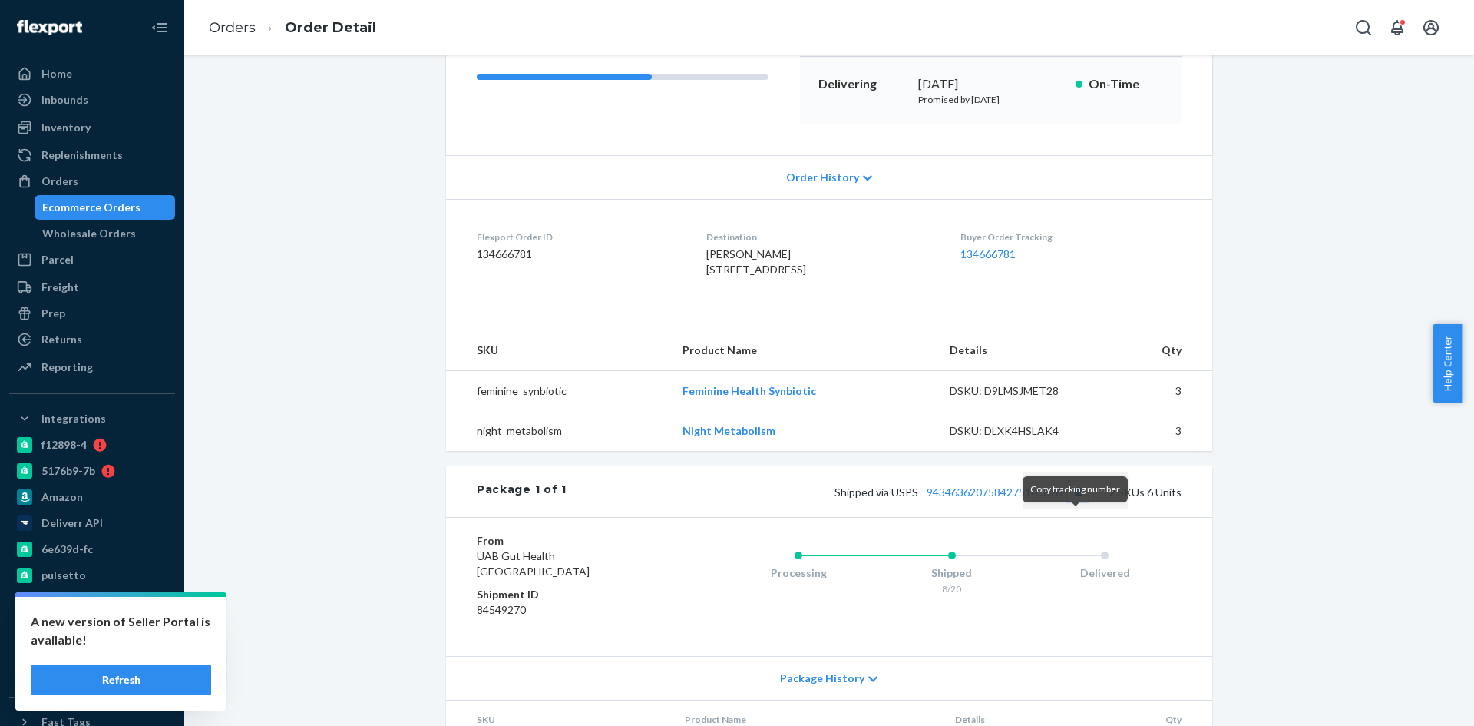
click at [1074, 501] on button "Copy tracking number" at bounding box center [1078, 491] width 20 height 20
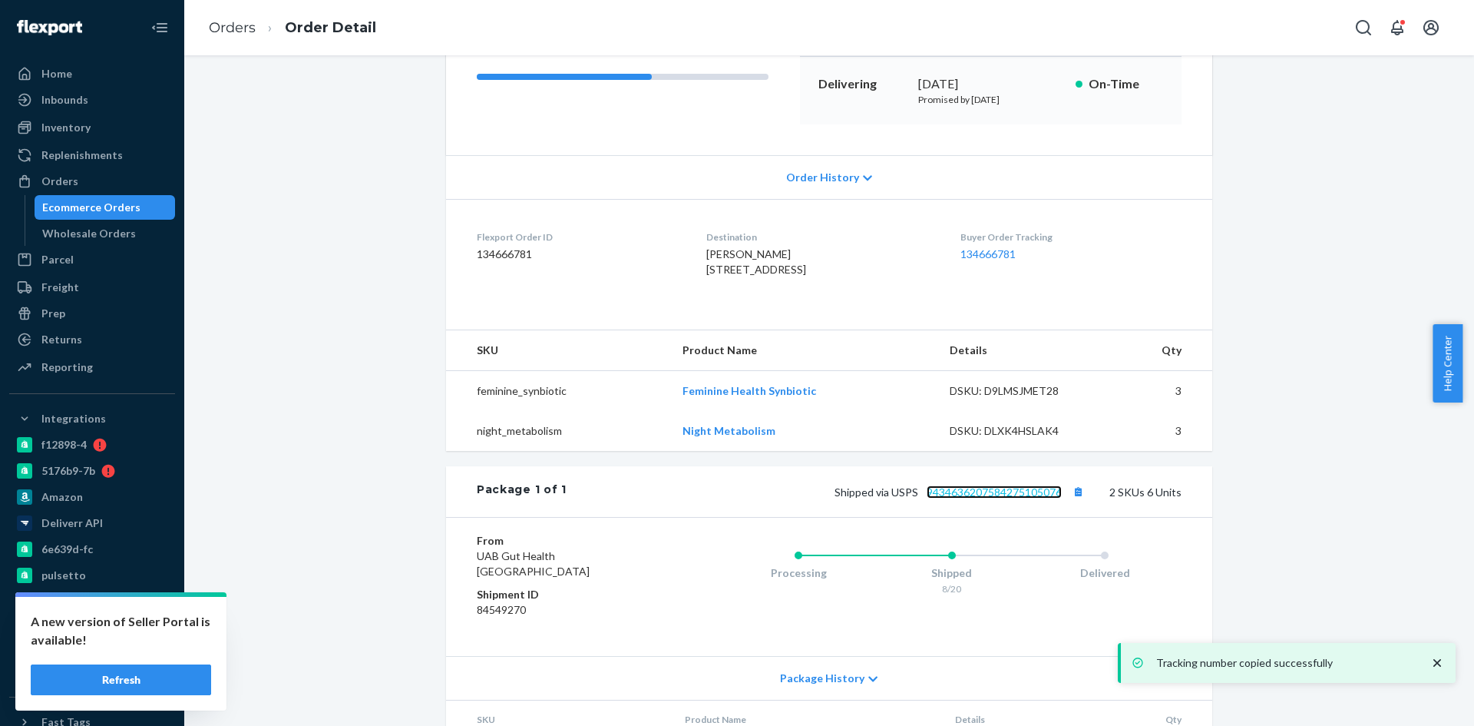
click at [1034, 498] on link "9434636207584275105076" at bounding box center [994, 491] width 135 height 13
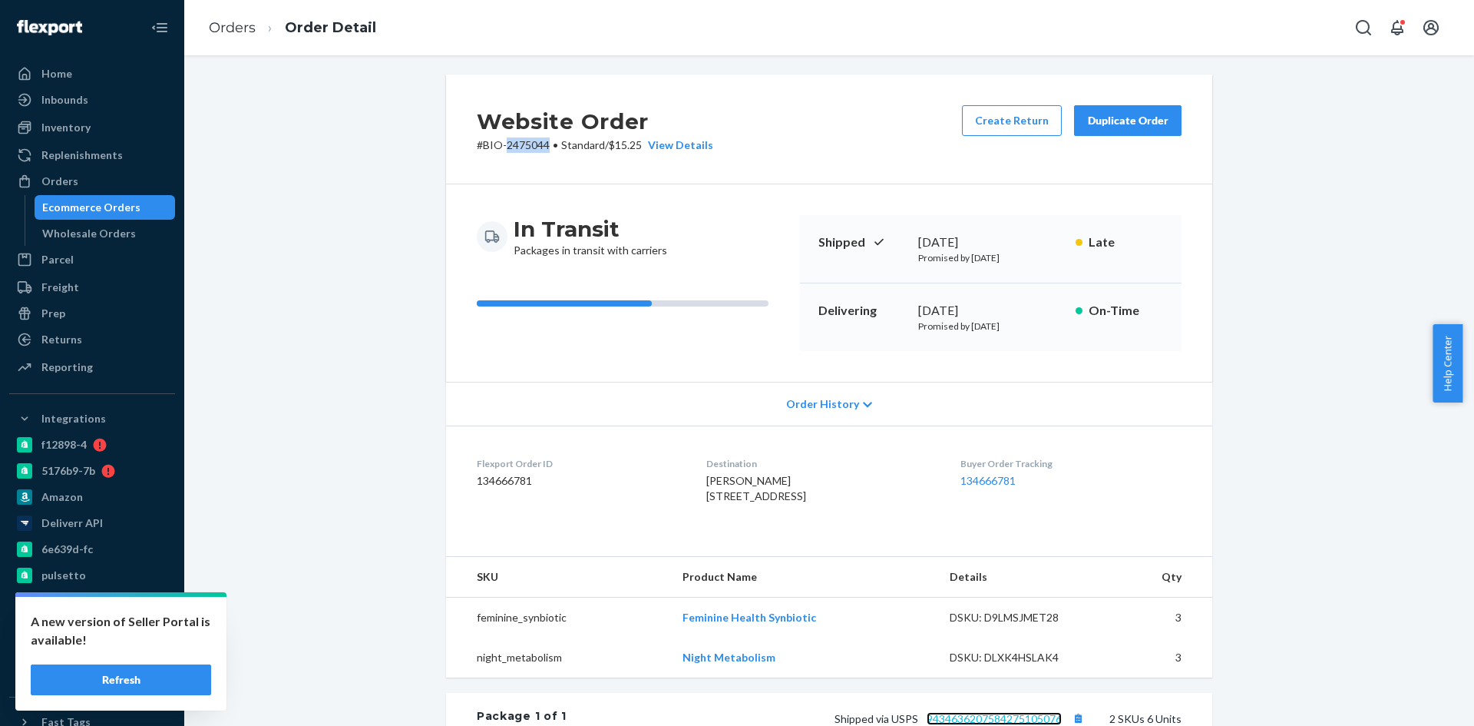
scroll to position [0, 0]
